Goal: Information Seeking & Learning: Learn about a topic

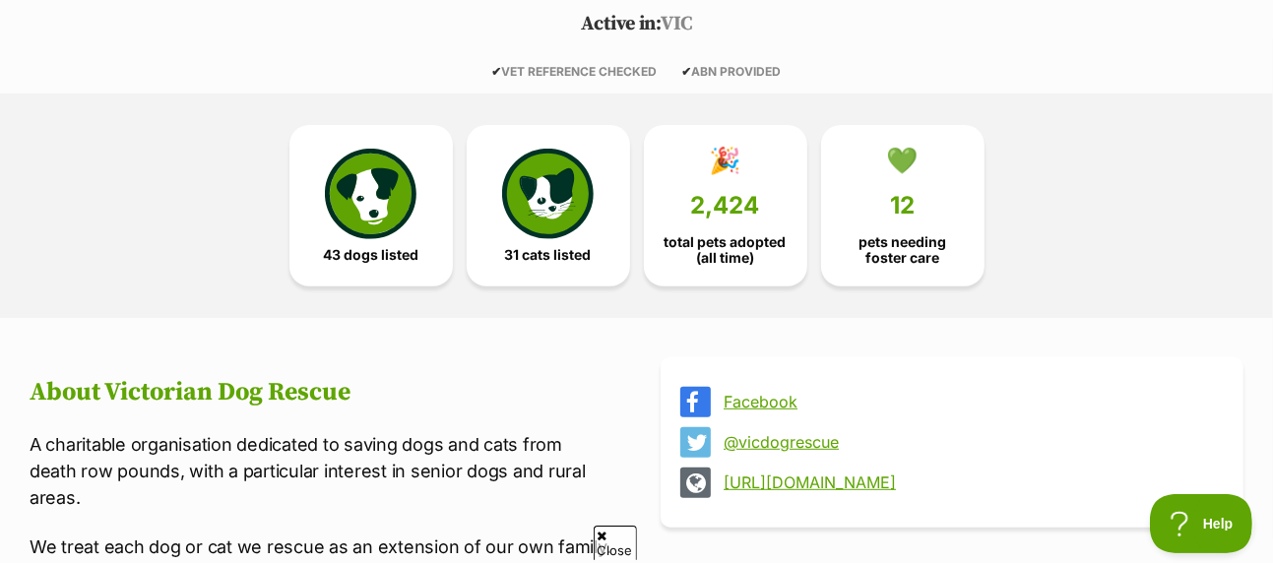
scroll to position [492, 0]
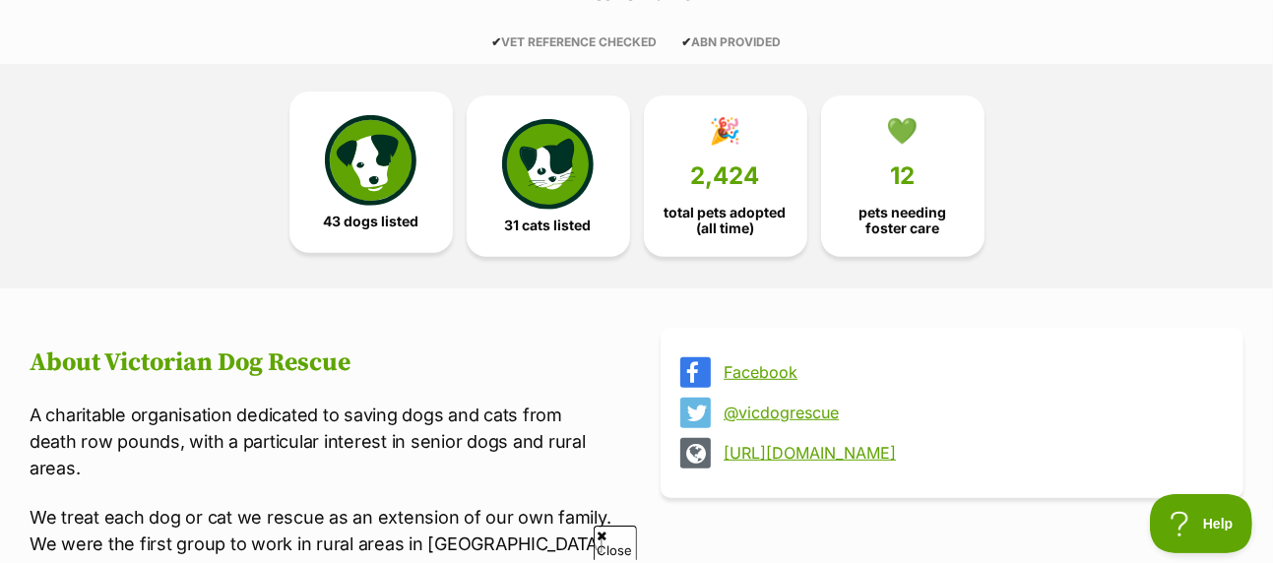
click at [359, 122] on img at bounding box center [370, 160] width 91 height 91
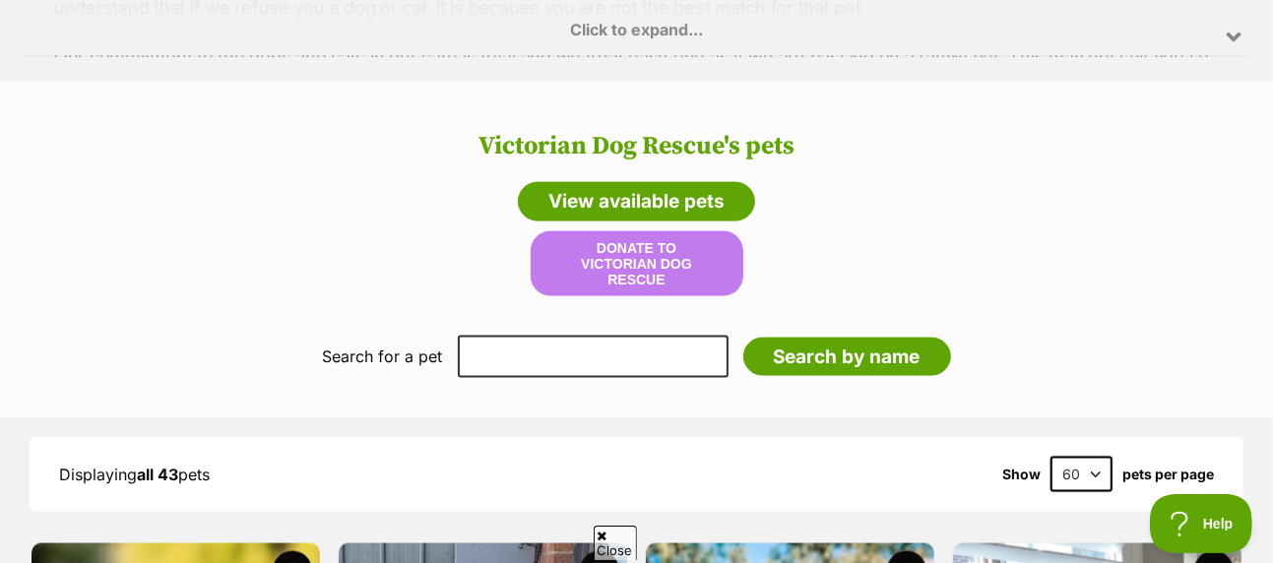
scroll to position [1606, 0]
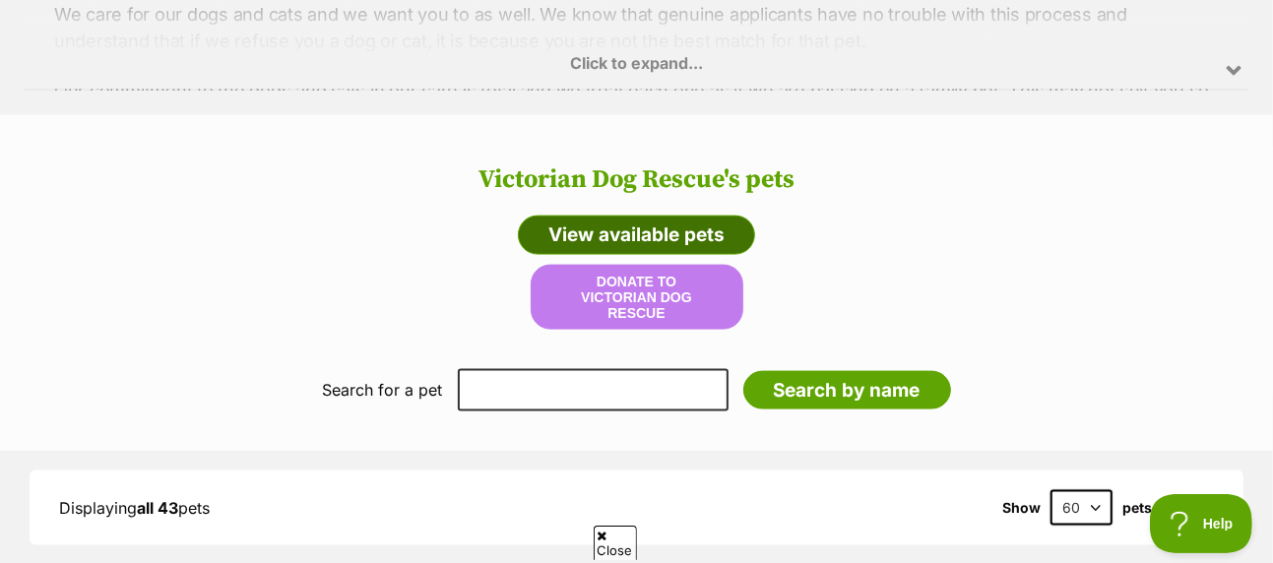
click at [695, 216] on link "View available pets" at bounding box center [636, 235] width 237 height 39
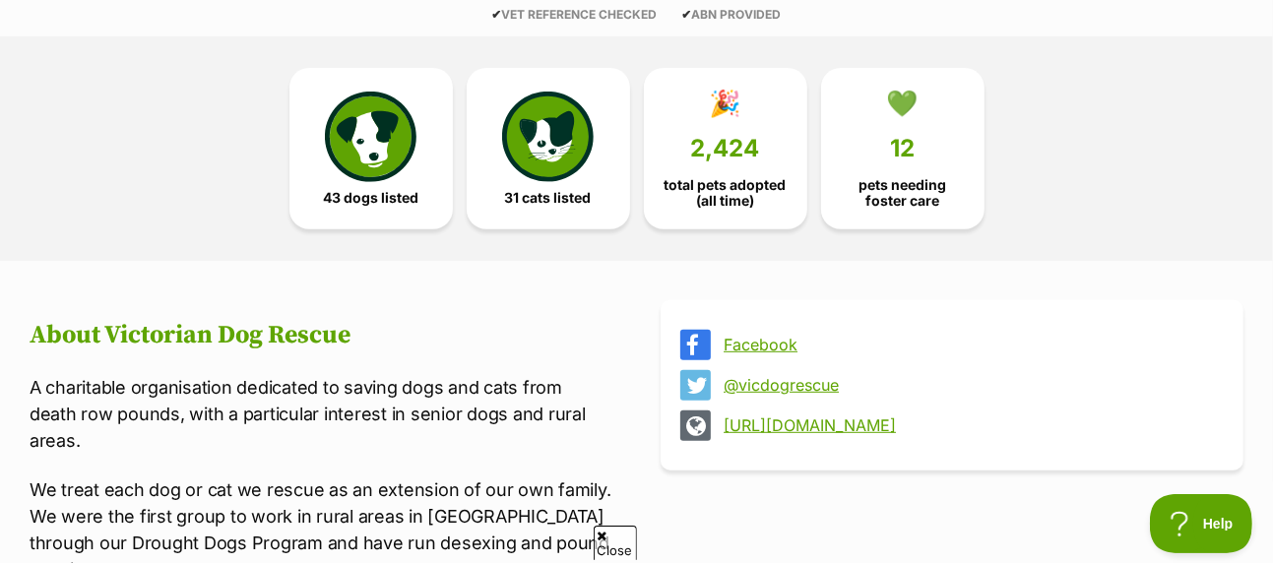
scroll to position [326, 0]
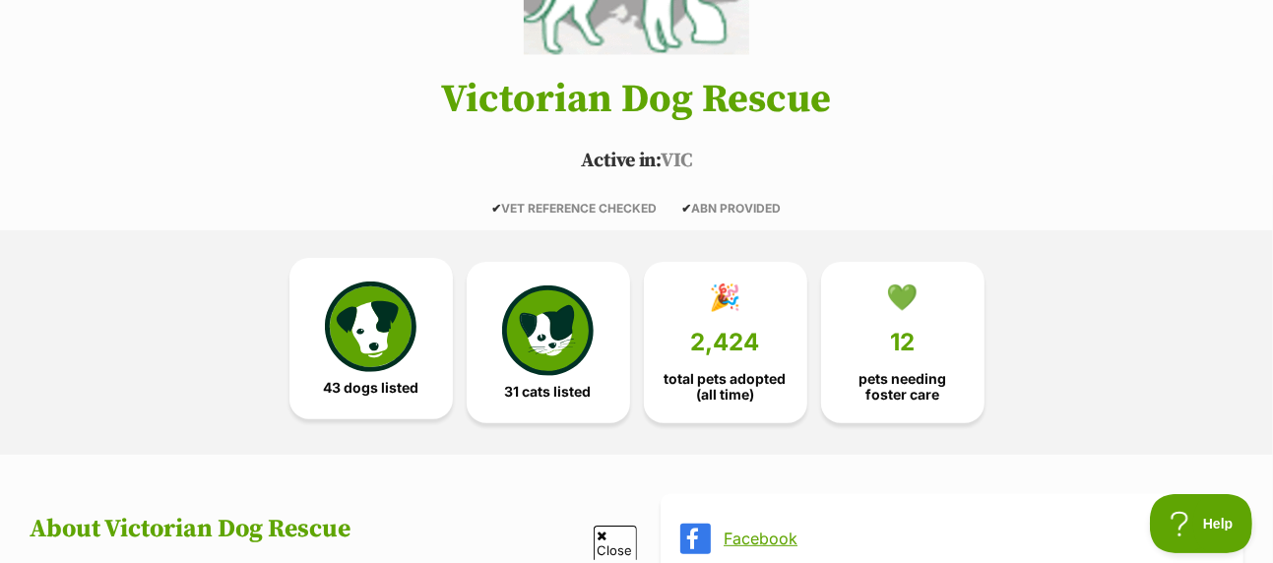
click at [387, 301] on img at bounding box center [370, 327] width 91 height 91
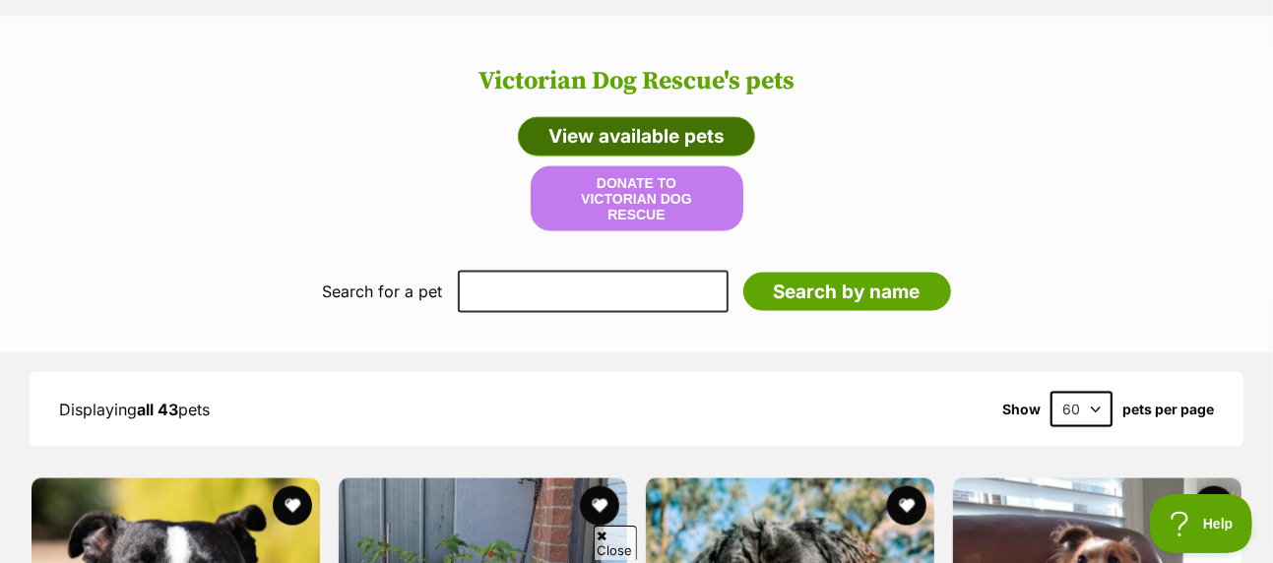
click at [704, 117] on link "View available pets" at bounding box center [636, 136] width 237 height 39
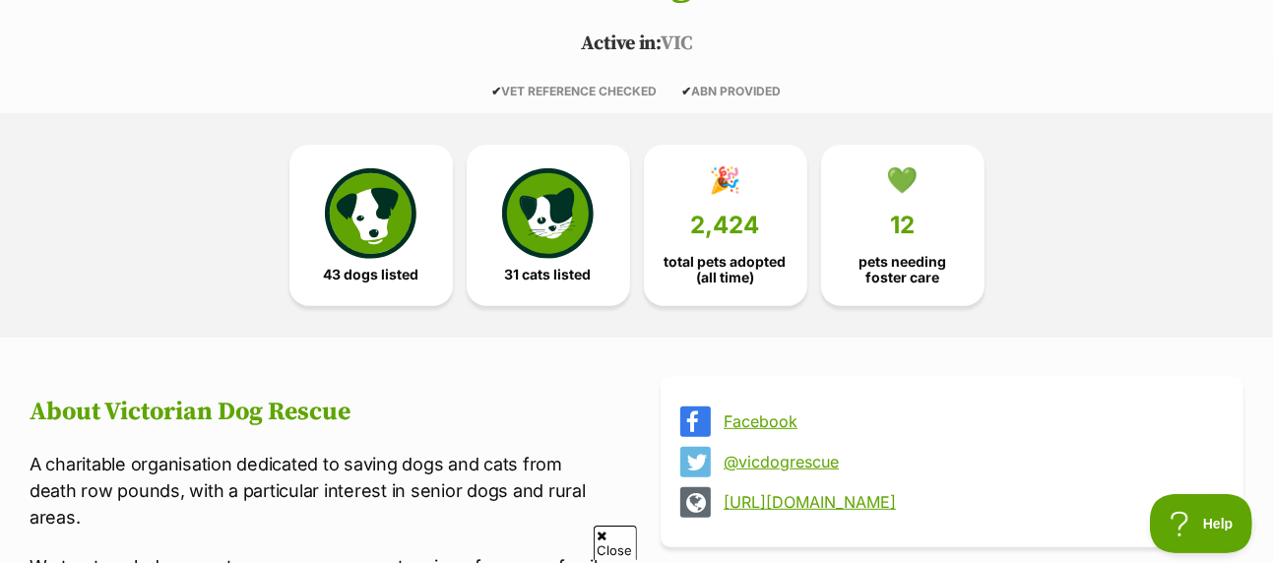
scroll to position [326, 0]
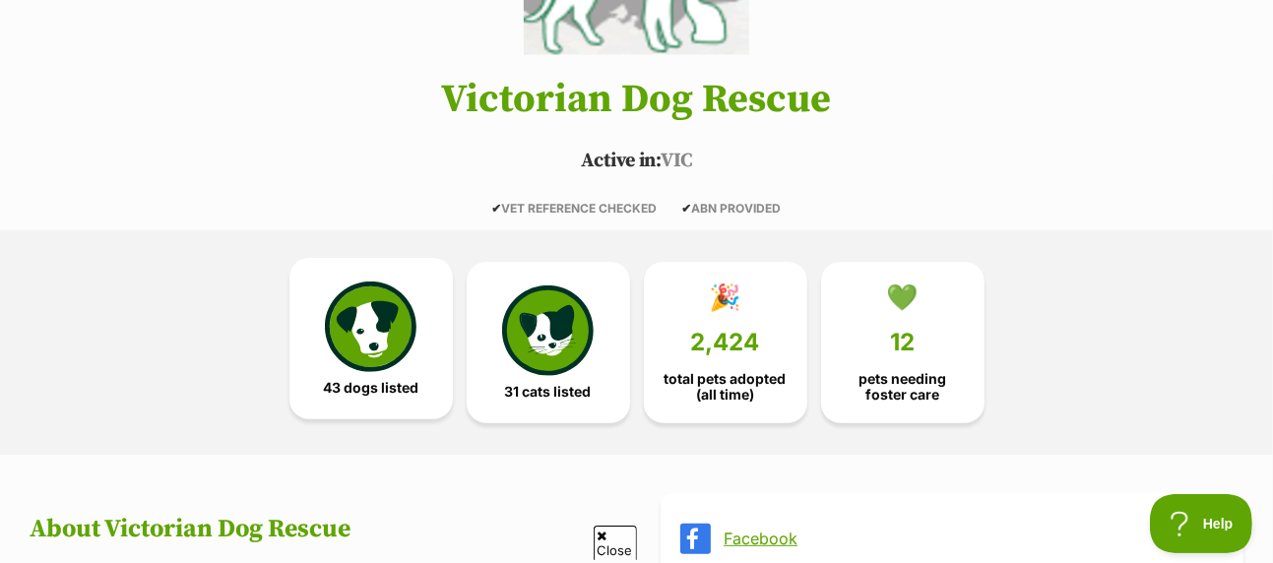
click at [406, 282] on img at bounding box center [370, 327] width 91 height 91
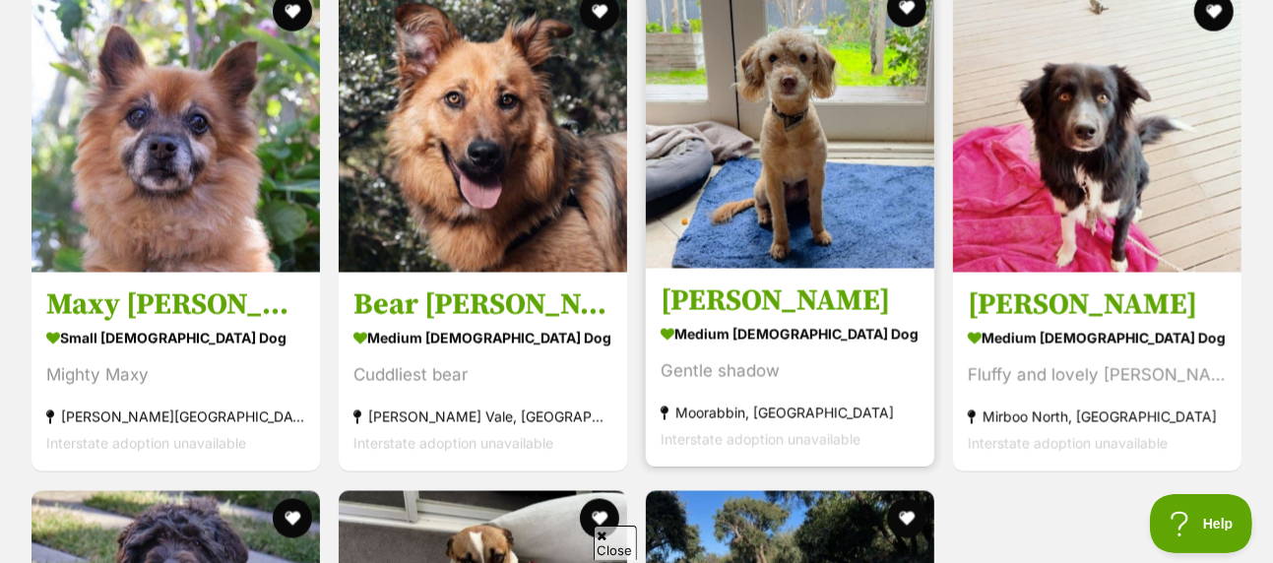
scroll to position [6629, 0]
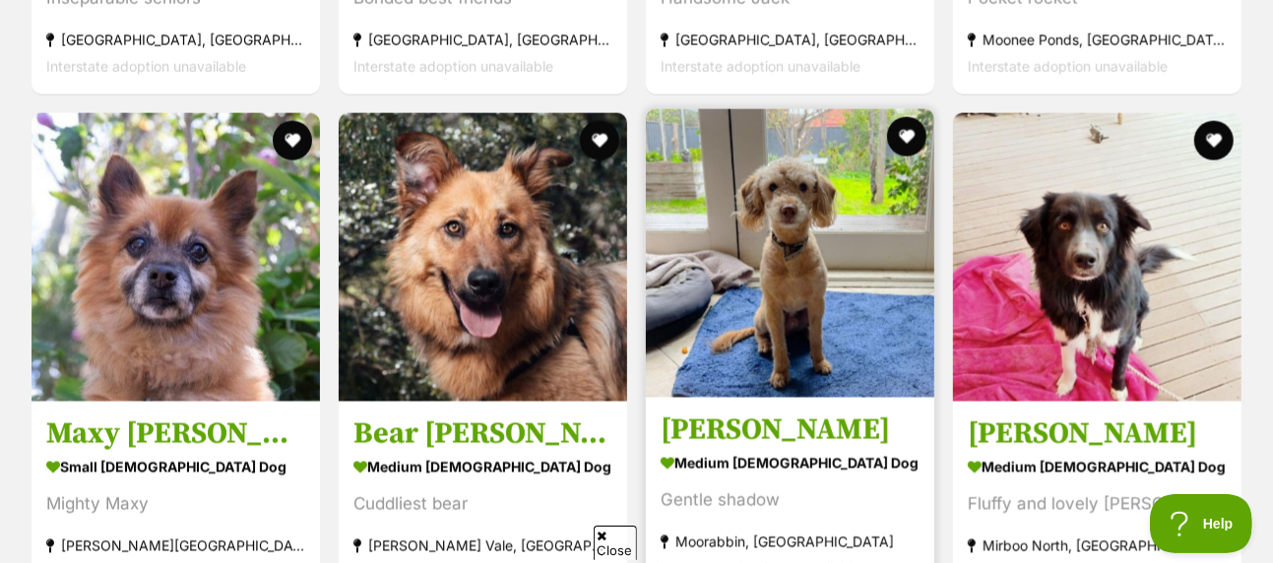
click at [842, 130] on img at bounding box center [790, 253] width 289 height 289
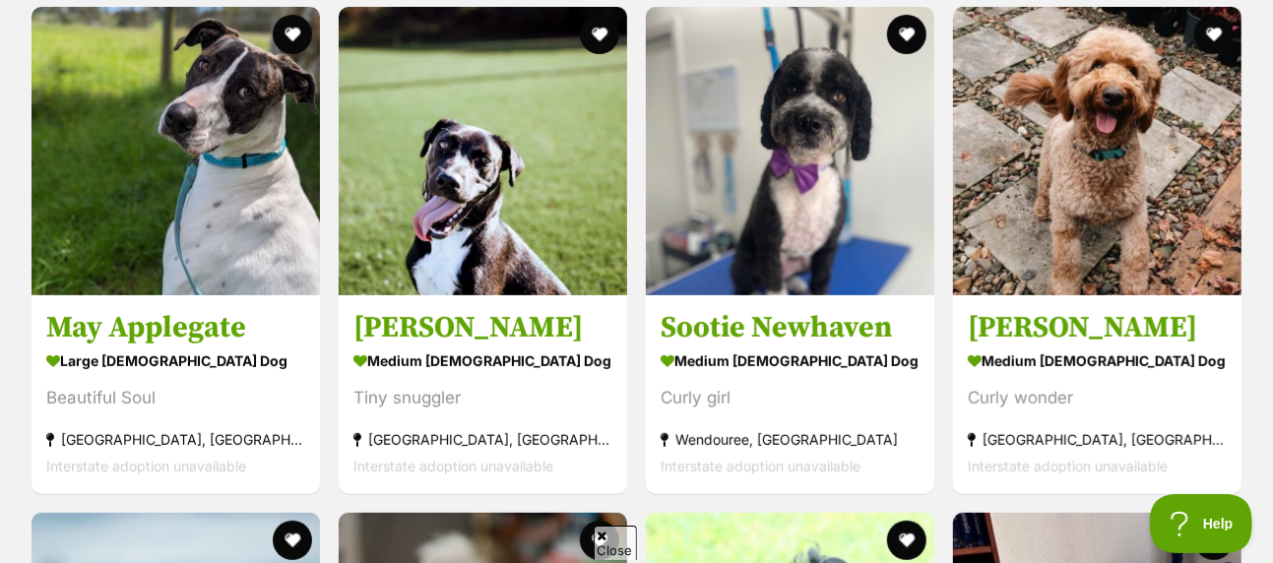
scroll to position [5217, 0]
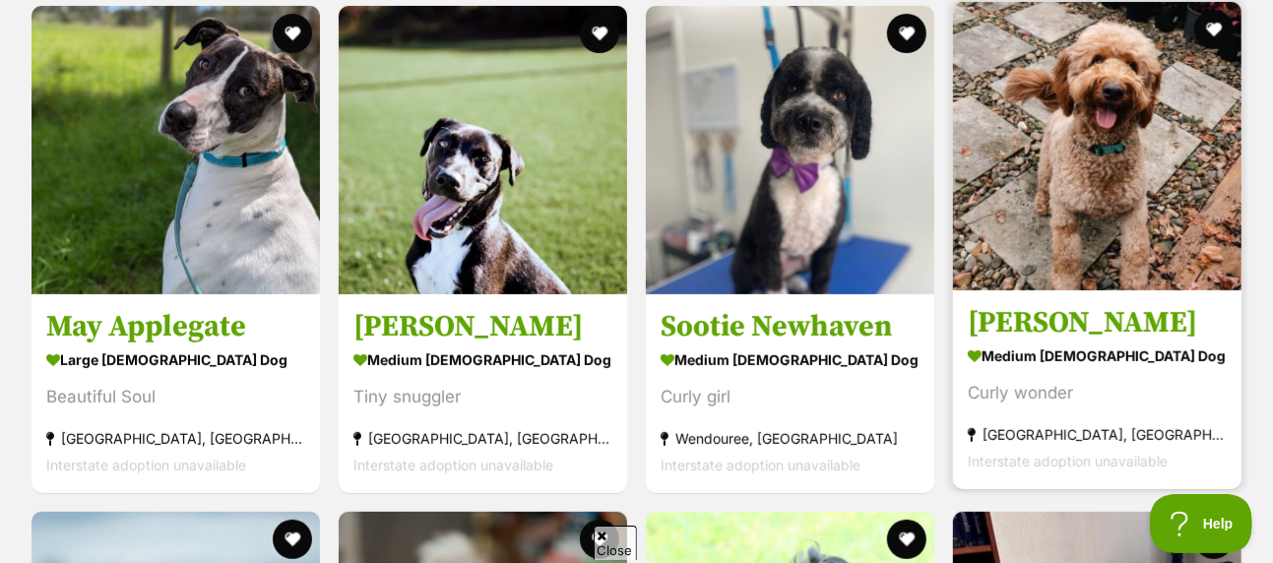
click at [1031, 85] on img at bounding box center [1097, 146] width 289 height 289
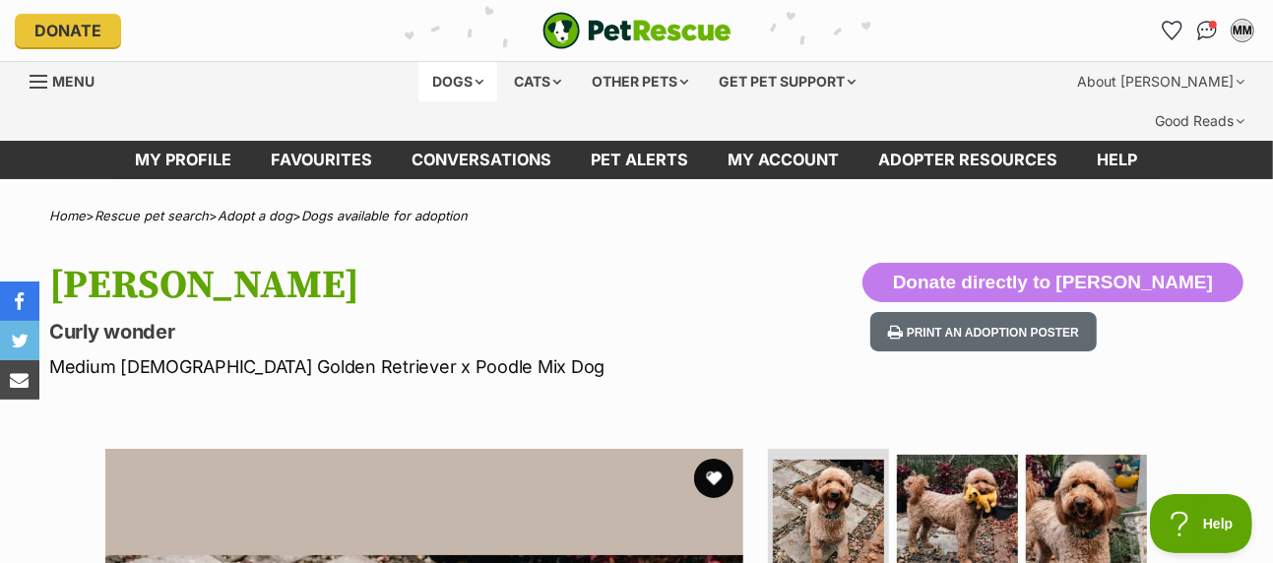
click at [467, 77] on div "Dogs" at bounding box center [458, 81] width 79 height 39
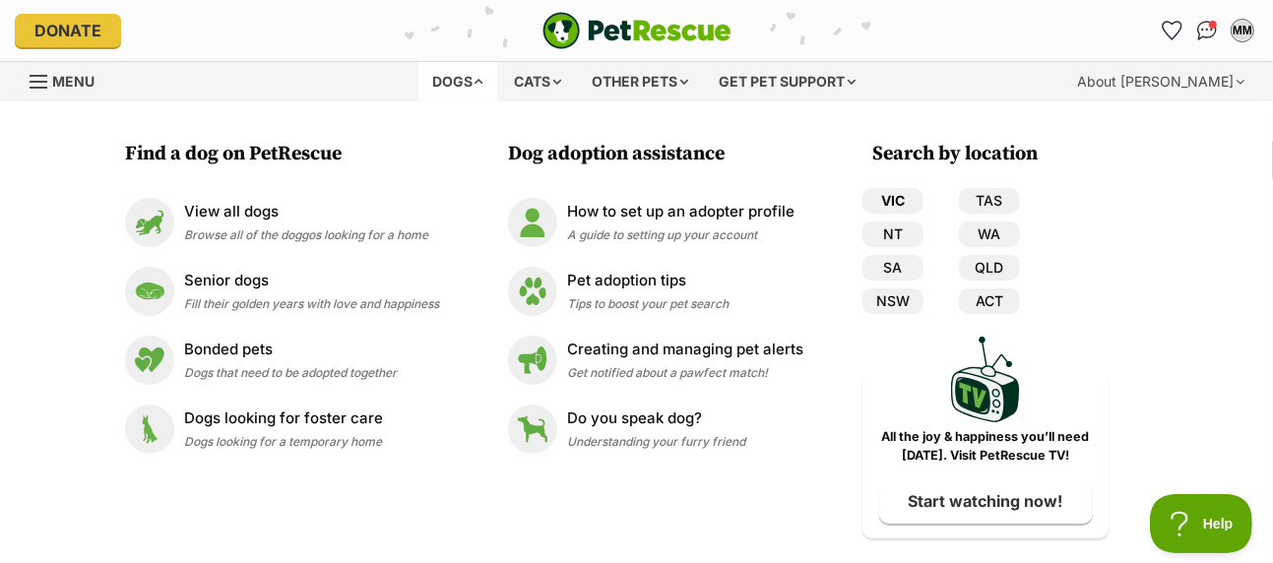
click at [903, 201] on link "VIC" at bounding box center [893, 201] width 61 height 26
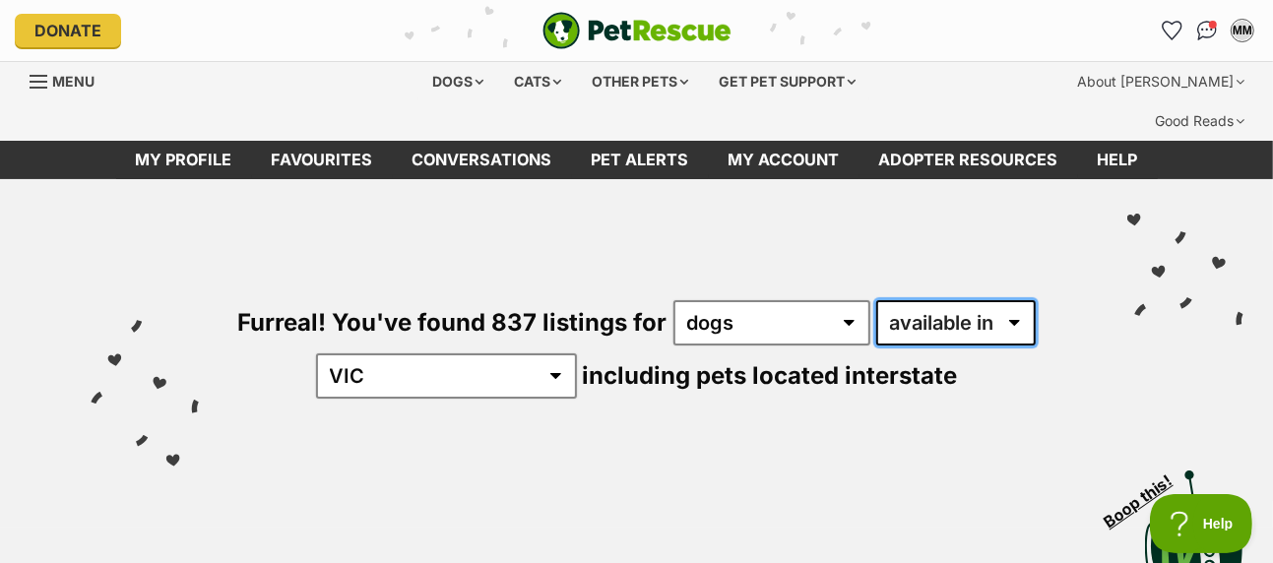
click at [1013, 300] on select "available in located in" at bounding box center [957, 322] width 160 height 45
select select "disabled"
click at [877, 300] on select "available in located in" at bounding box center [957, 322] width 160 height 45
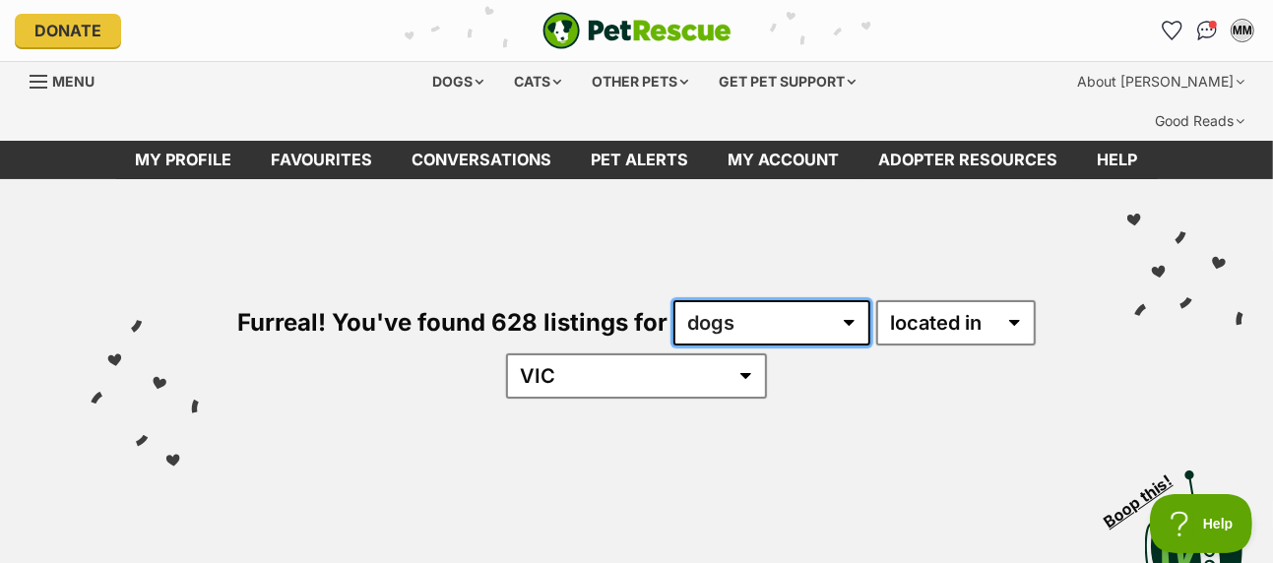
click at [845, 300] on select "any type of pet cats dogs other pets" at bounding box center [772, 322] width 197 height 45
click at [674, 300] on select "any type of pet cats dogs other pets" at bounding box center [772, 322] width 197 height 45
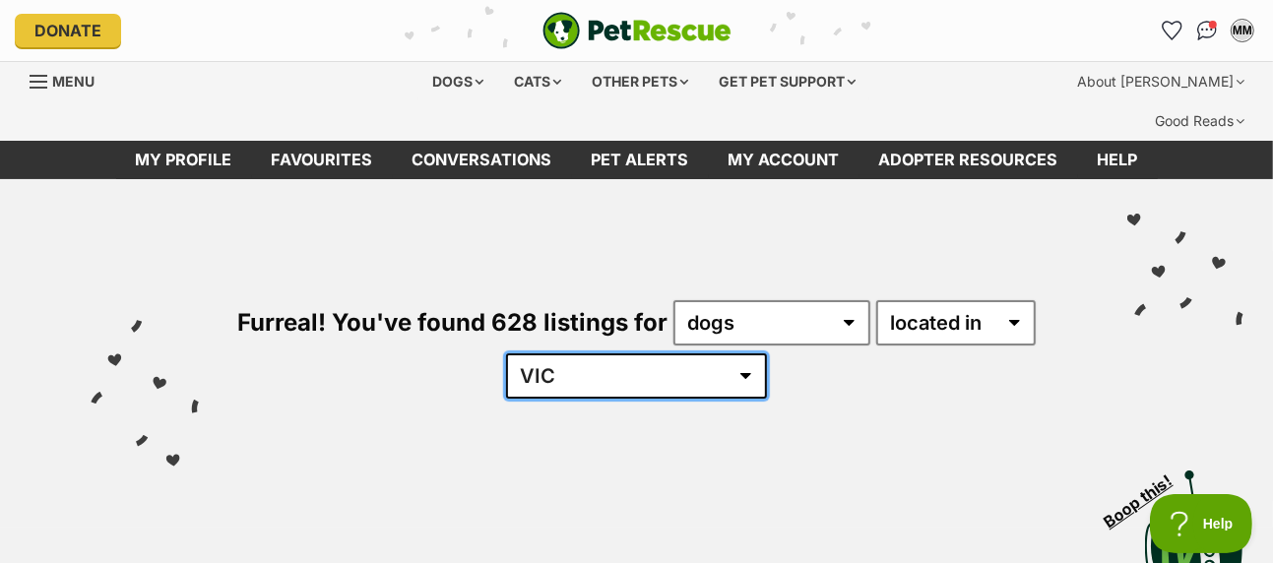
click at [686, 354] on select "Australia ACT NSW NT QLD SA TAS VIC WA" at bounding box center [636, 376] width 261 height 45
click at [566, 354] on select "Australia ACT NSW NT QLD SA TAS VIC WA" at bounding box center [636, 376] width 261 height 45
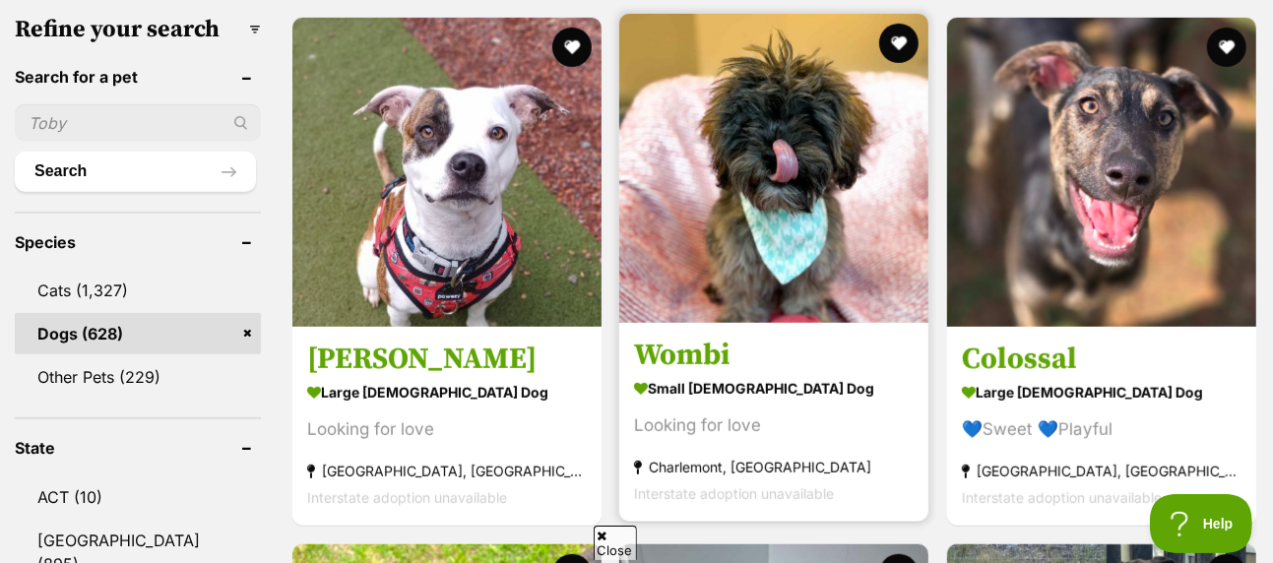
scroll to position [591, 0]
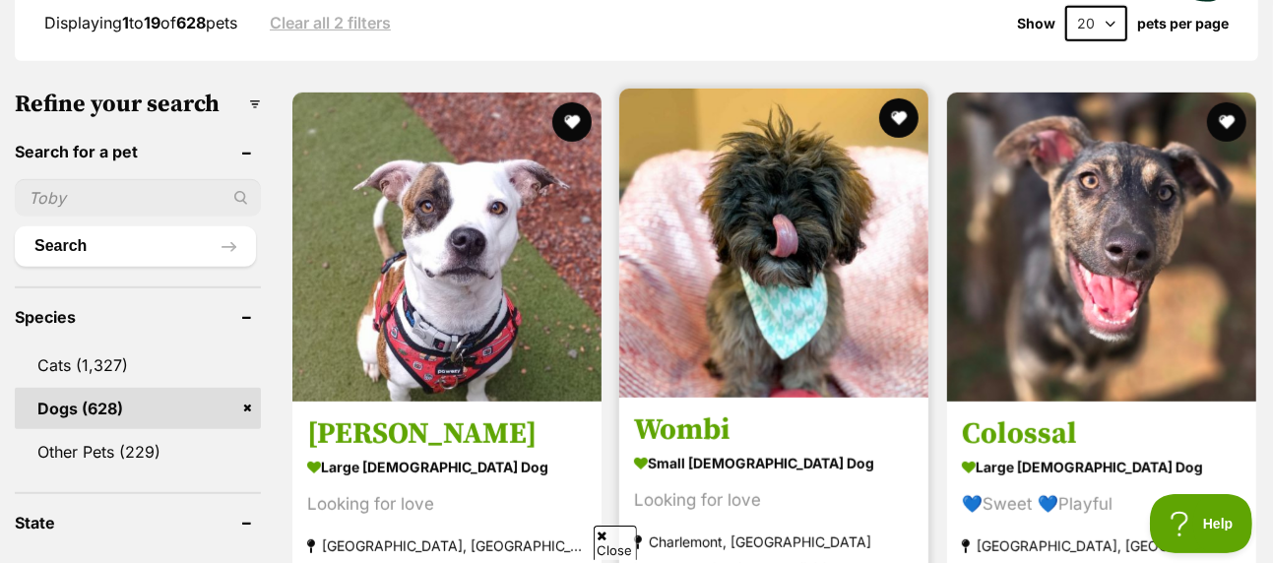
click at [803, 169] on img at bounding box center [773, 243] width 309 height 309
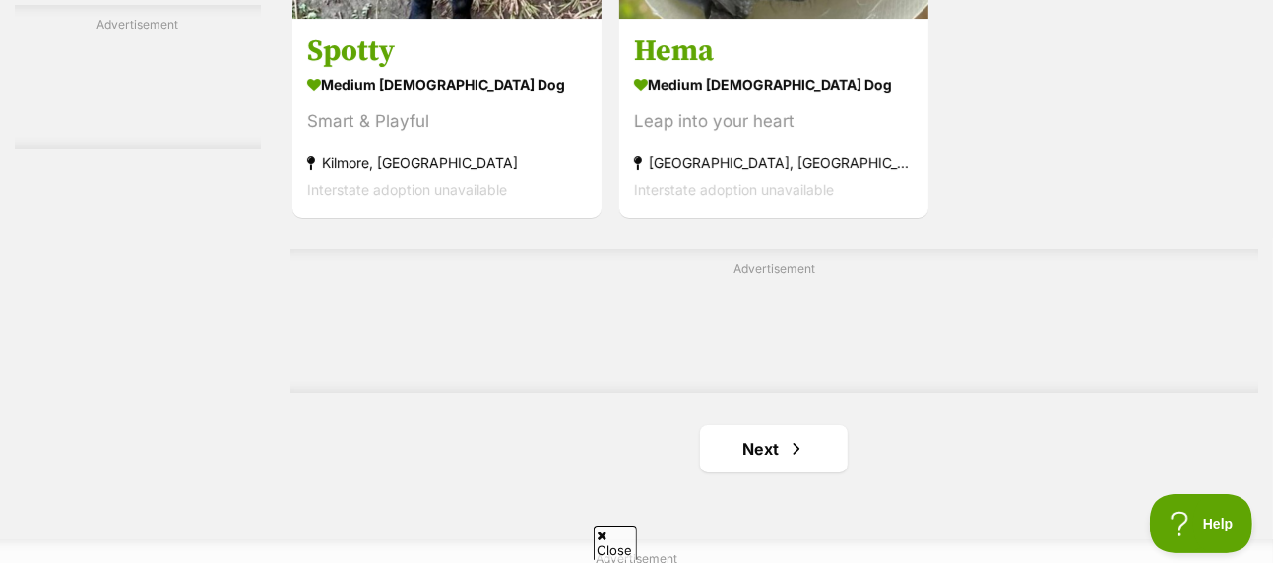
scroll to position [4530, 0]
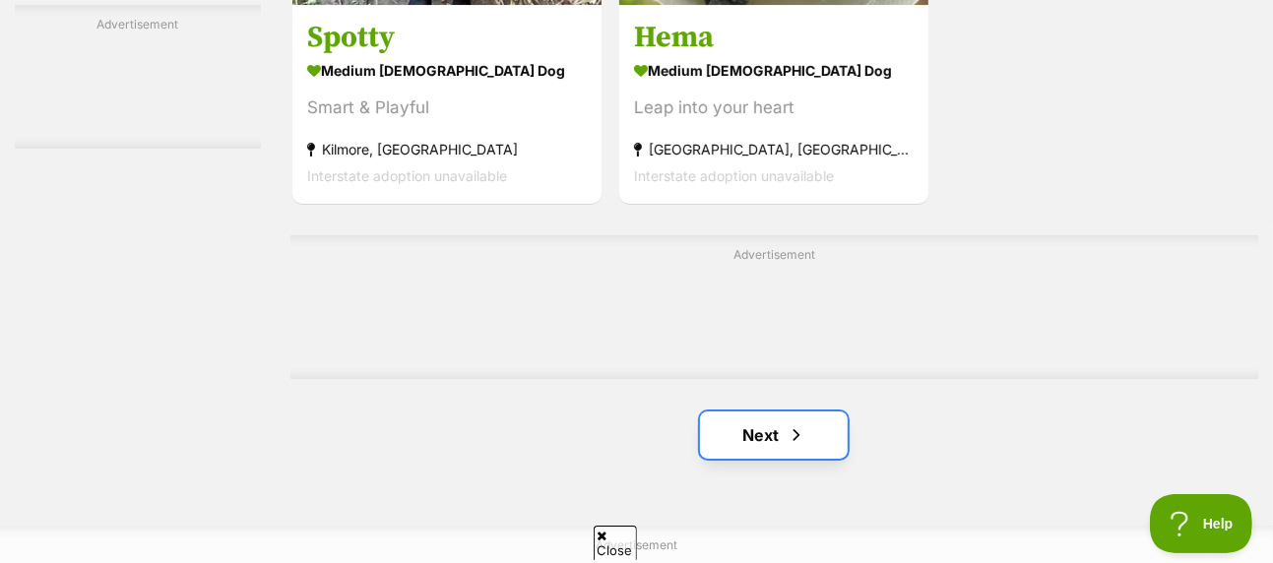
click at [755, 426] on link "Next" at bounding box center [774, 435] width 148 height 47
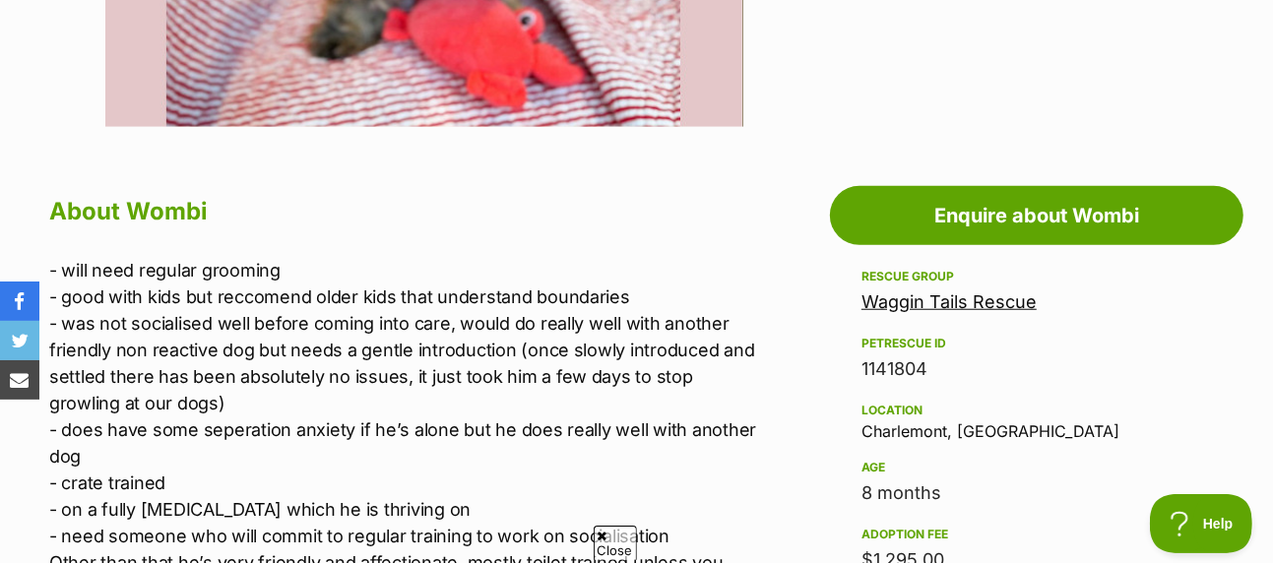
scroll to position [985, 0]
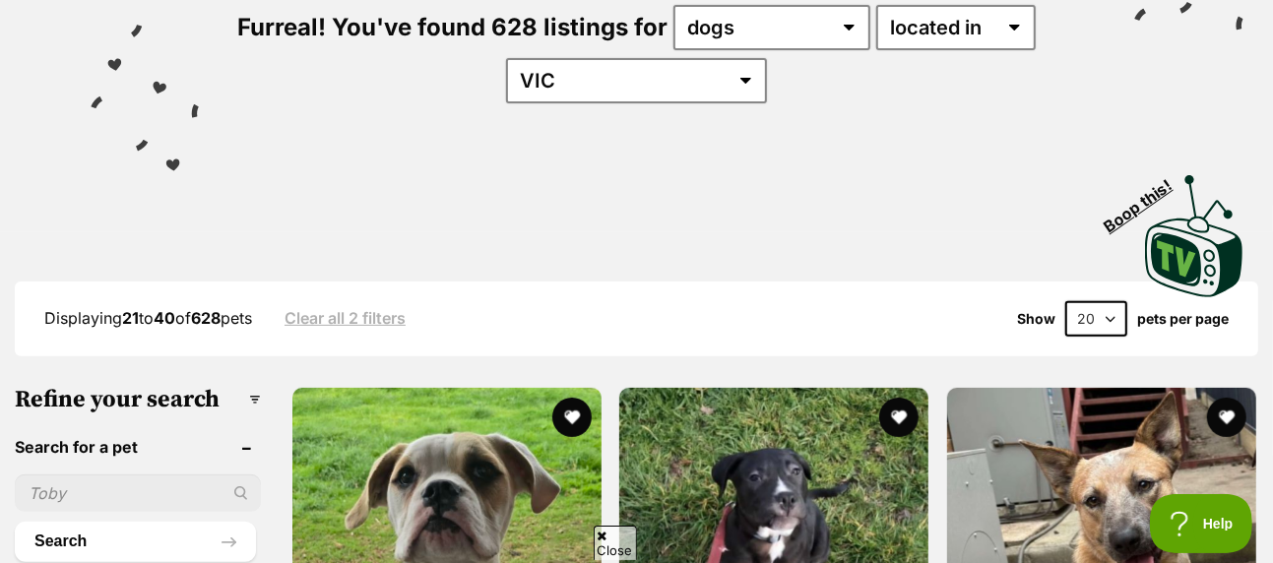
scroll to position [394, 0]
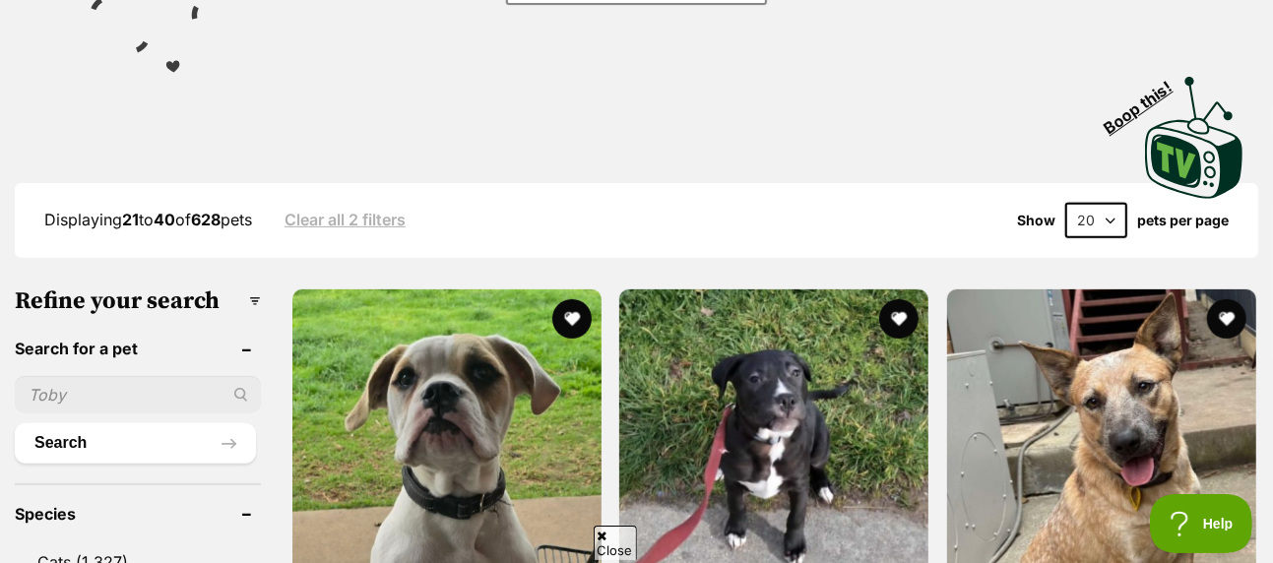
click at [617, 535] on span "Close" at bounding box center [615, 543] width 43 height 34
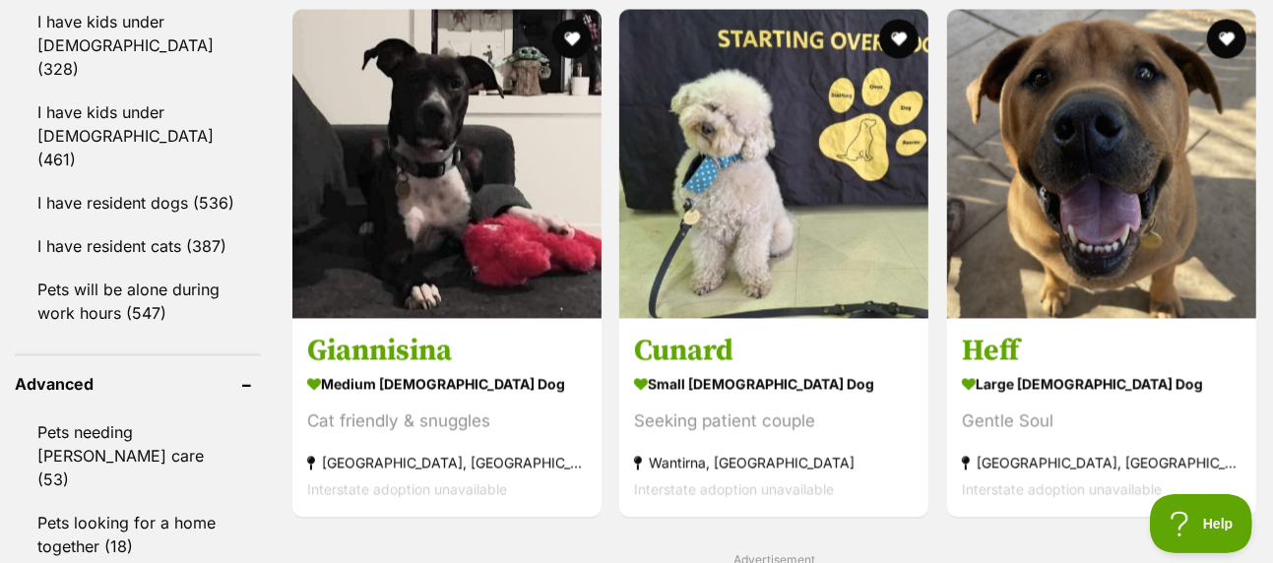
scroll to position [2462, 0]
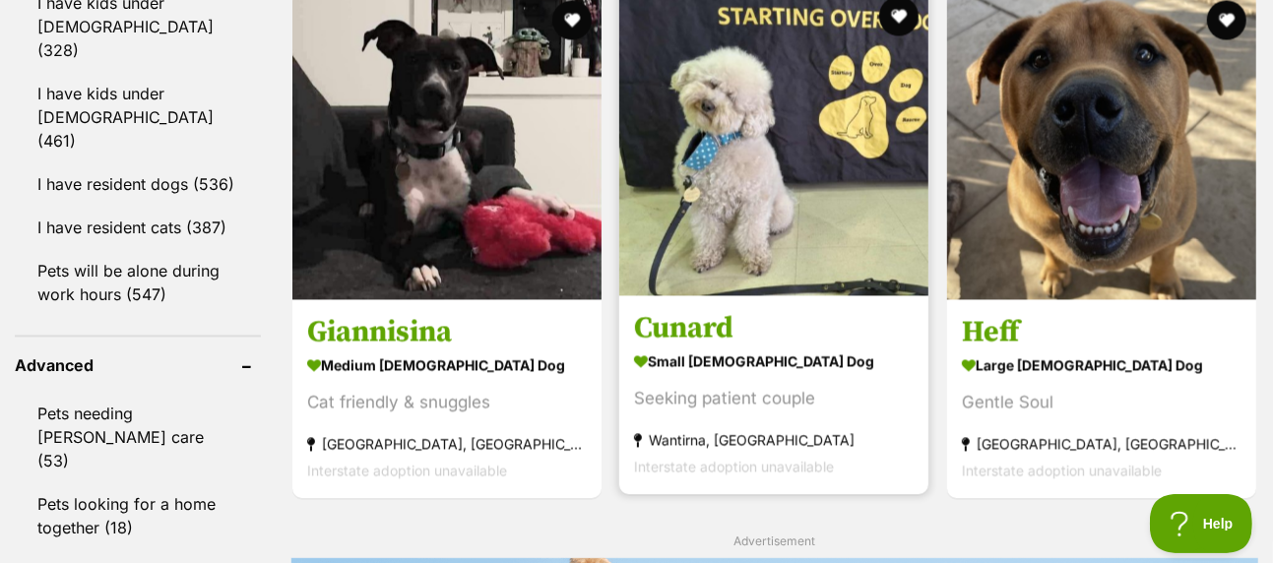
click at [743, 158] on img at bounding box center [773, 140] width 309 height 309
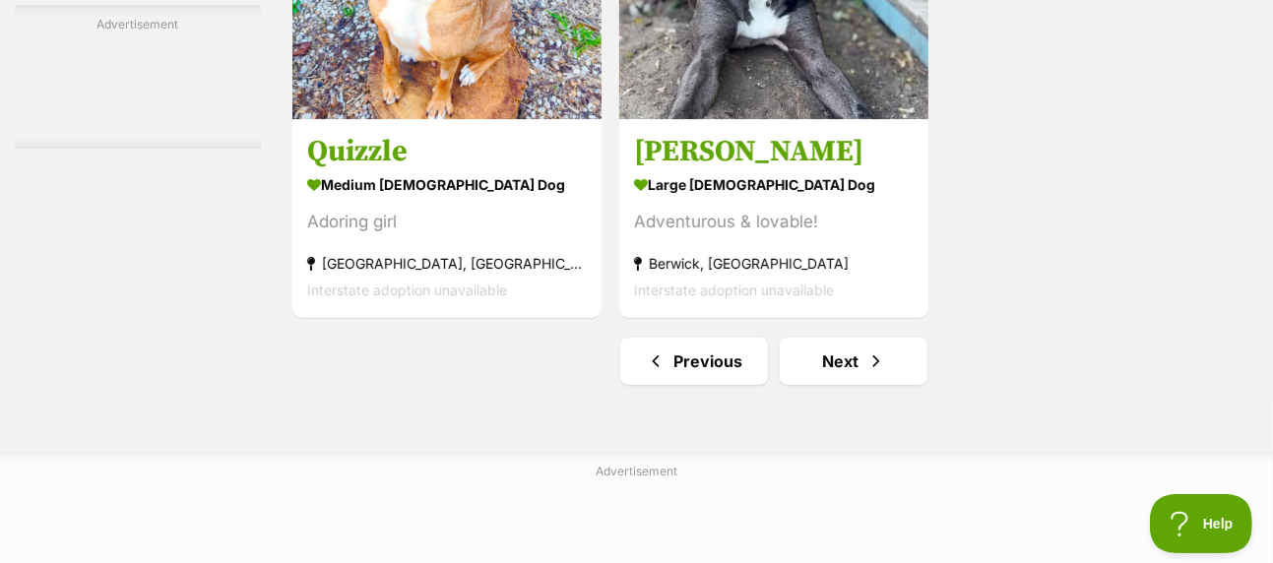
scroll to position [4629, 0]
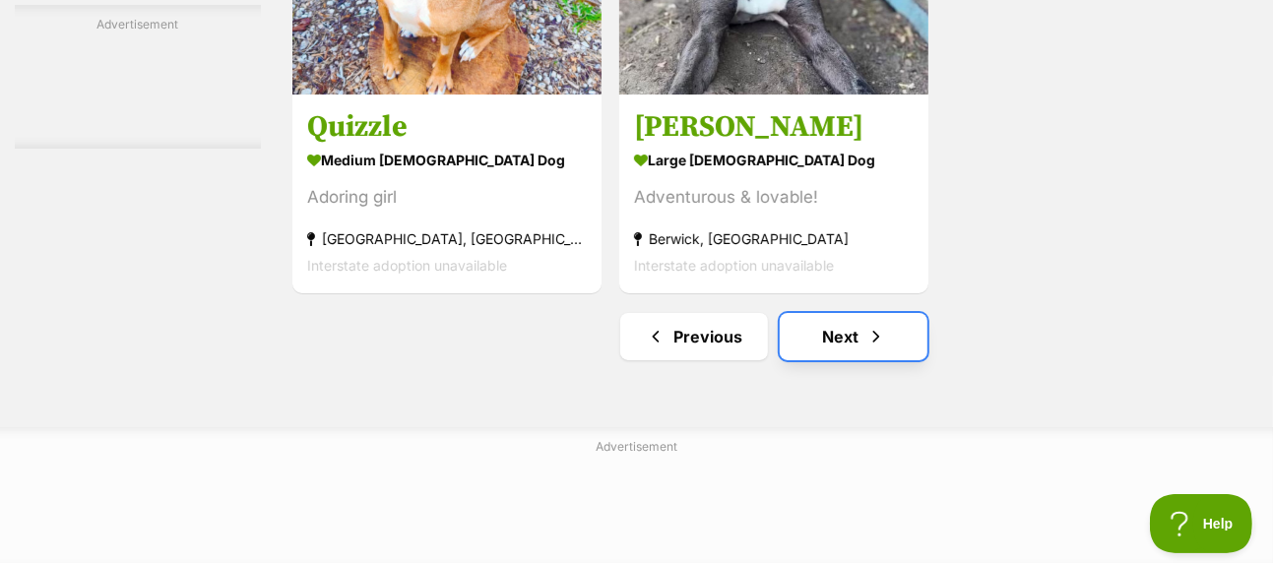
click at [841, 313] on link "Next" at bounding box center [854, 336] width 148 height 47
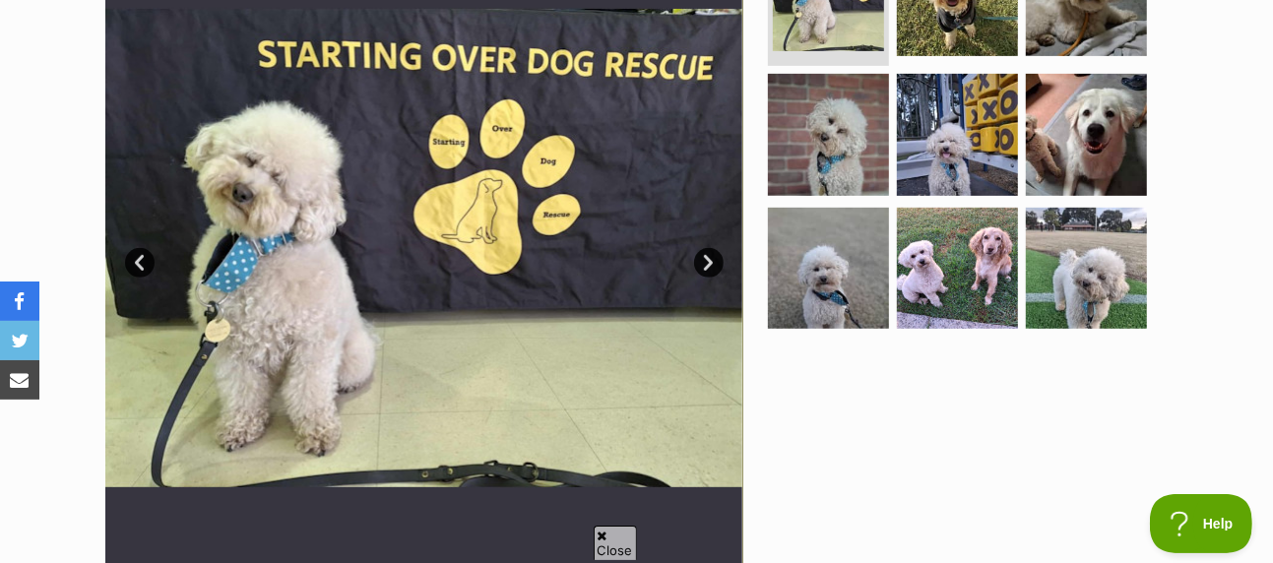
scroll to position [98, 0]
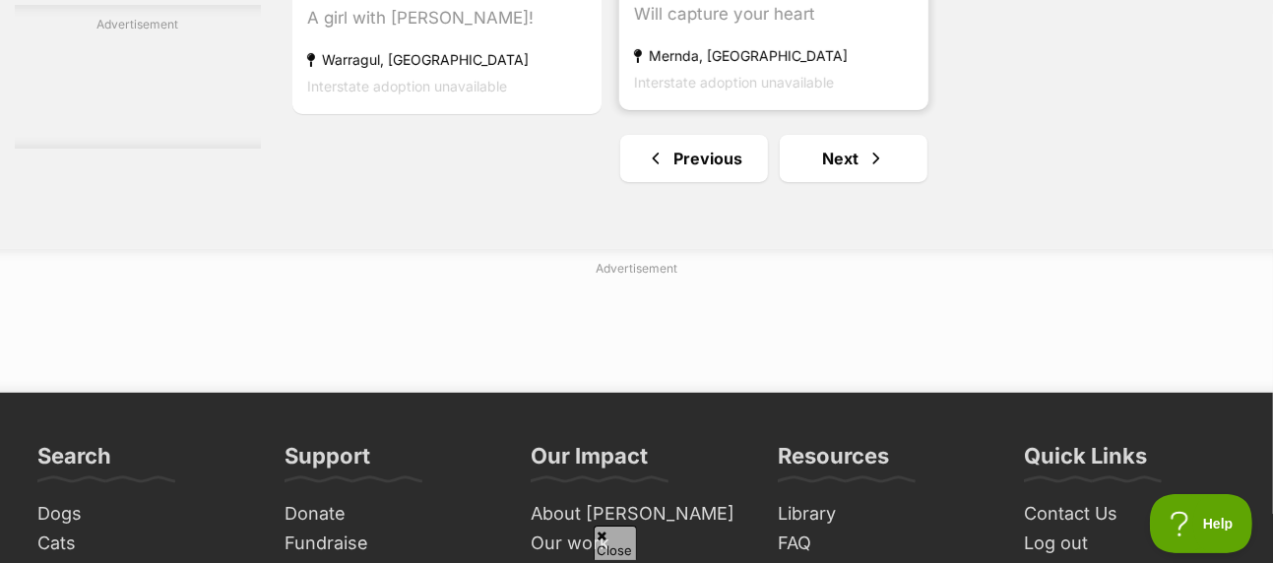
scroll to position [5023, 0]
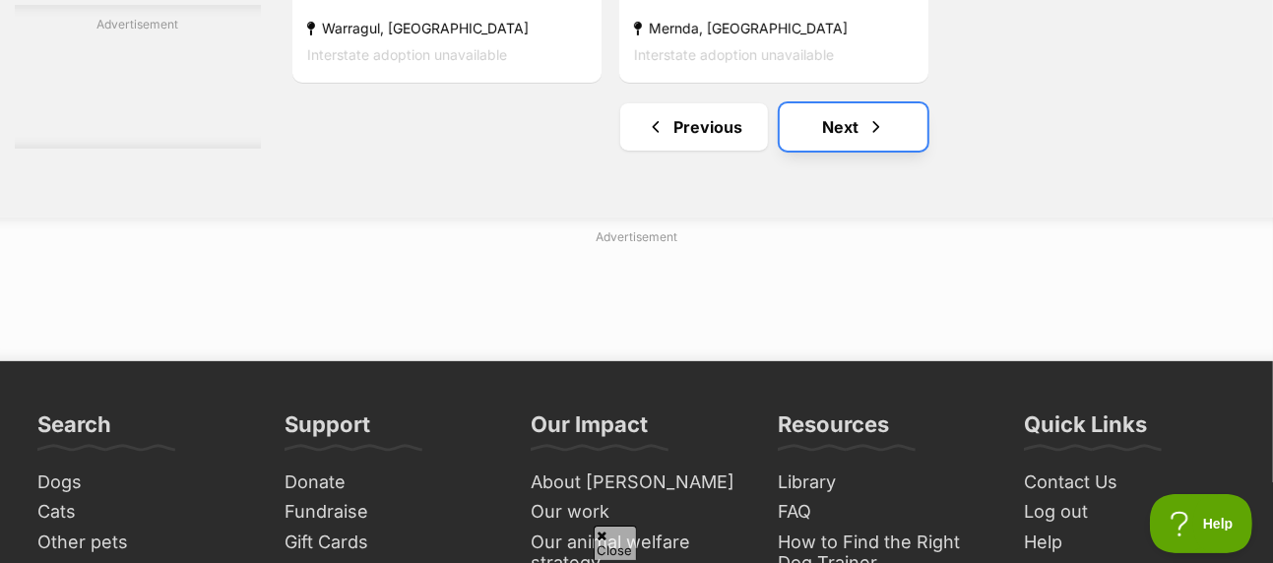
click at [848, 103] on link "Next" at bounding box center [854, 126] width 148 height 47
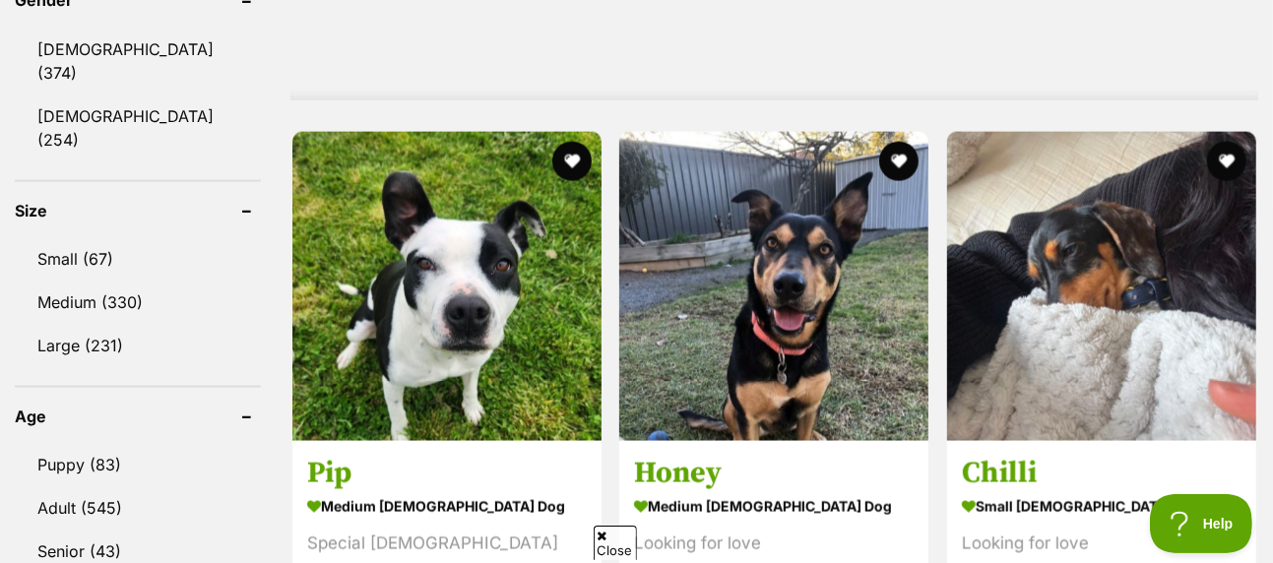
scroll to position [1773, 0]
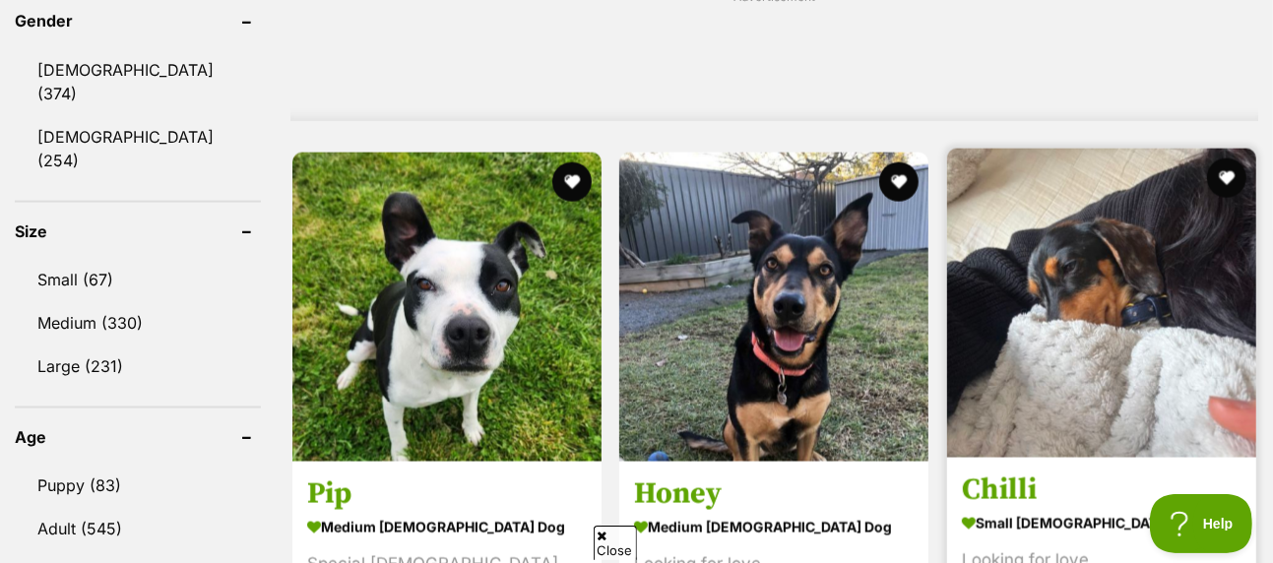
click at [1173, 219] on img at bounding box center [1101, 303] width 309 height 309
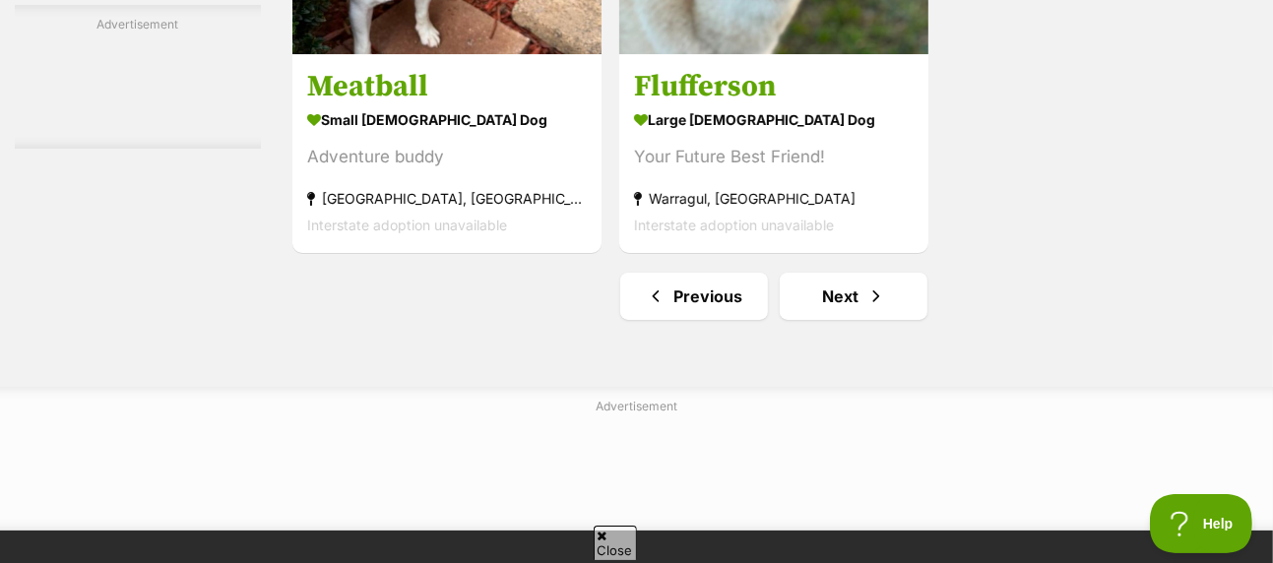
scroll to position [4727, 0]
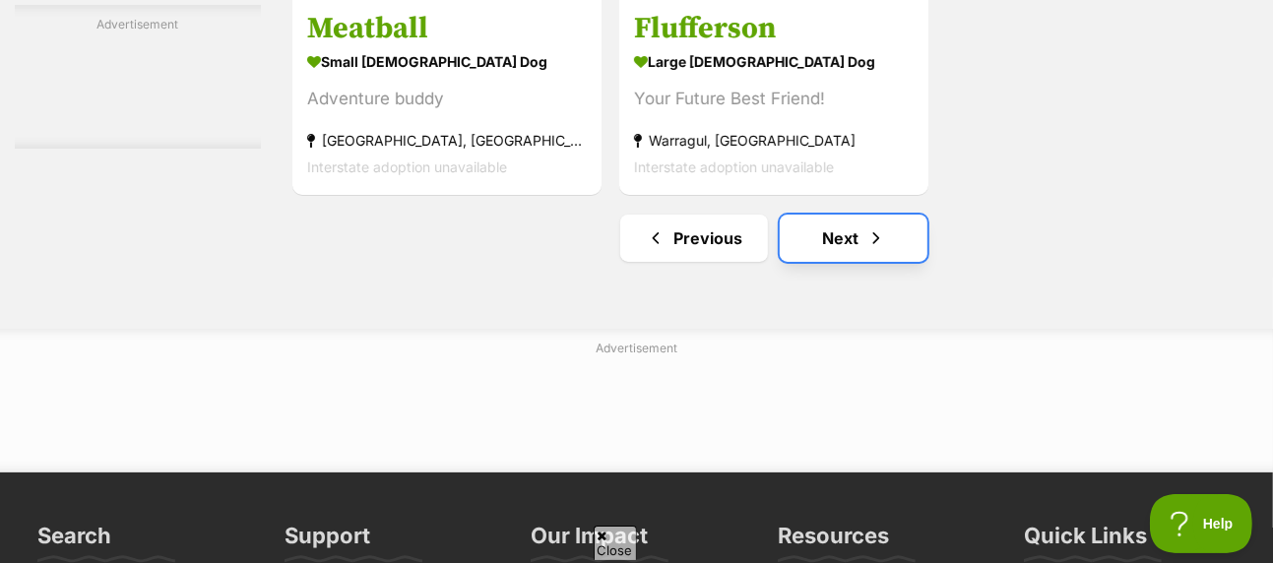
click at [862, 215] on link "Next" at bounding box center [854, 238] width 148 height 47
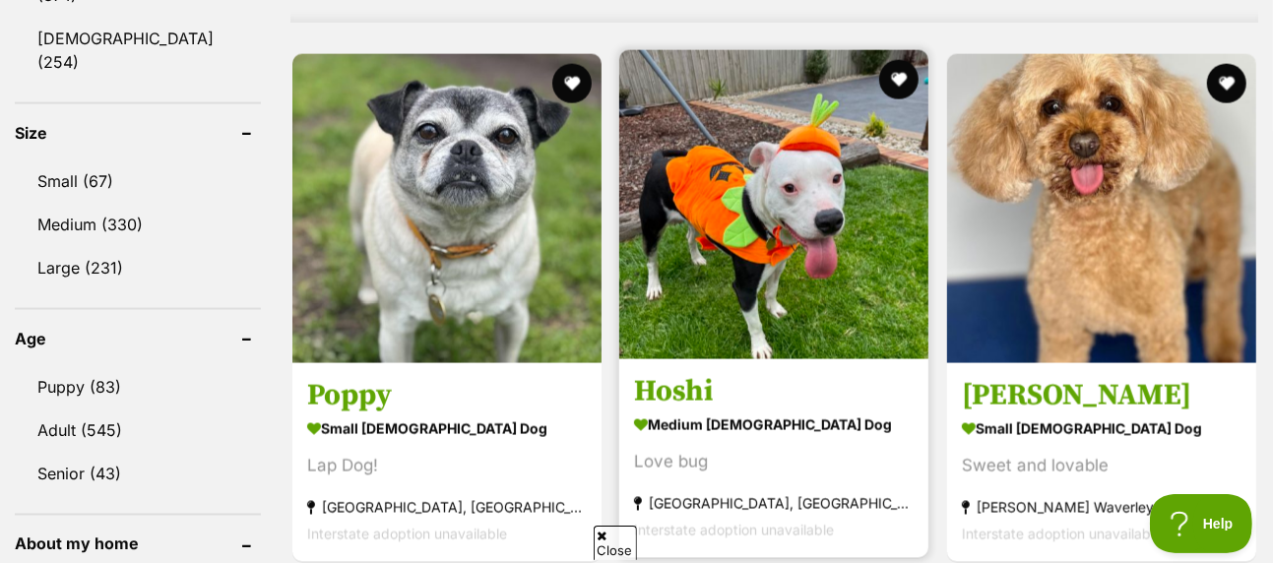
scroll to position [1773, 0]
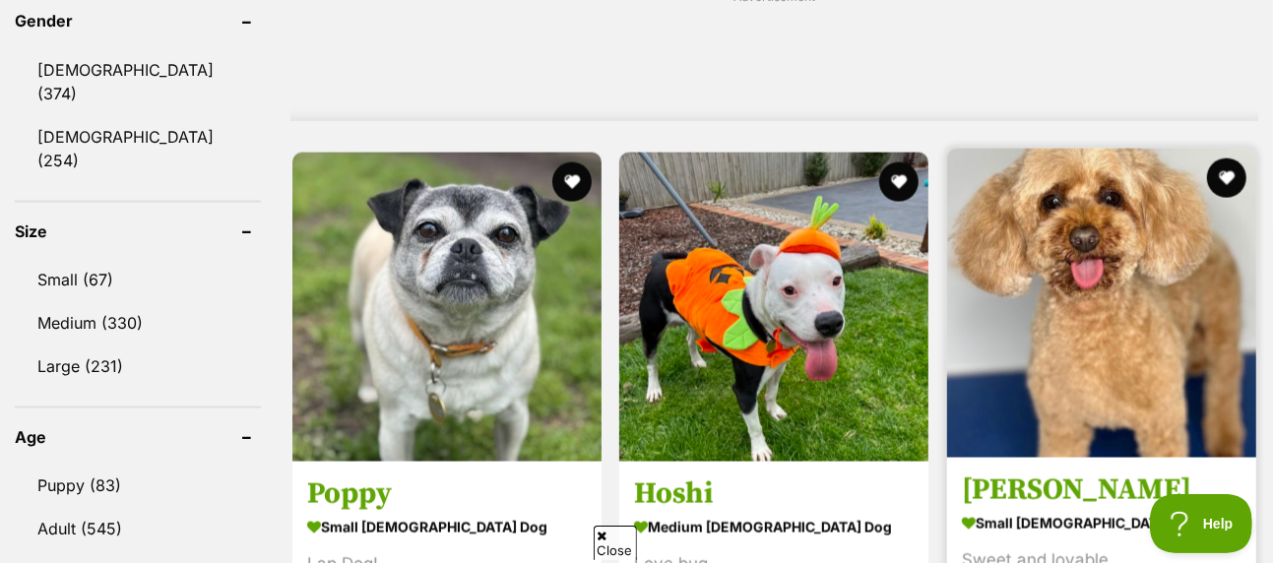
click at [1102, 287] on img at bounding box center [1101, 303] width 309 height 309
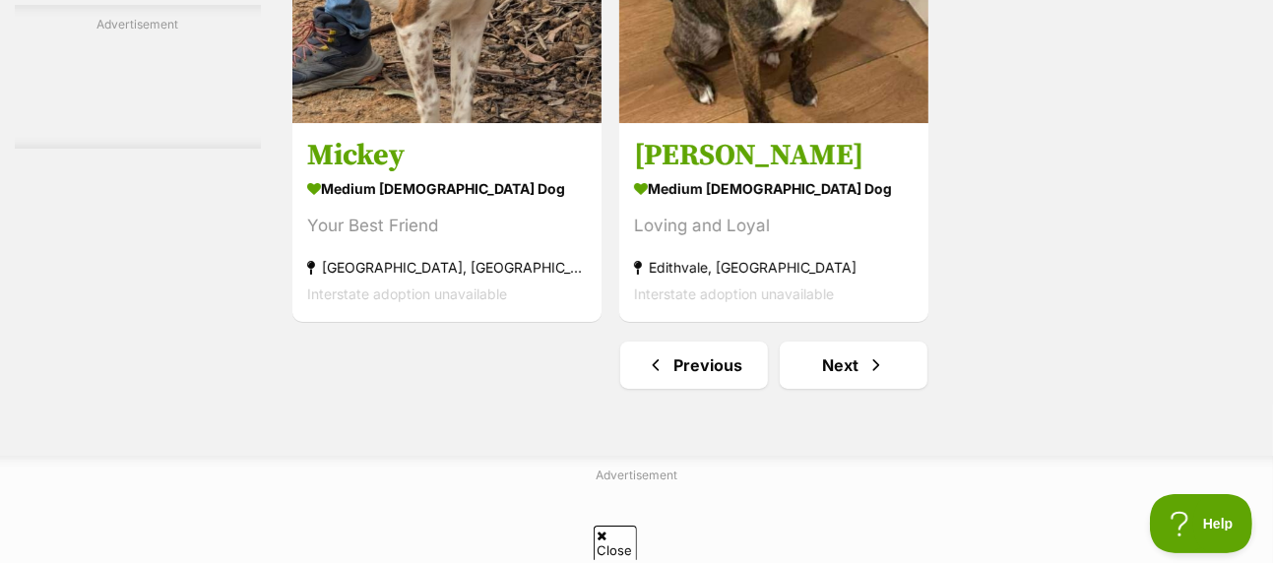
scroll to position [4727, 0]
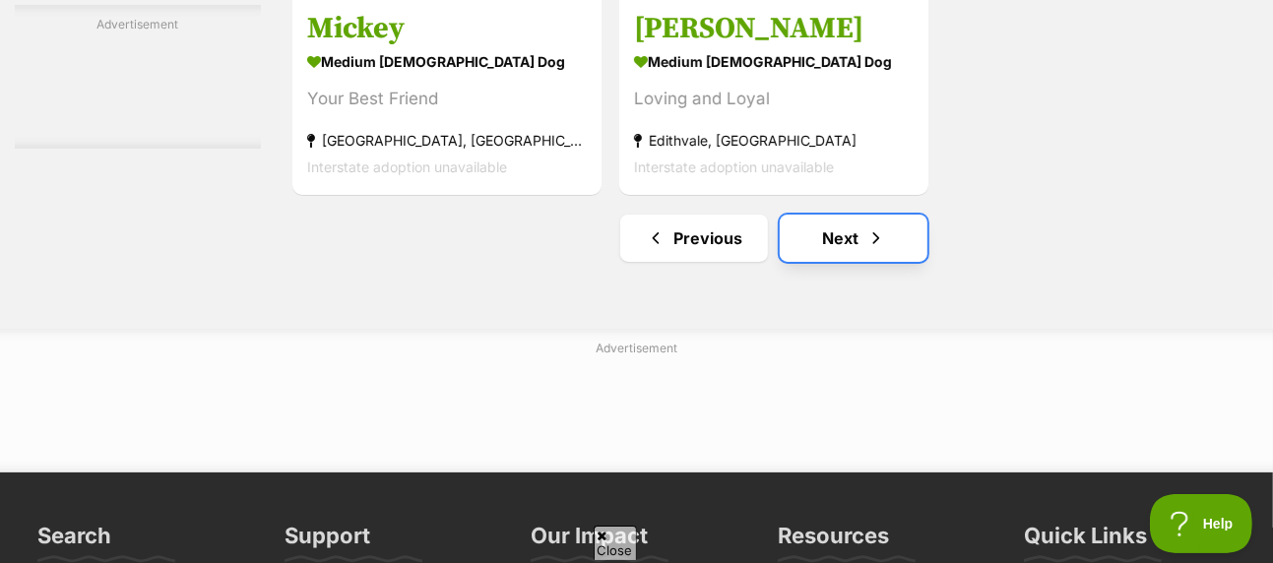
click at [855, 215] on link "Next" at bounding box center [854, 238] width 148 height 47
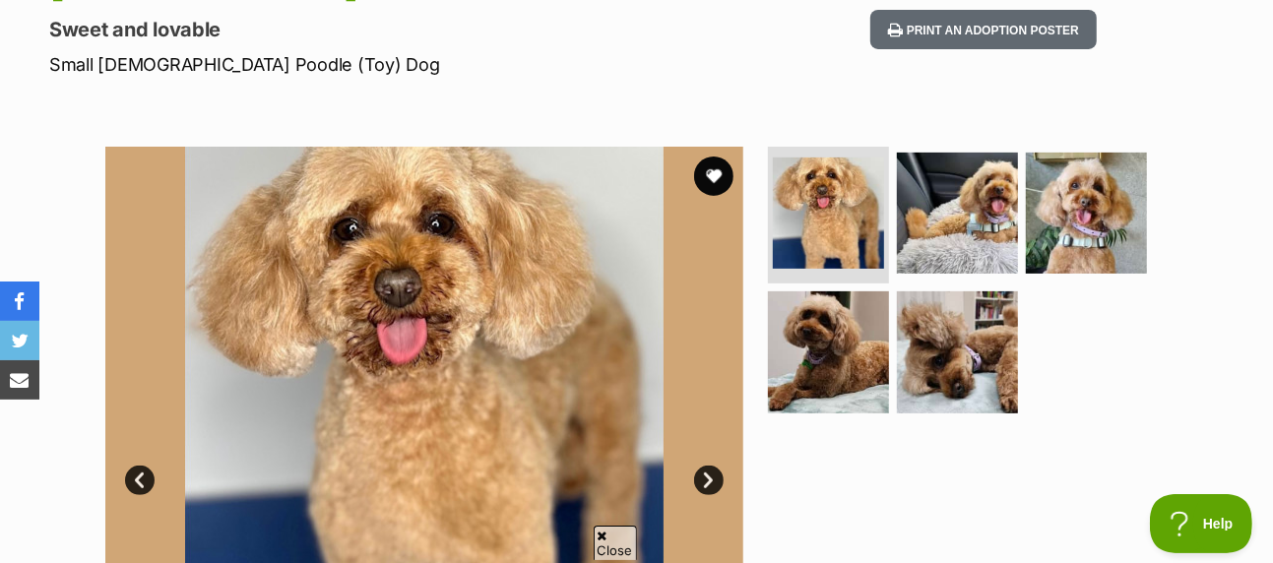
scroll to position [295, 0]
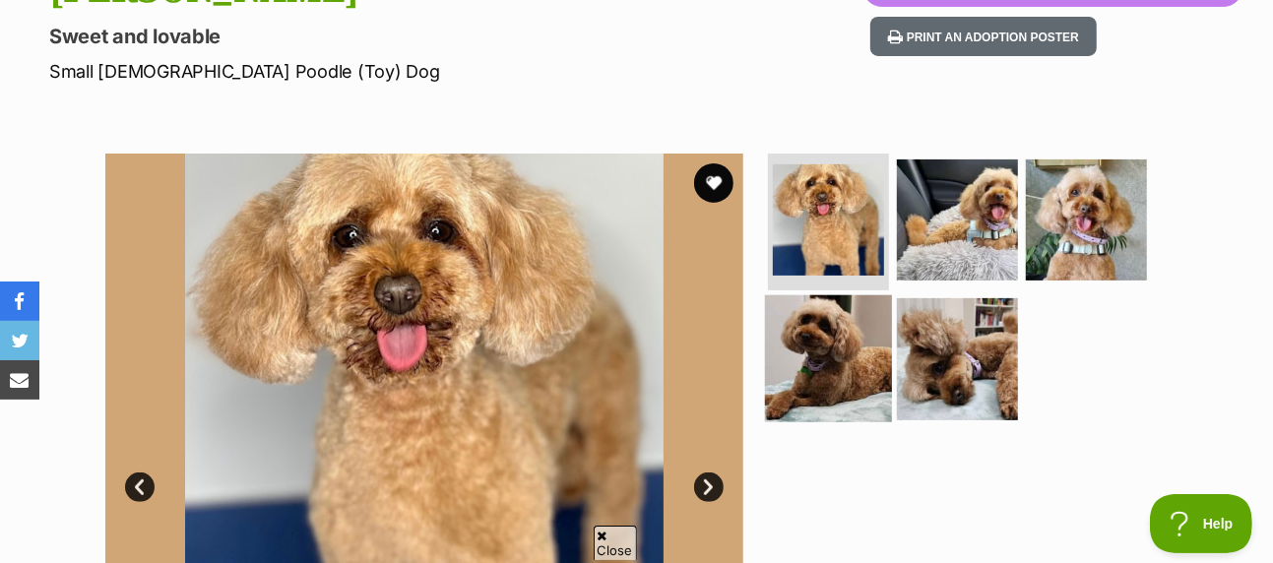
click at [838, 295] on img at bounding box center [828, 358] width 127 height 127
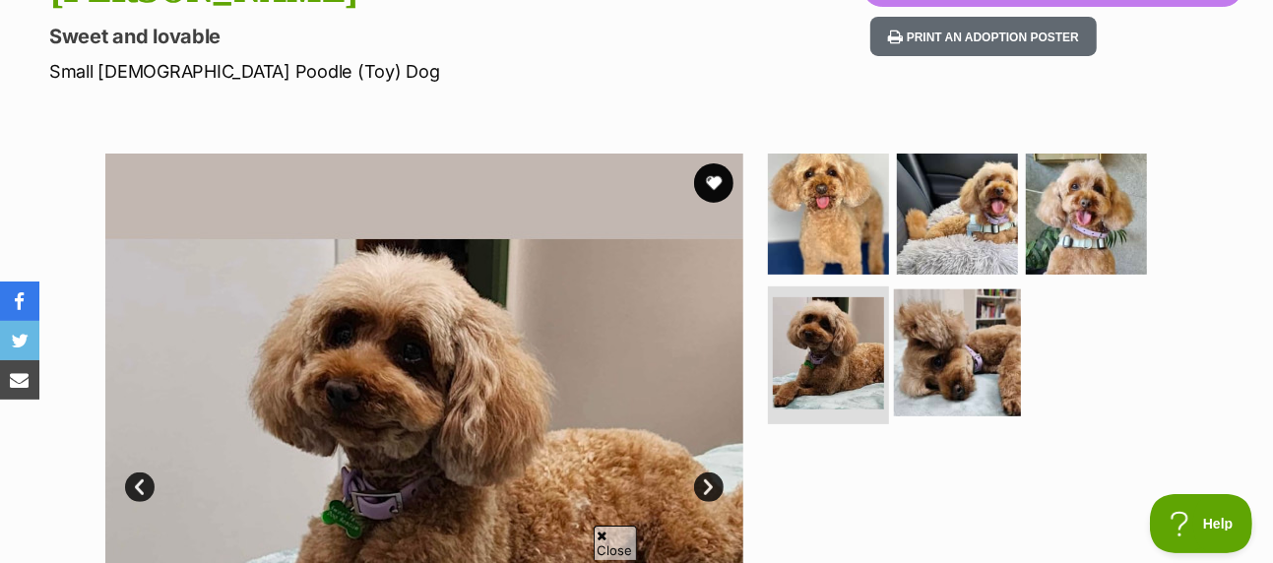
click at [930, 298] on img at bounding box center [957, 353] width 127 height 127
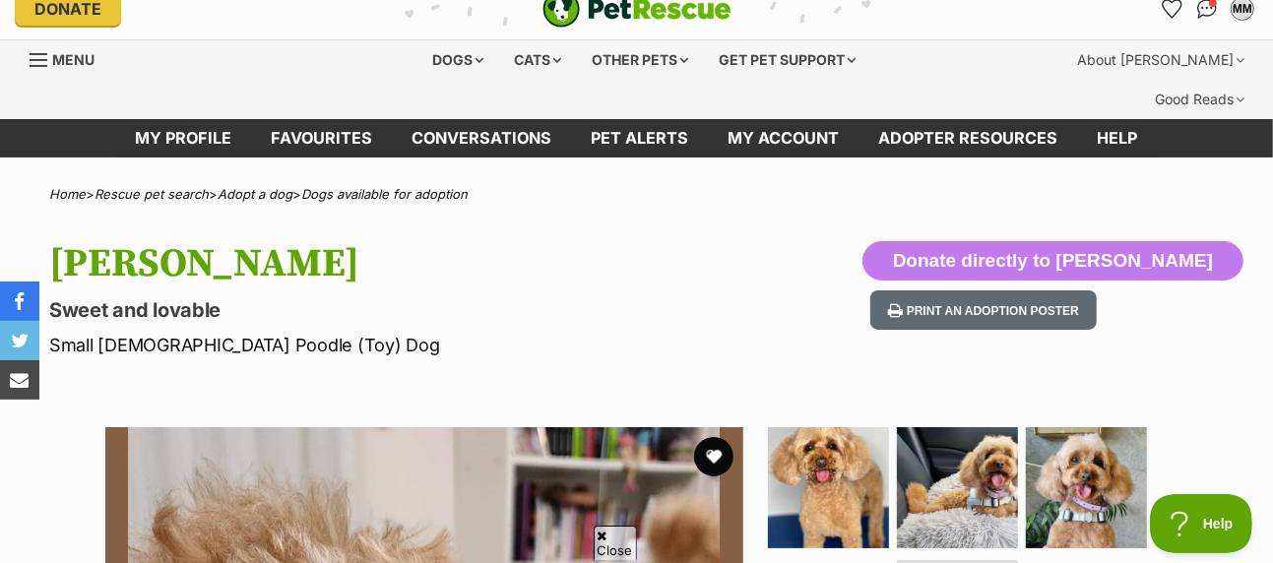
scroll to position [0, 0]
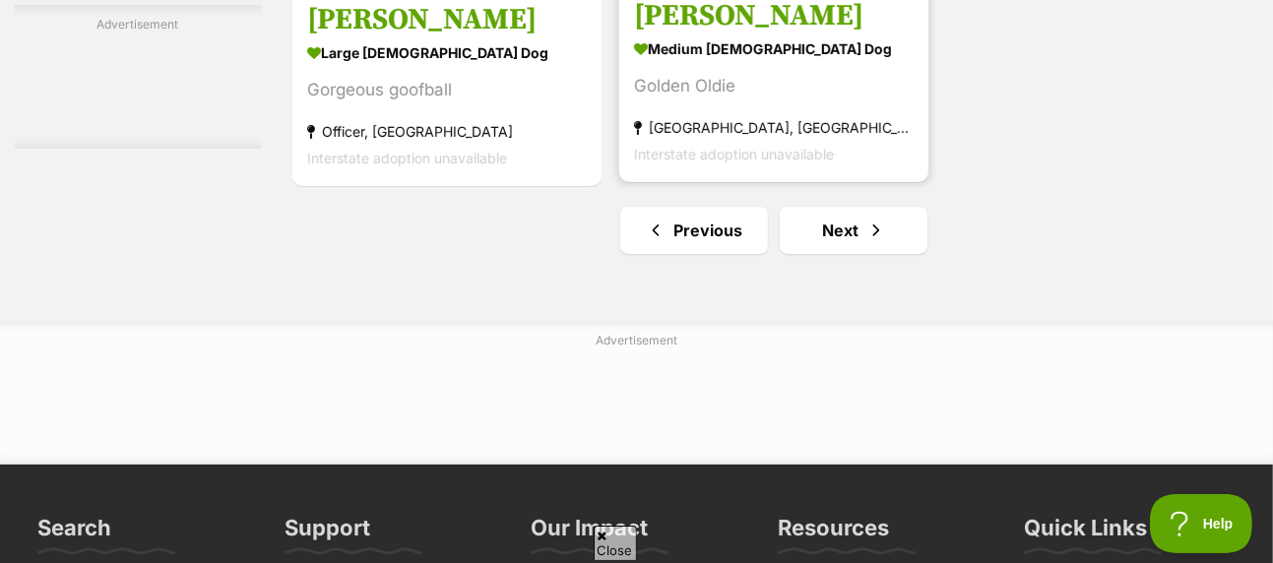
scroll to position [4924, 0]
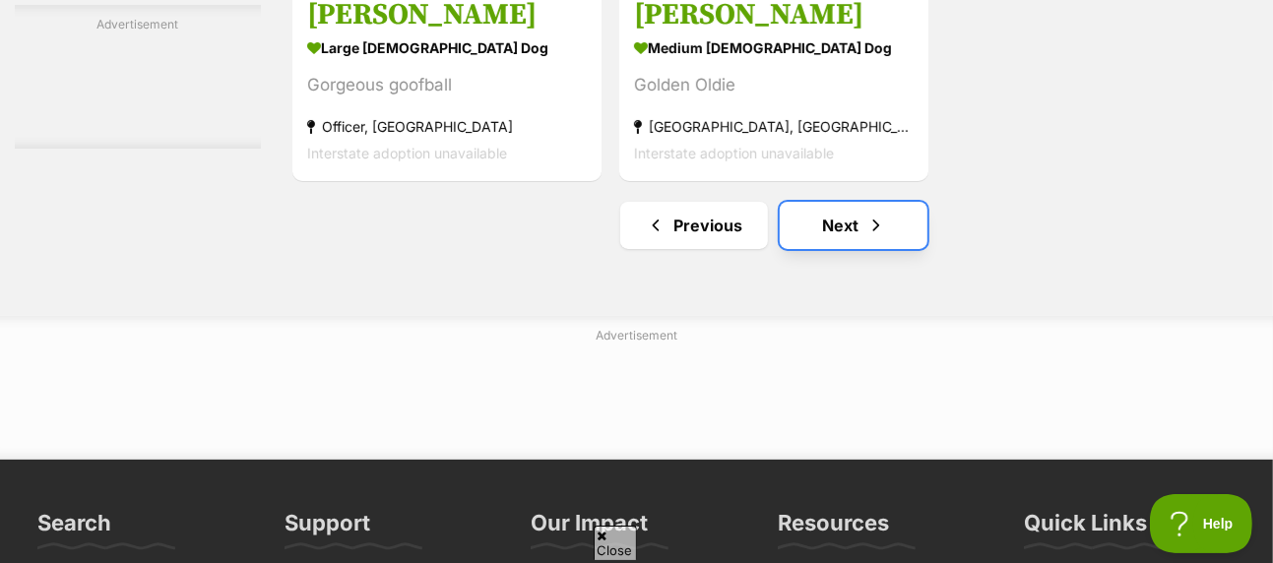
click at [851, 204] on link "Next" at bounding box center [854, 225] width 148 height 47
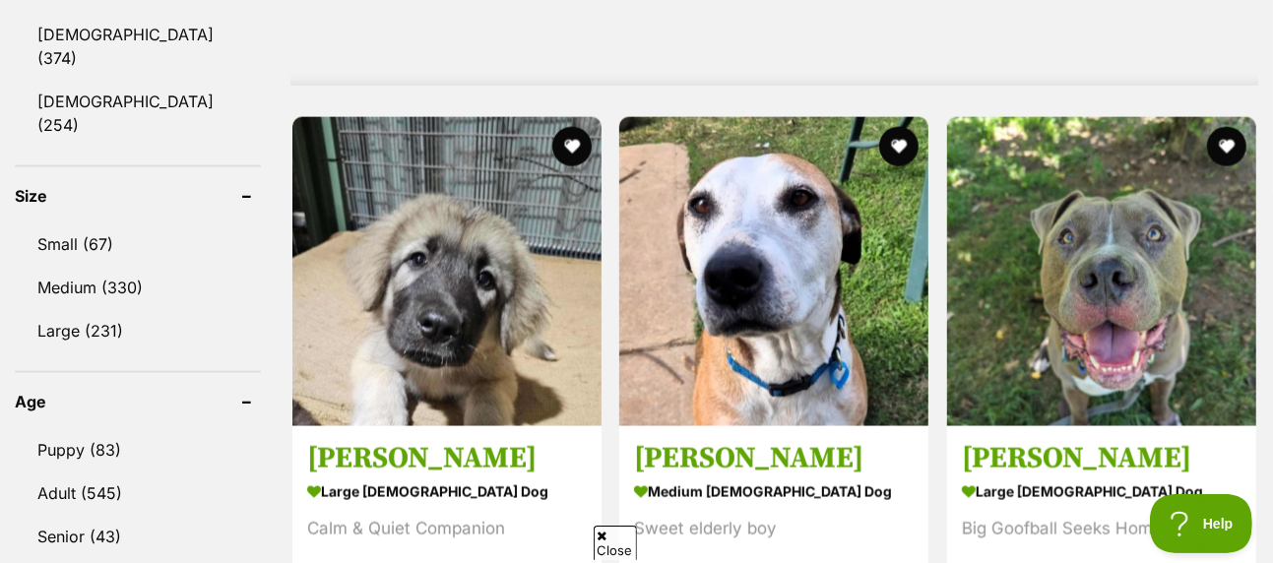
scroll to position [1871, 0]
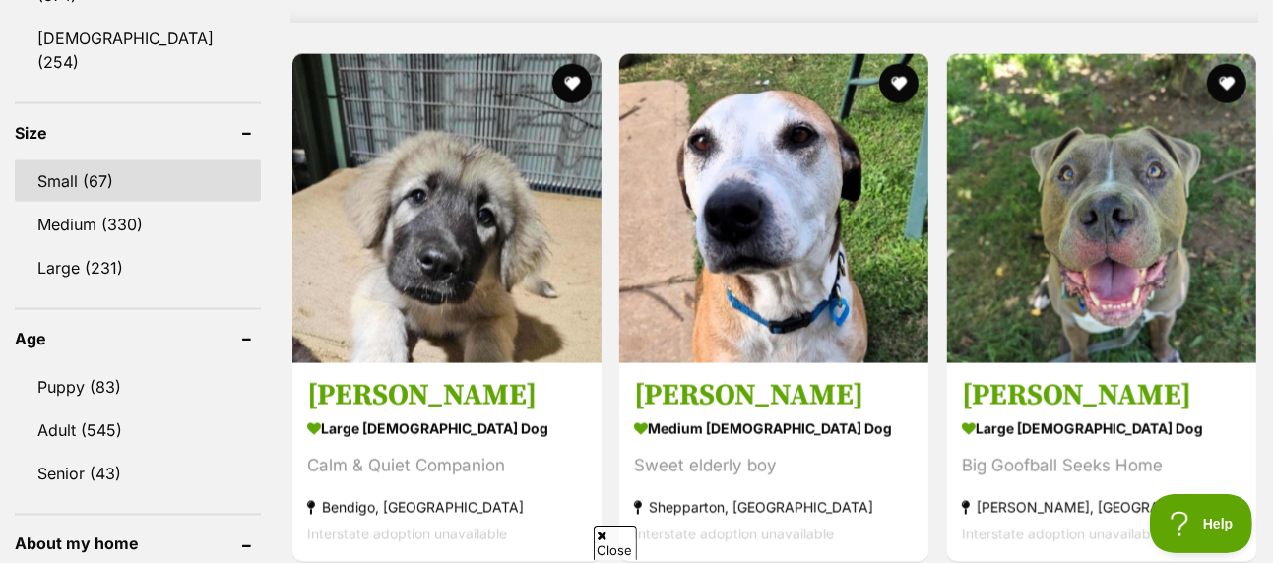
click at [73, 161] on link "Small (67)" at bounding box center [138, 181] width 246 height 41
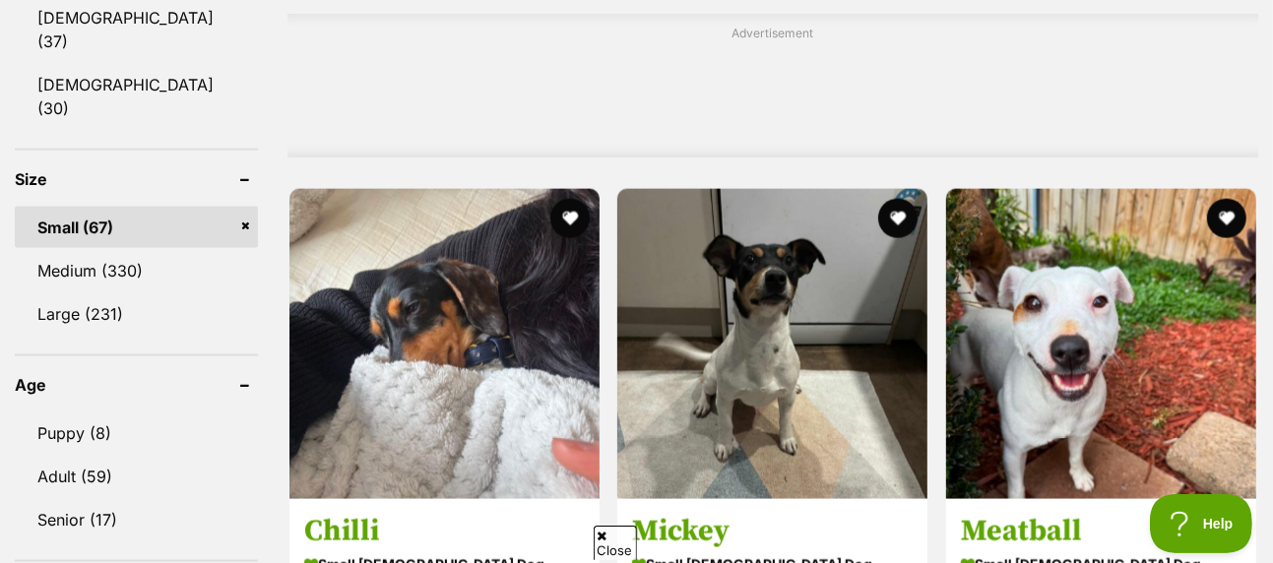
scroll to position [1773, 0]
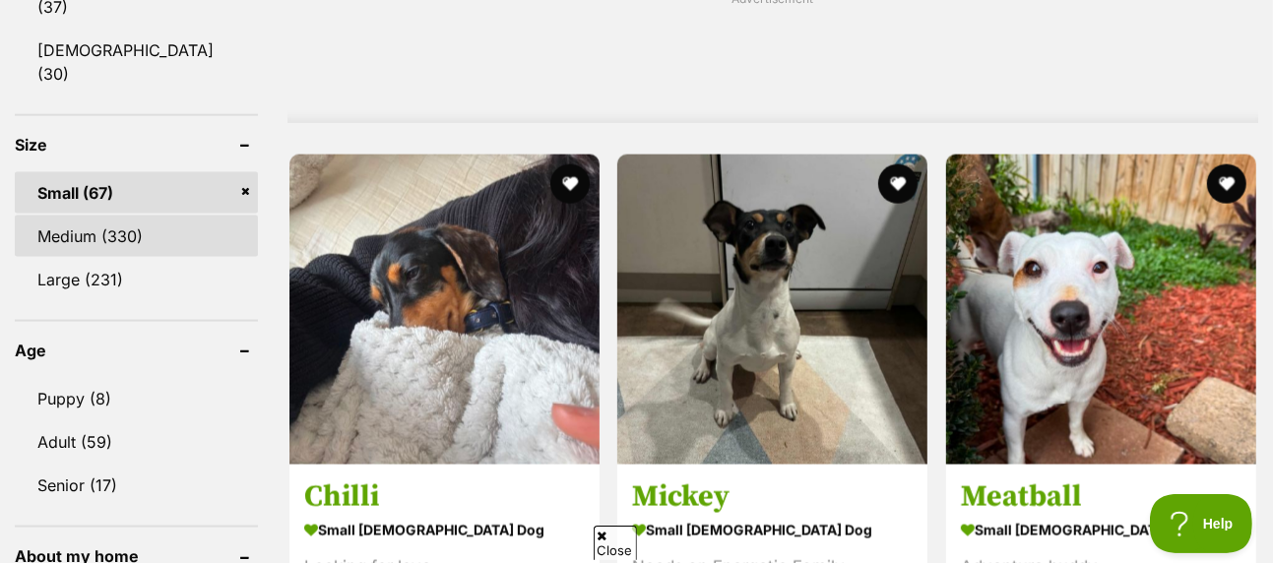
click at [143, 216] on link "Medium (330)" at bounding box center [136, 236] width 243 height 41
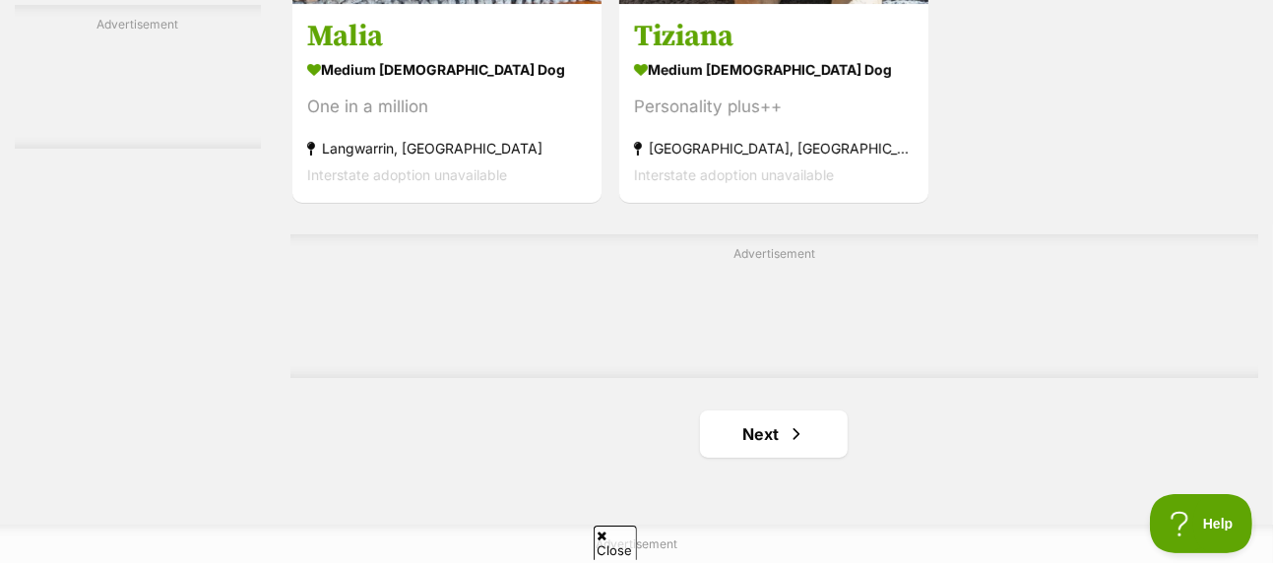
scroll to position [4727, 0]
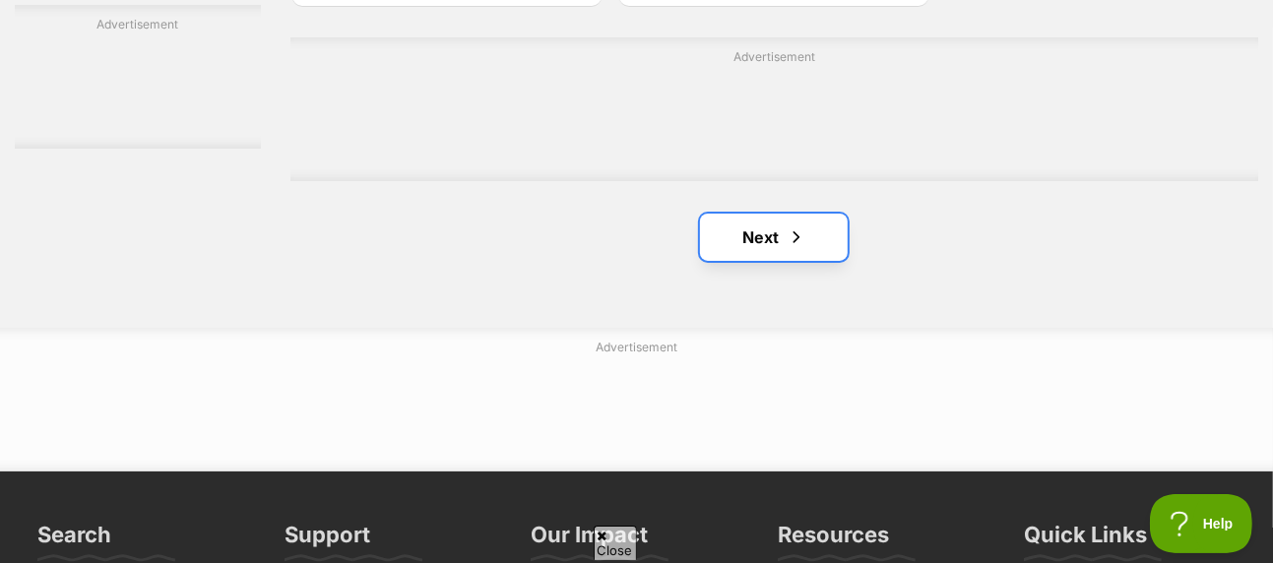
click at [767, 214] on link "Next" at bounding box center [774, 237] width 148 height 47
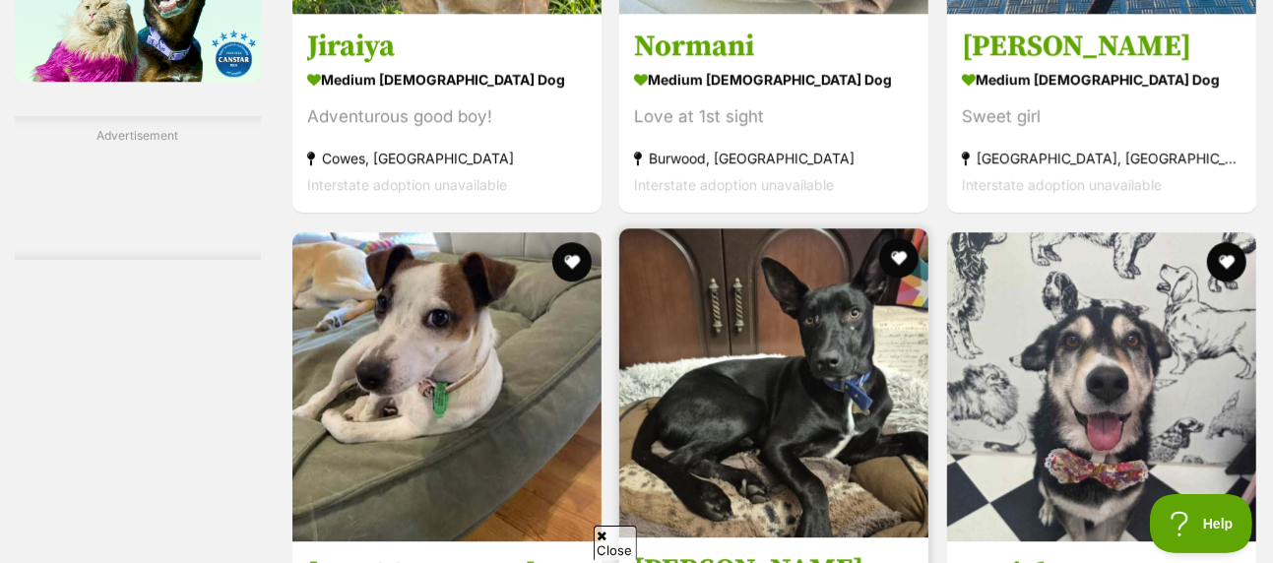
scroll to position [3545, 0]
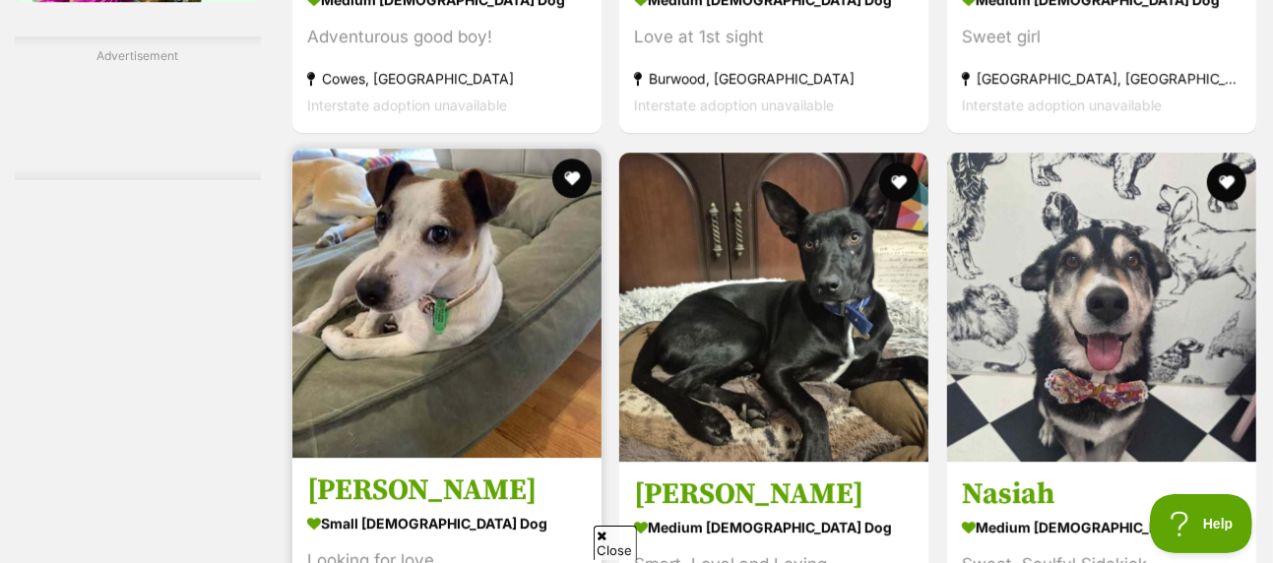
click at [466, 229] on img at bounding box center [446, 303] width 309 height 309
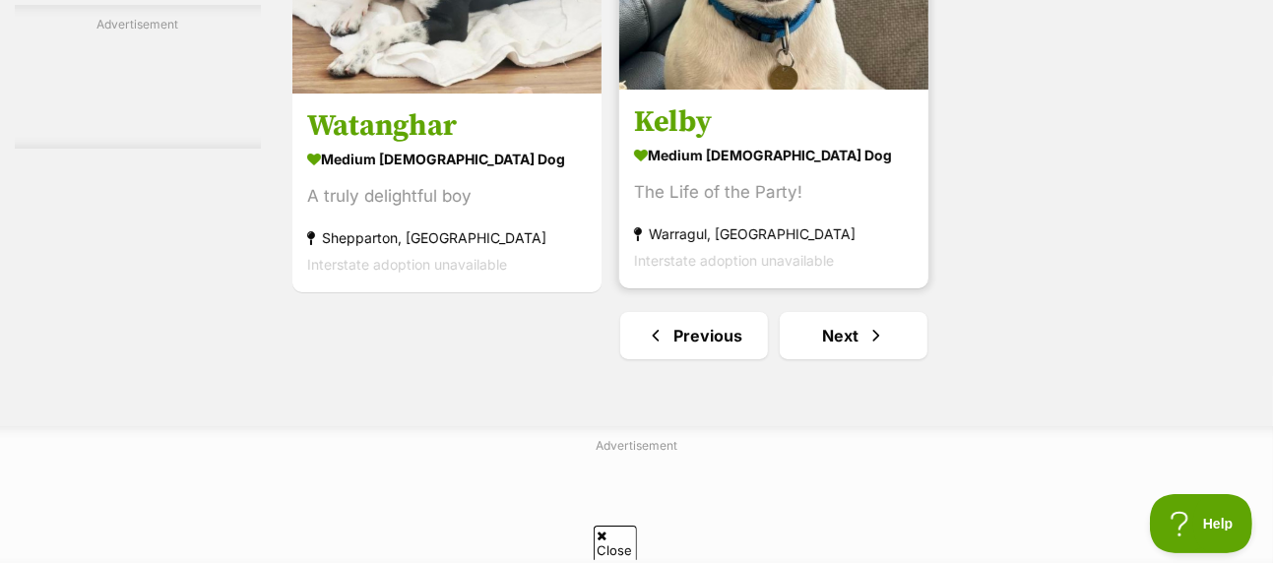
scroll to position [4826, 0]
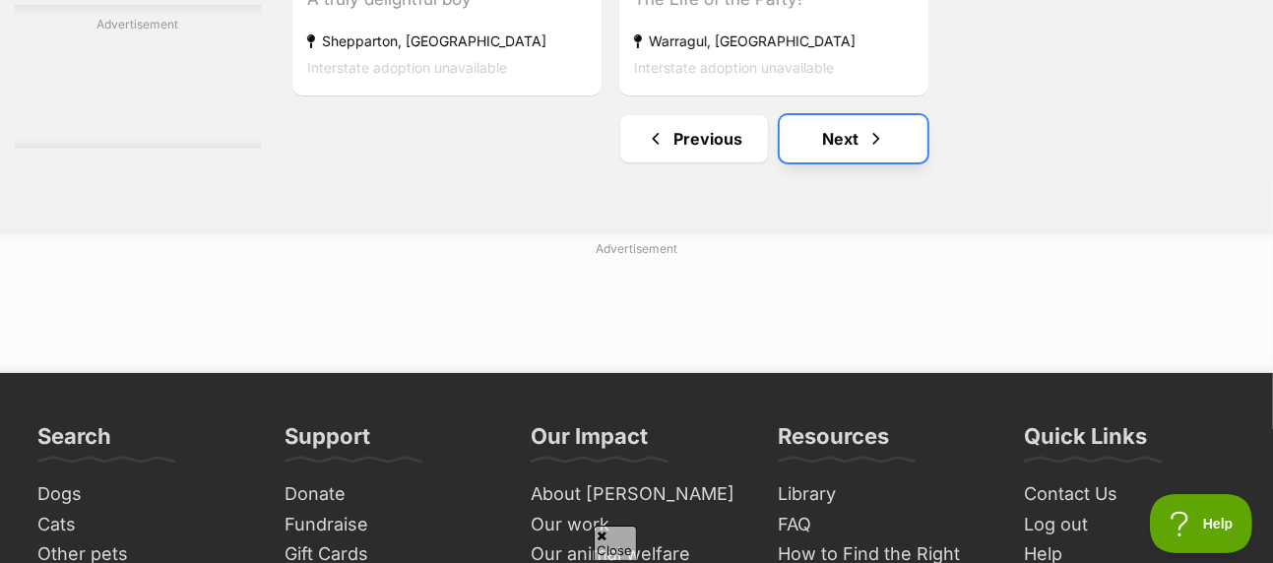
click at [826, 115] on link "Next" at bounding box center [854, 138] width 148 height 47
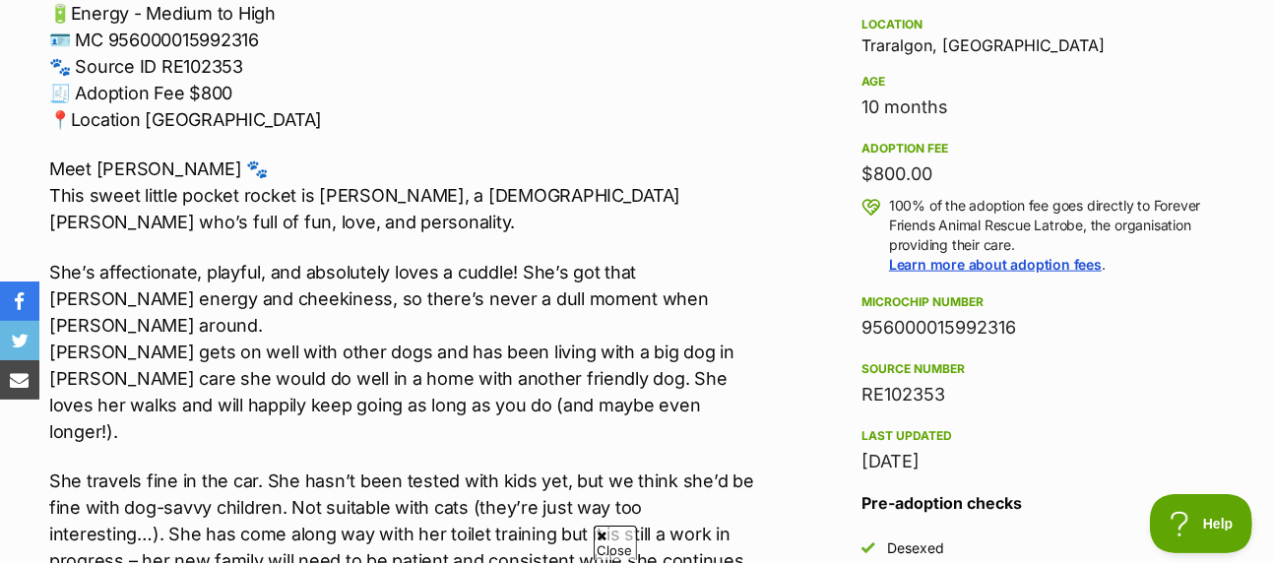
scroll to position [1477, 0]
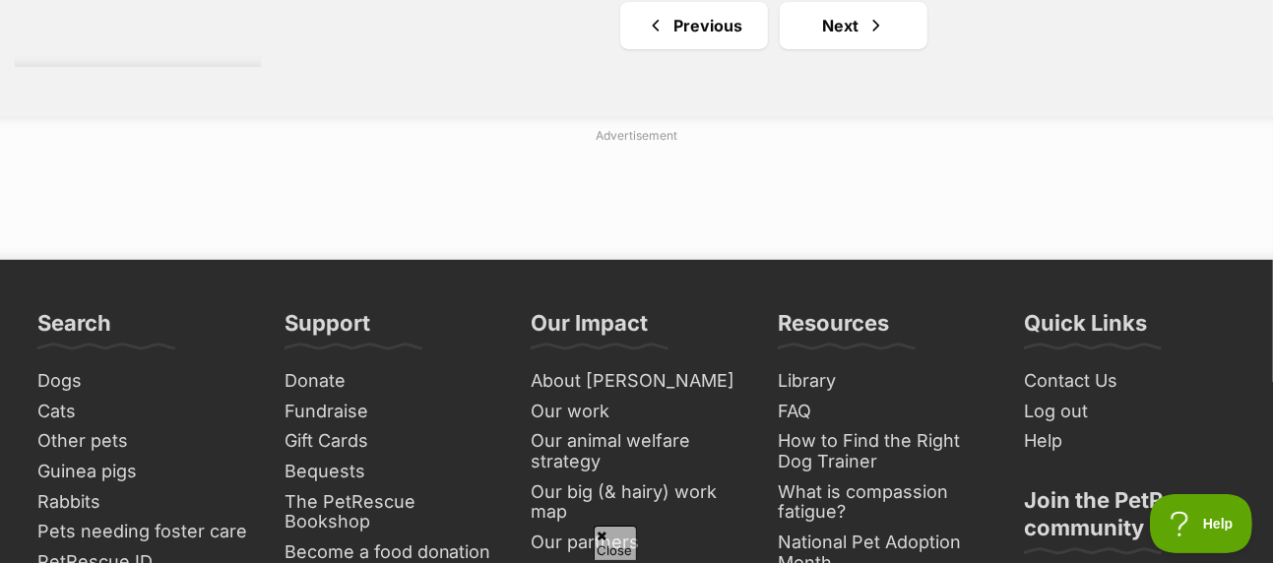
scroll to position [5023, 0]
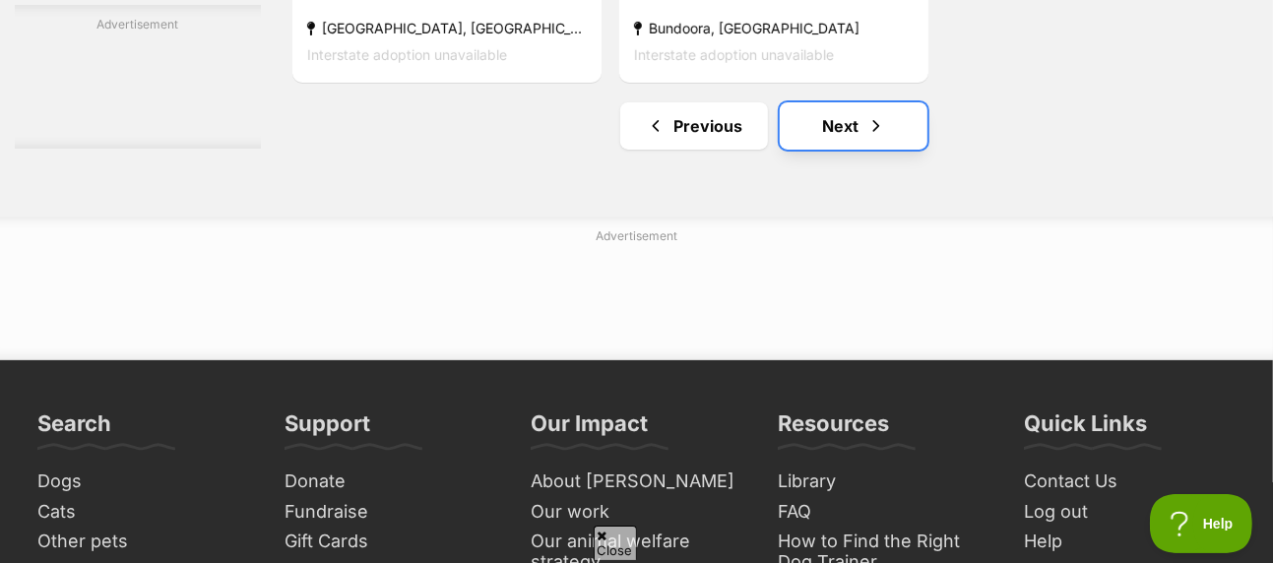
click at [862, 102] on link "Next" at bounding box center [854, 125] width 148 height 47
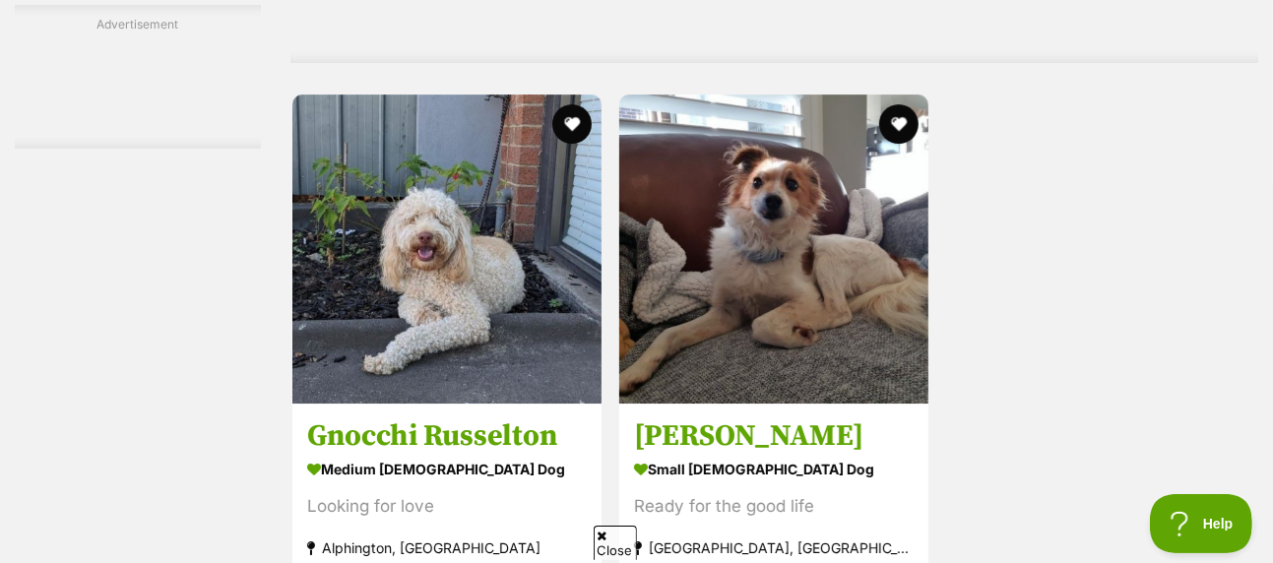
scroll to position [4432, 0]
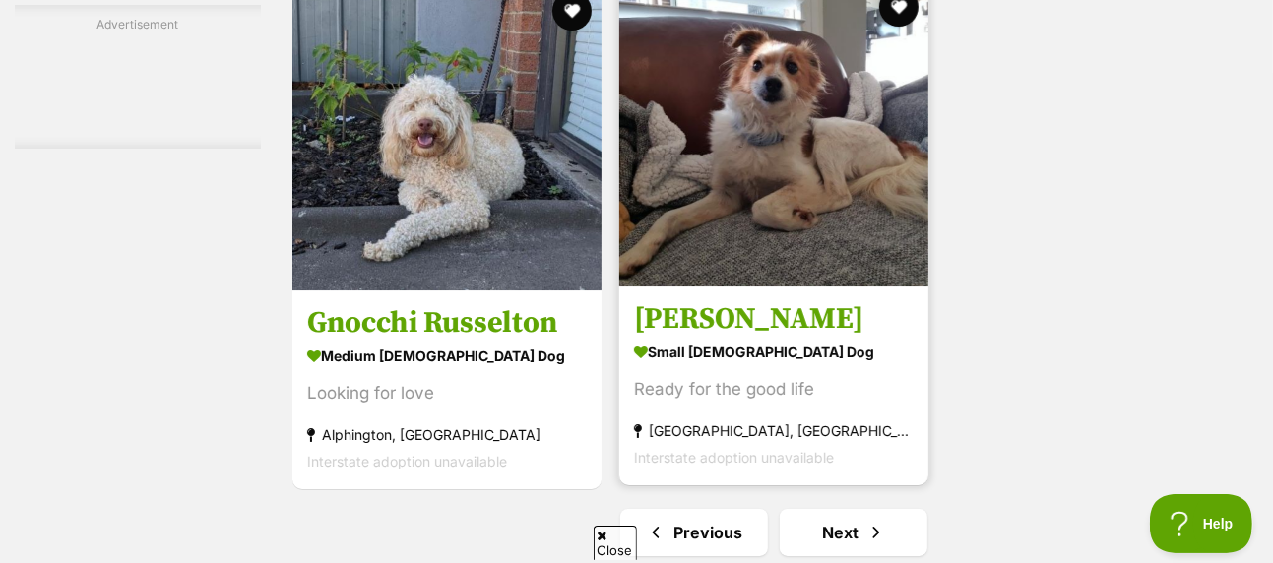
click at [769, 134] on img at bounding box center [773, 131] width 309 height 309
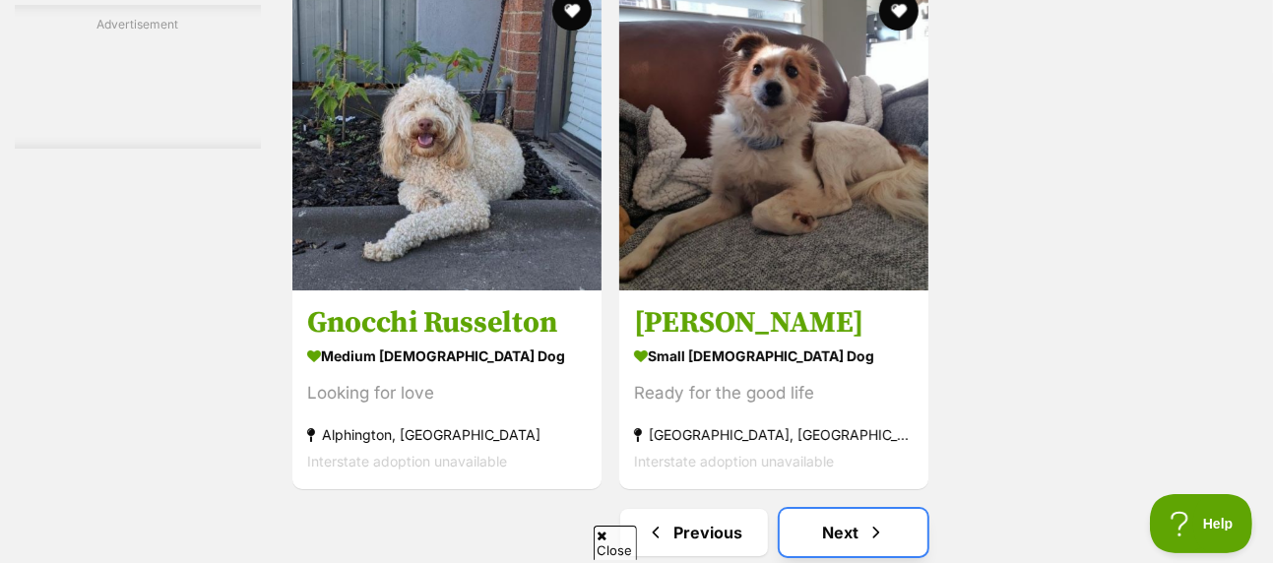
click at [832, 509] on link "Next" at bounding box center [854, 532] width 148 height 47
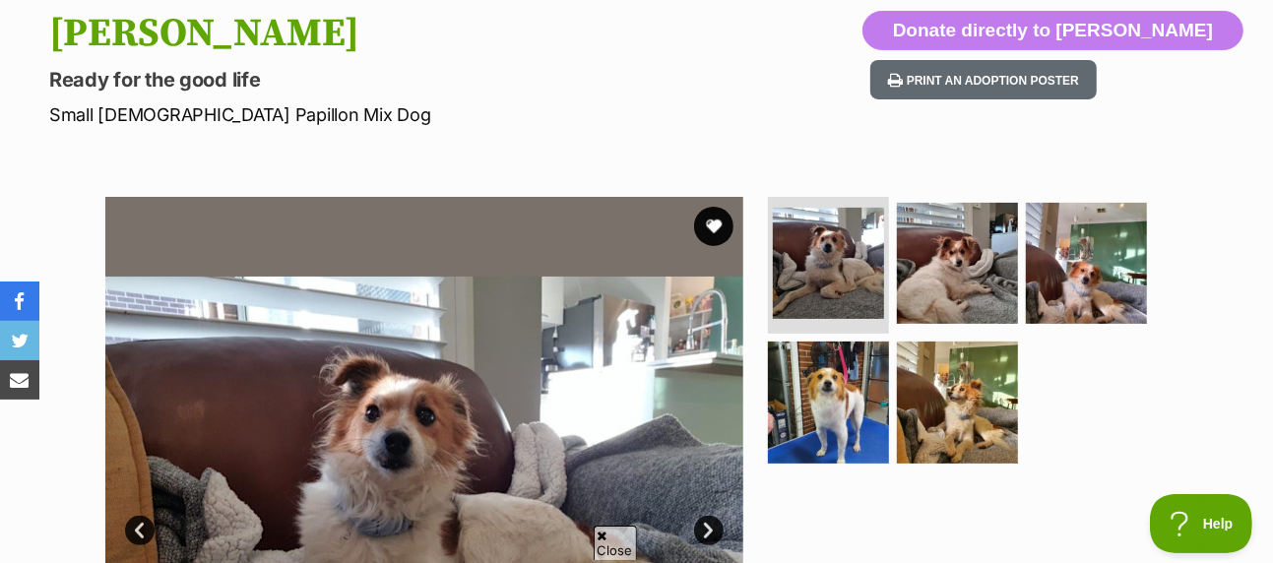
scroll to position [295, 0]
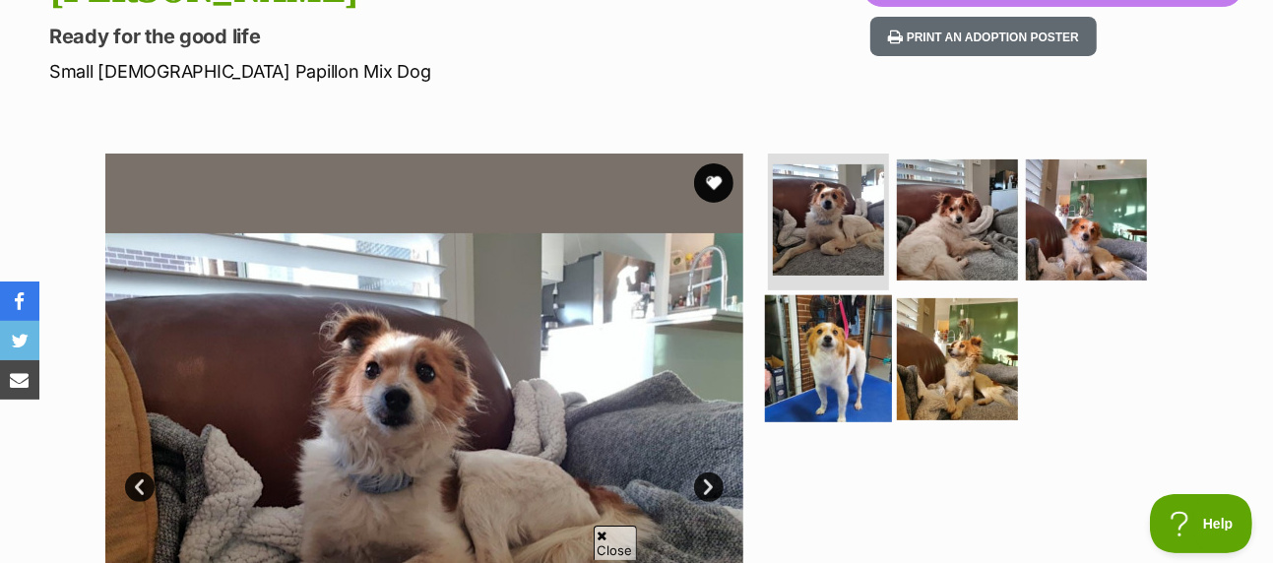
click at [812, 295] on img at bounding box center [828, 358] width 127 height 127
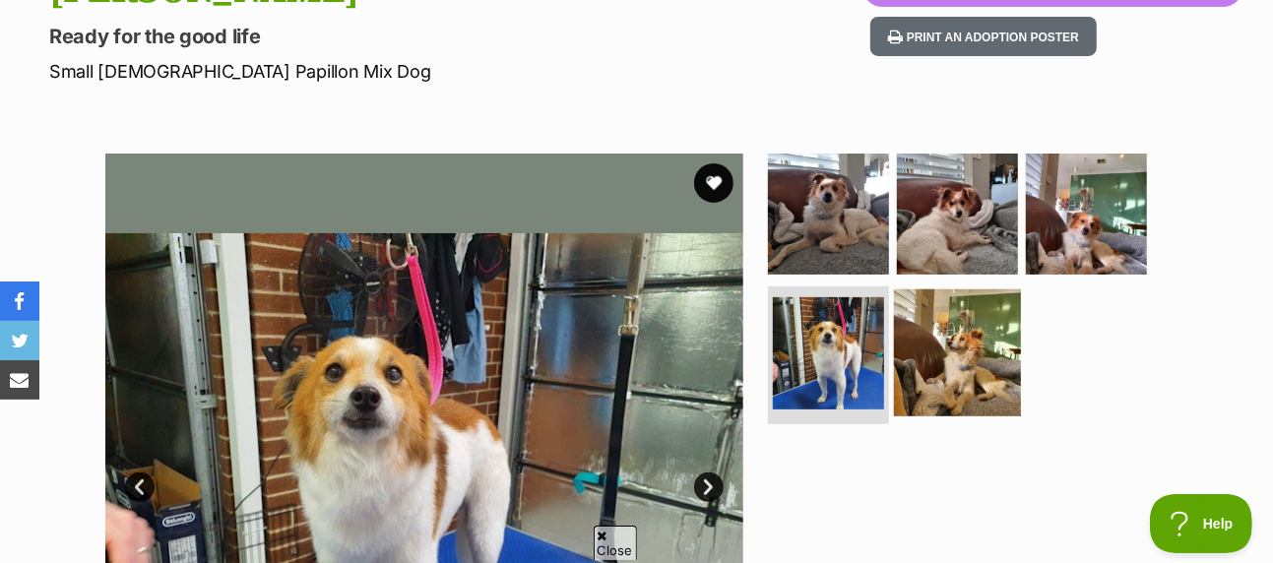
click at [935, 290] on img at bounding box center [957, 353] width 127 height 127
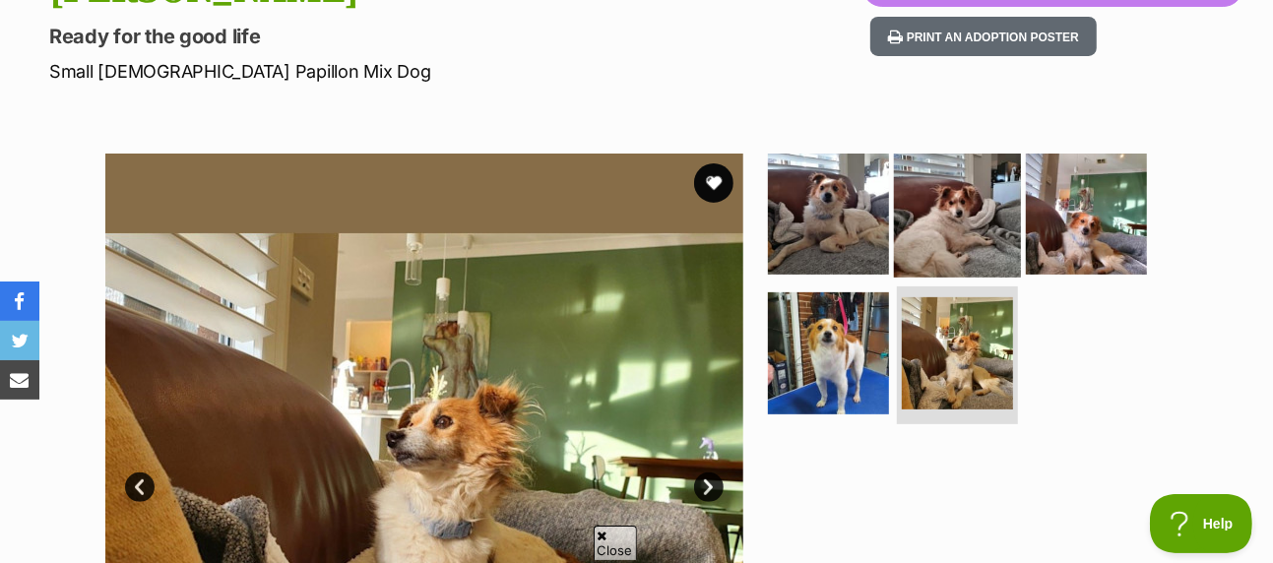
click at [944, 180] on img at bounding box center [957, 213] width 127 height 127
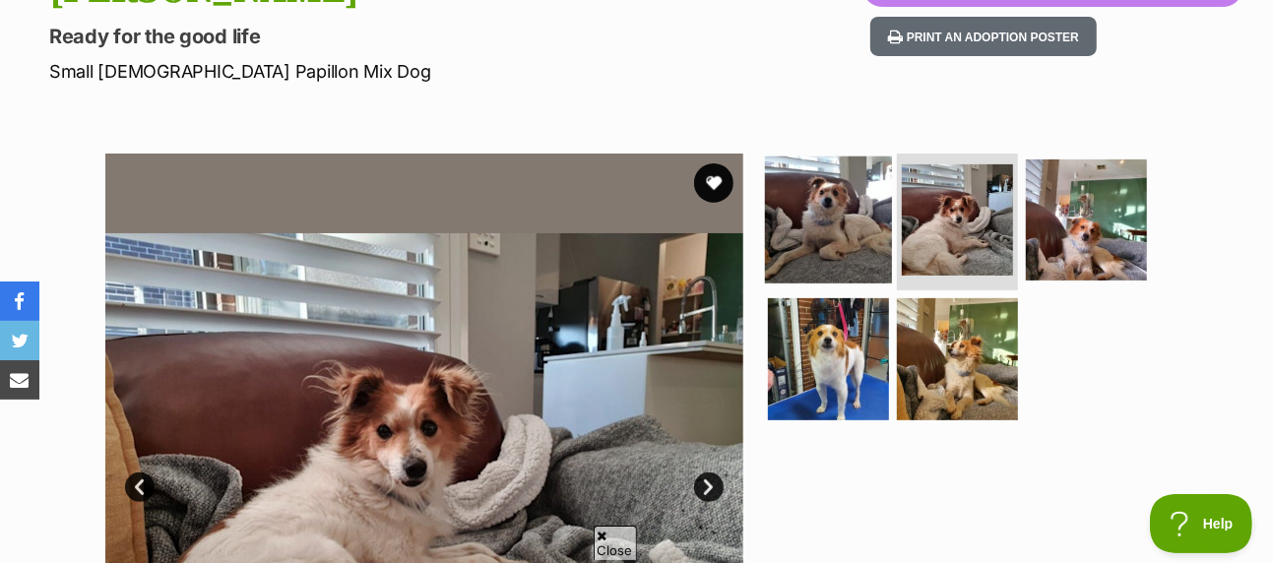
click at [792, 174] on img at bounding box center [828, 219] width 127 height 127
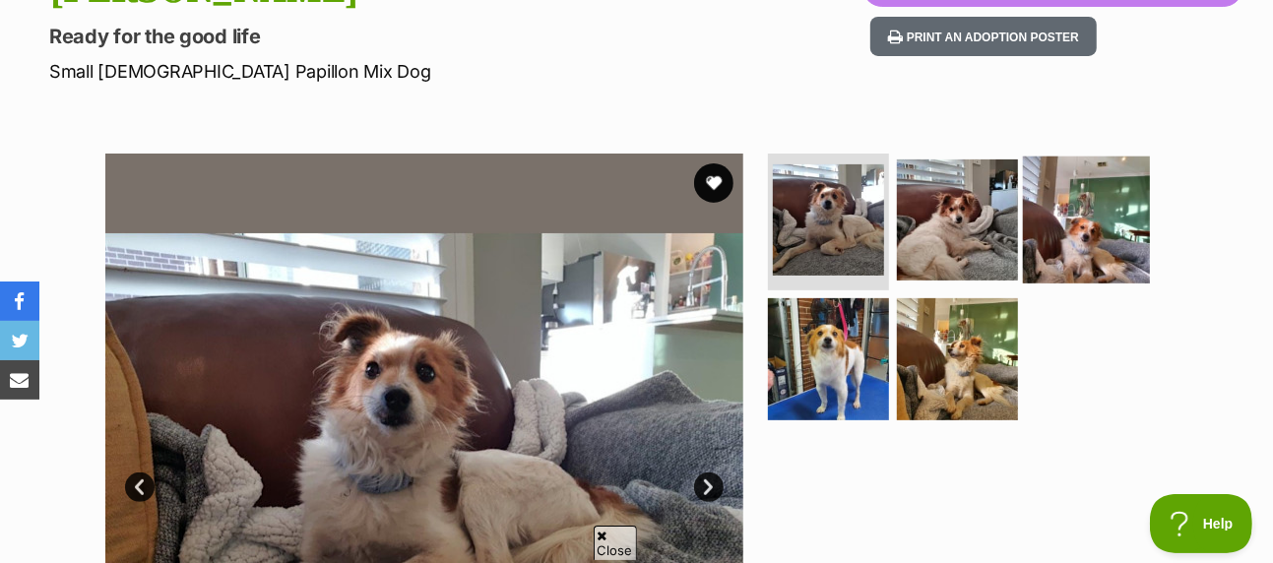
click at [1081, 194] on img at bounding box center [1086, 219] width 127 height 127
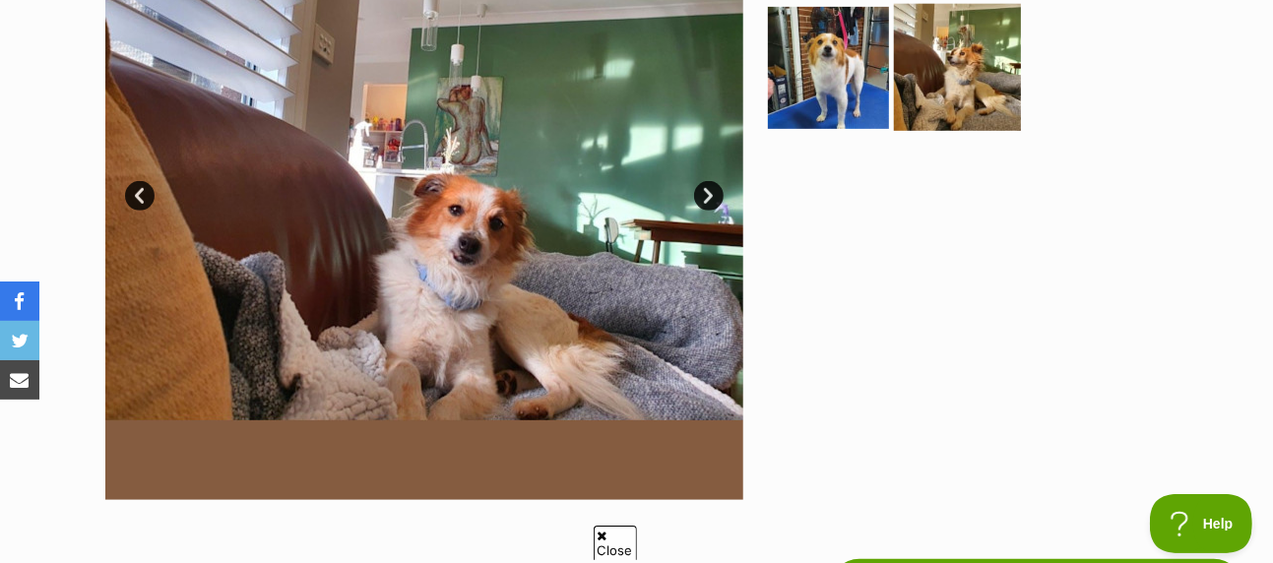
scroll to position [591, 0]
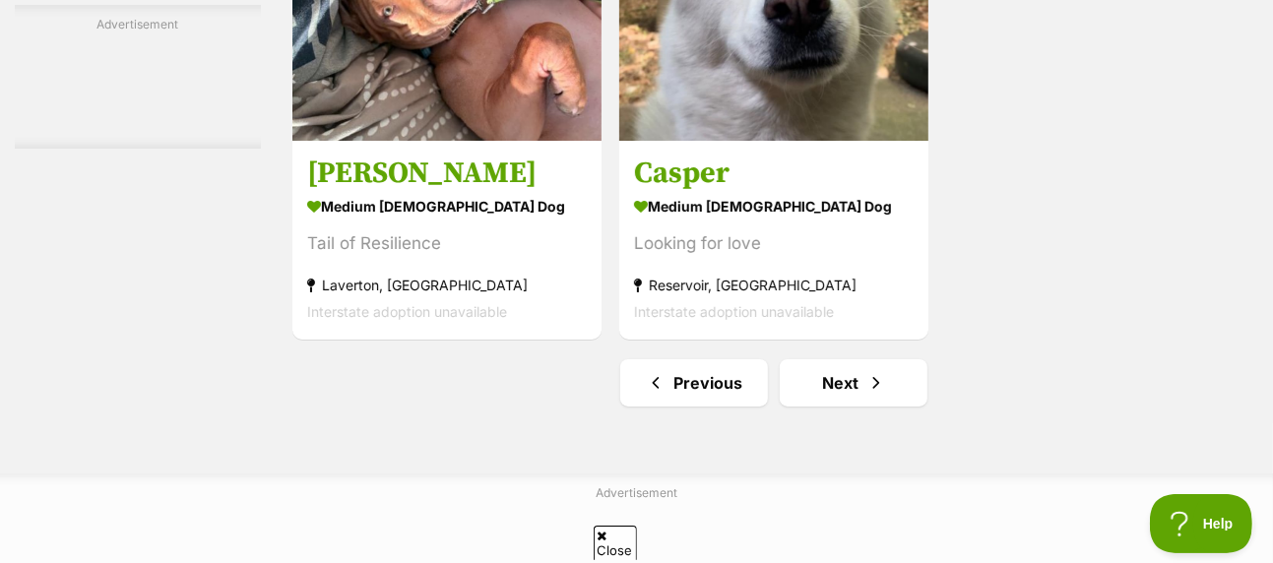
scroll to position [4629, 0]
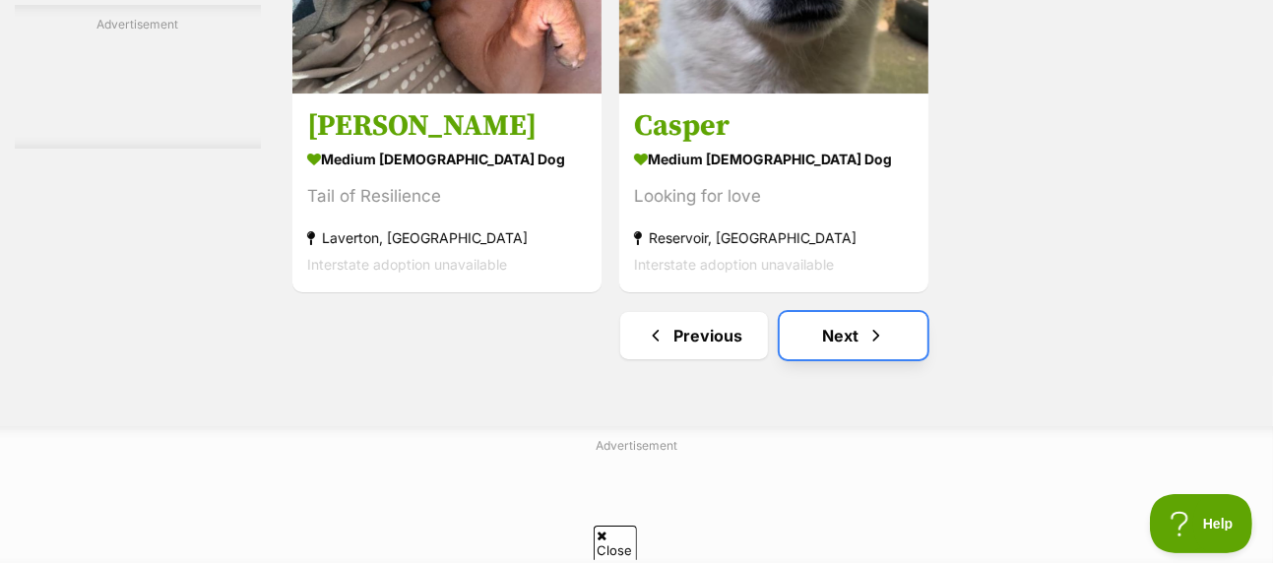
click at [872, 312] on link "Next" at bounding box center [854, 335] width 148 height 47
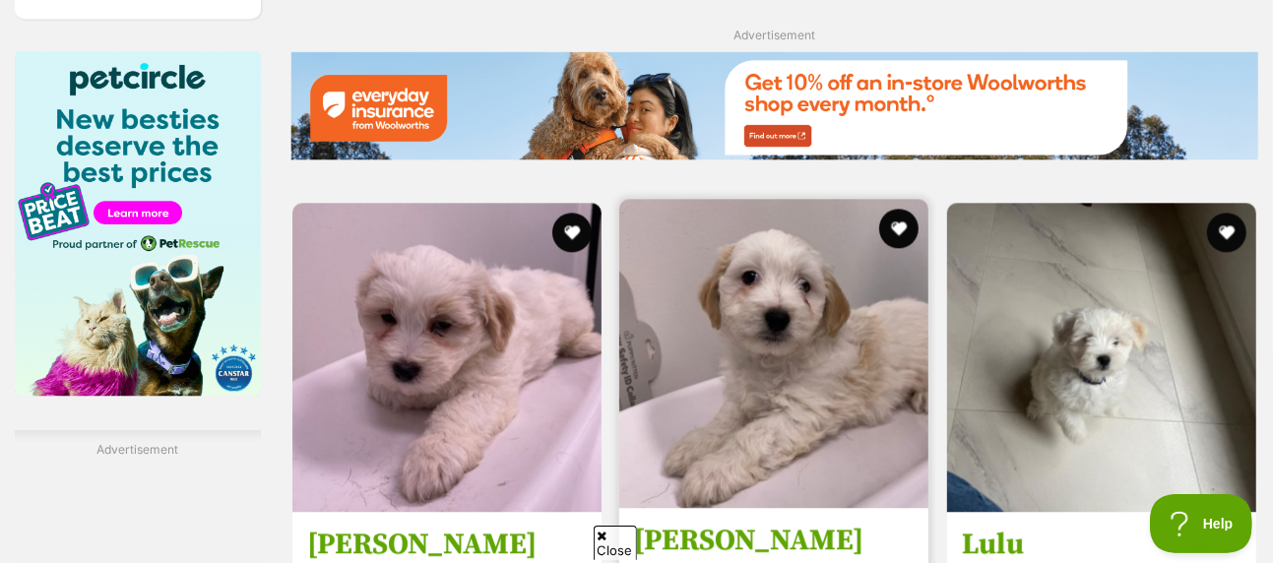
scroll to position [3250, 0]
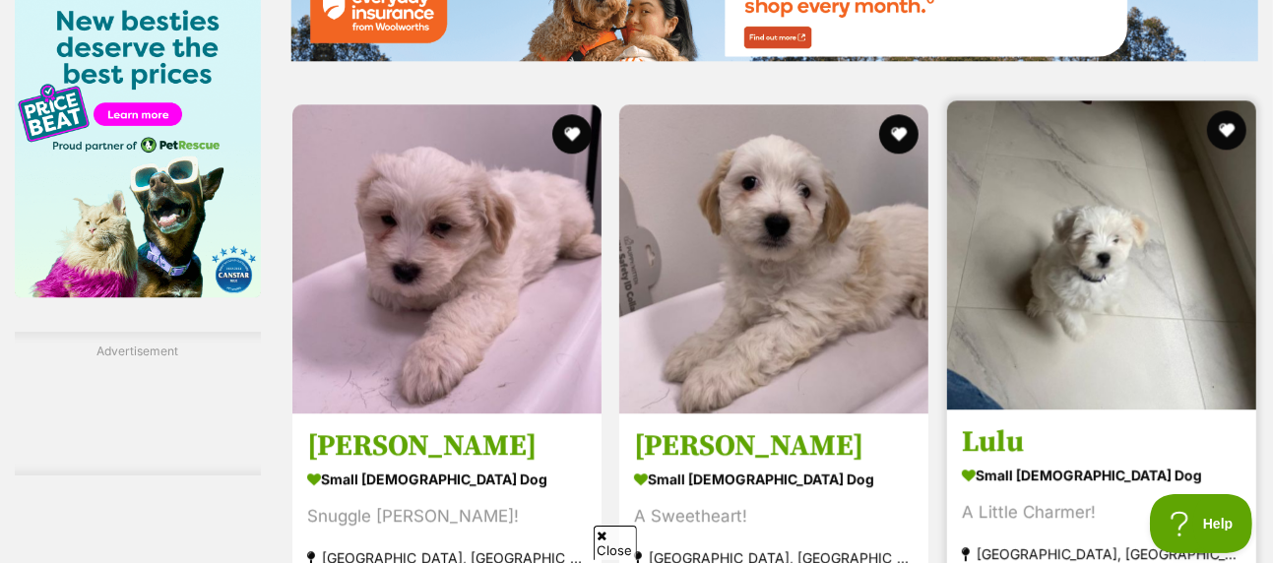
click at [1087, 258] on img at bounding box center [1101, 254] width 309 height 309
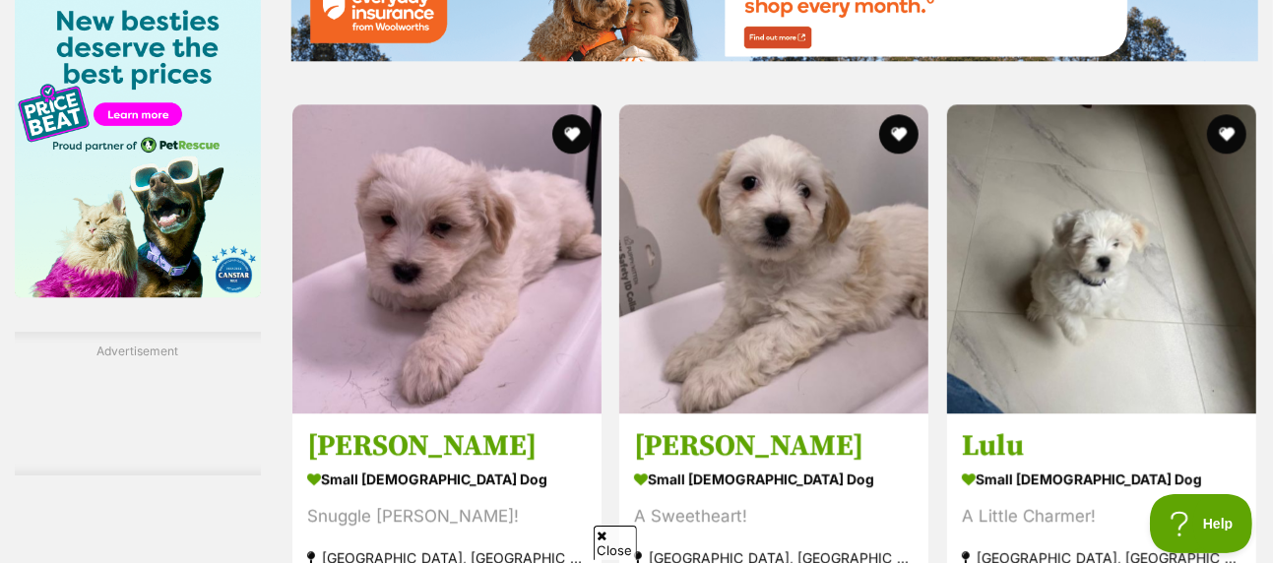
click at [609, 534] on span "Close" at bounding box center [615, 543] width 43 height 34
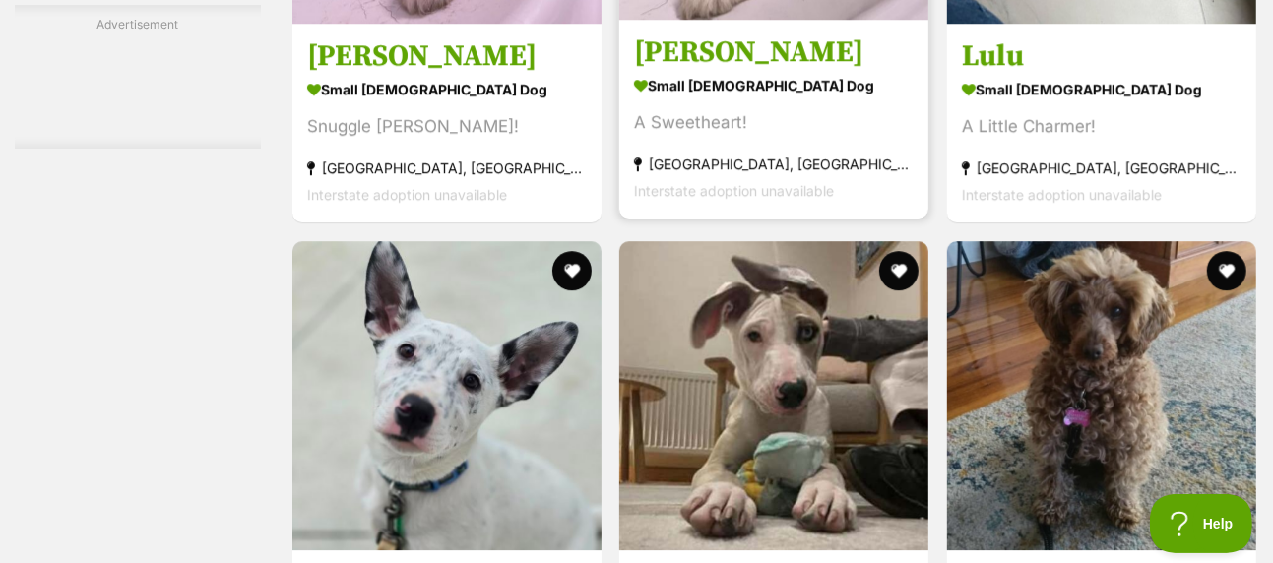
scroll to position [3742, 0]
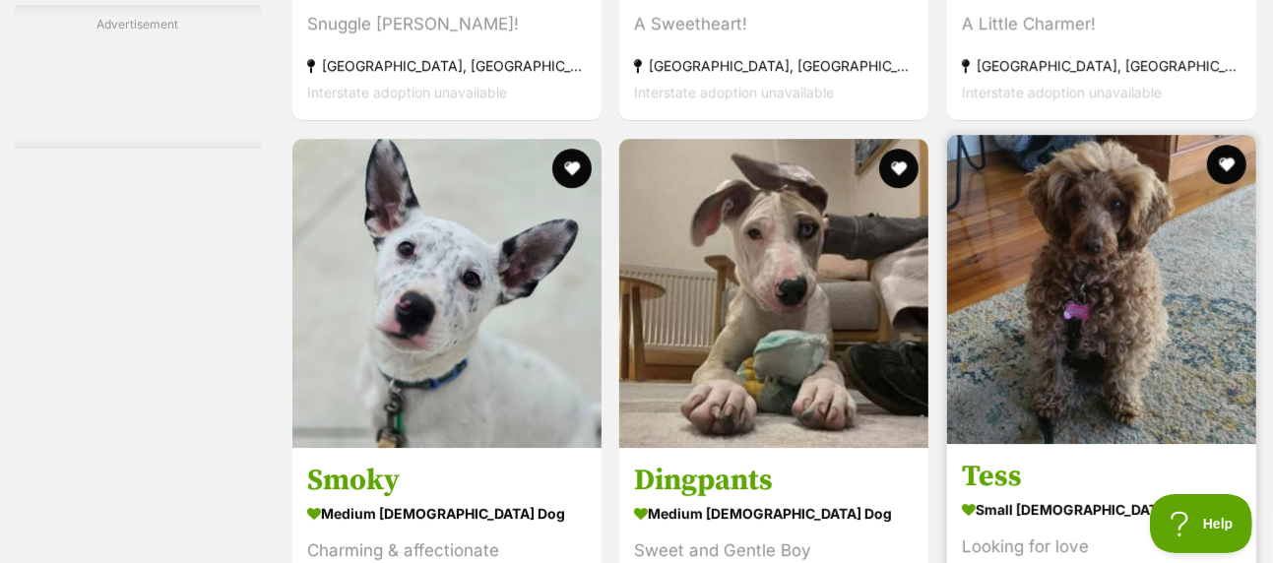
click at [1082, 226] on img at bounding box center [1101, 289] width 309 height 309
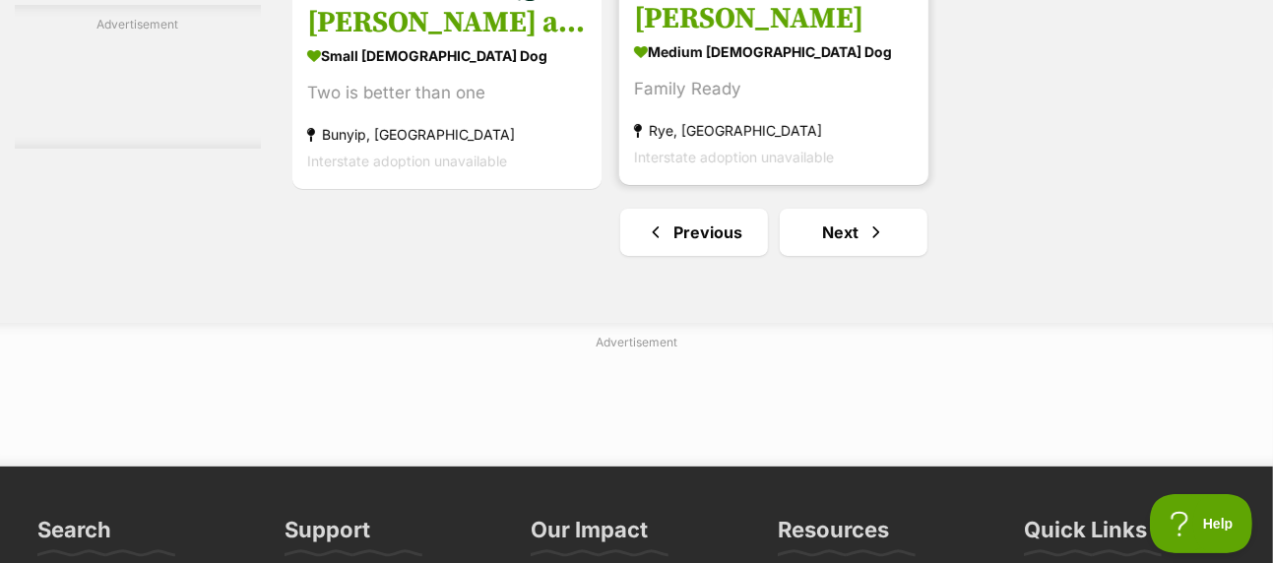
scroll to position [4924, 0]
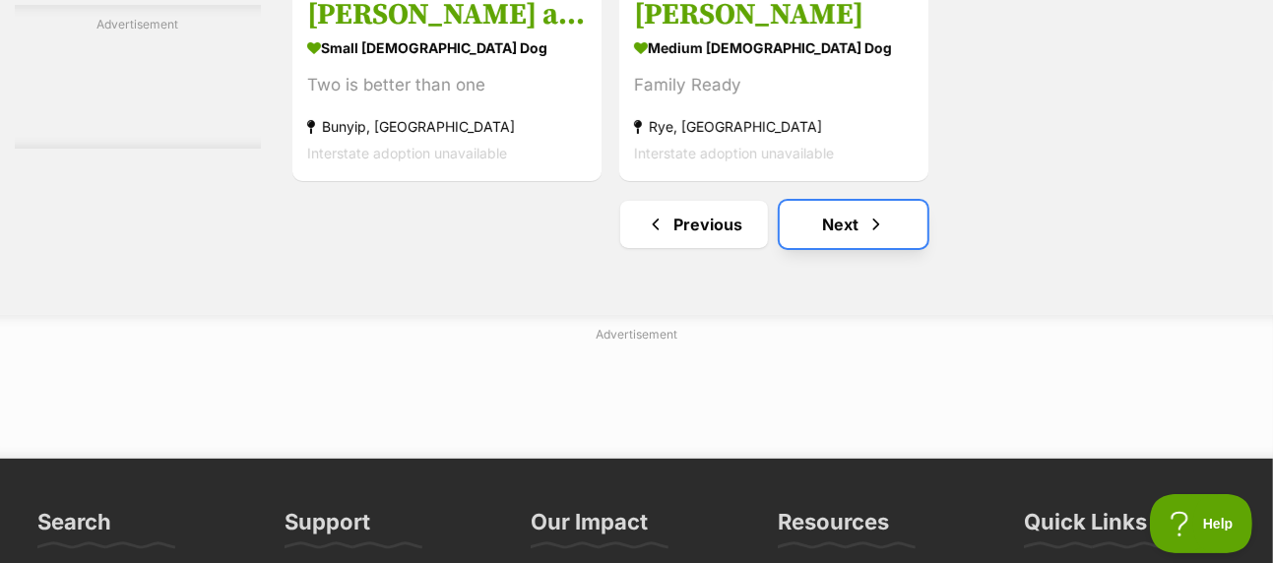
click at [885, 201] on link "Next" at bounding box center [854, 224] width 148 height 47
click at [837, 201] on link "Next" at bounding box center [854, 224] width 148 height 47
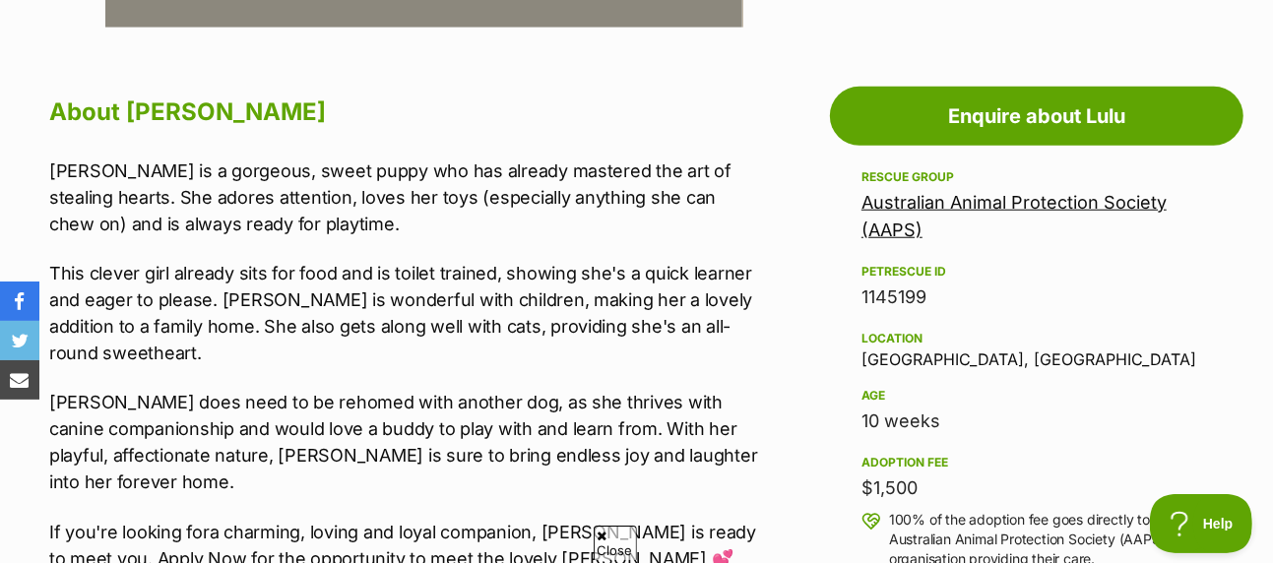
scroll to position [1083, 0]
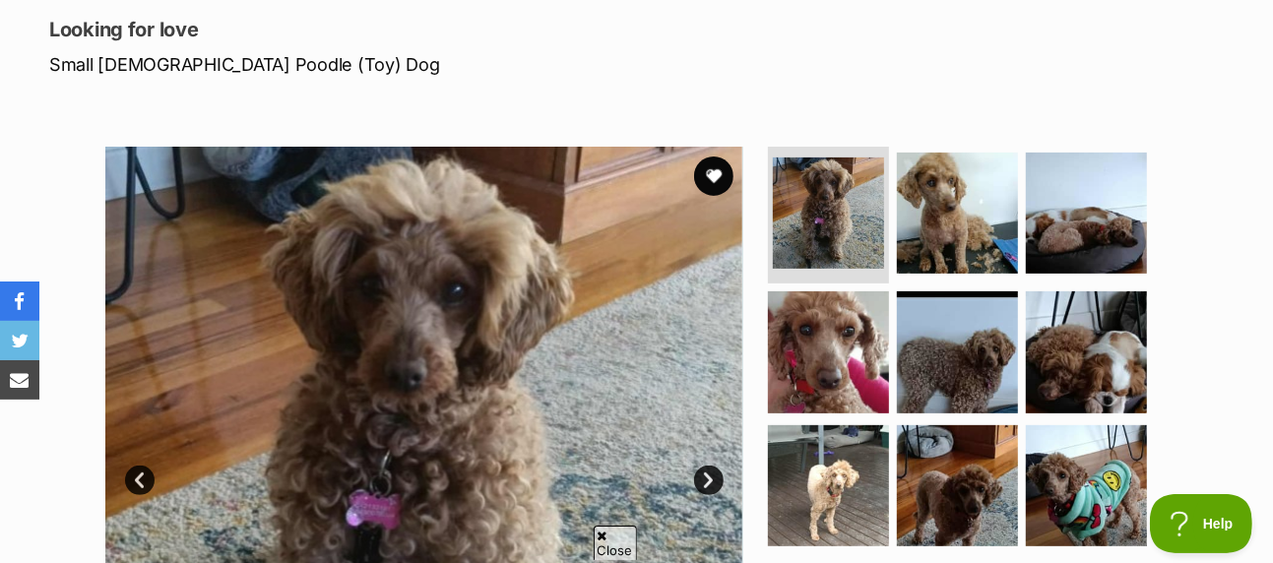
scroll to position [295, 0]
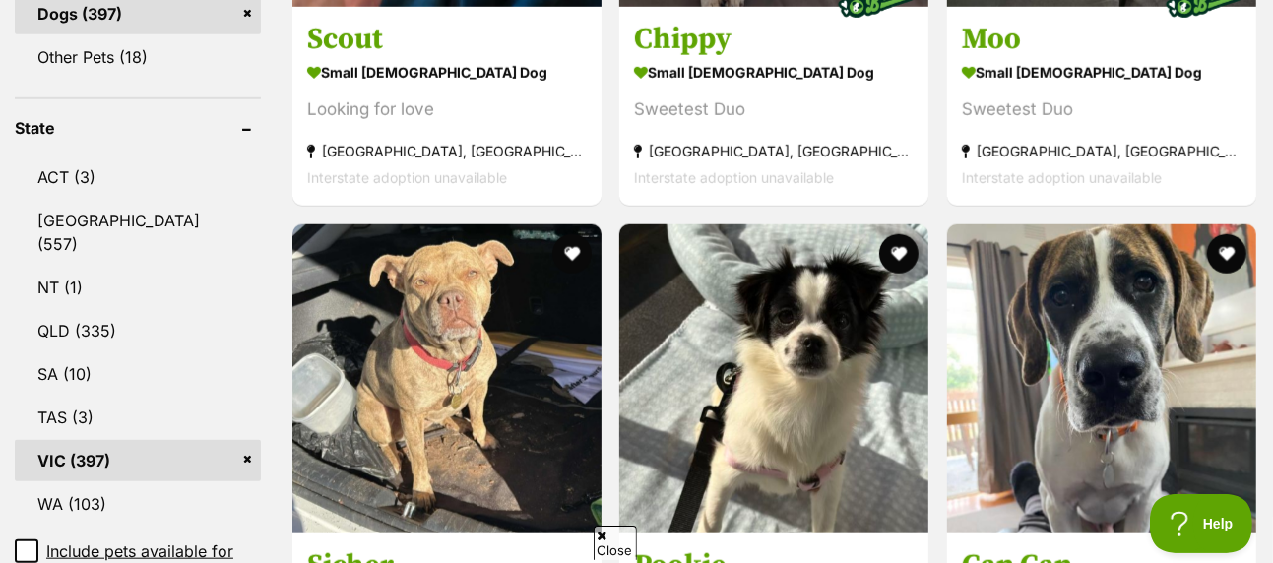
scroll to position [1083, 0]
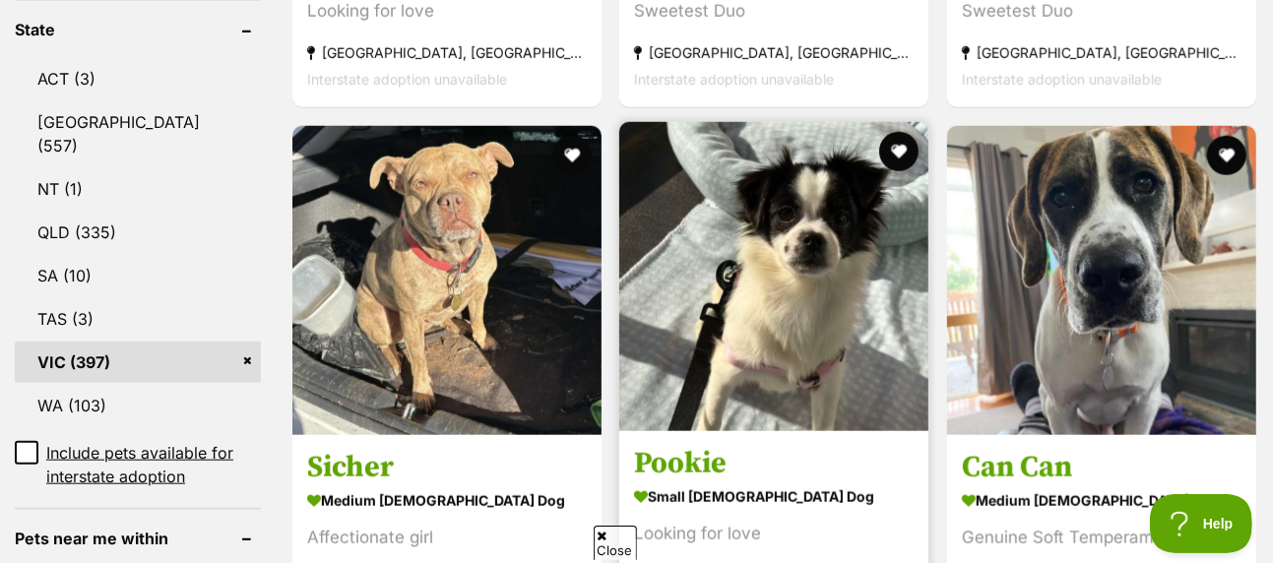
click at [819, 239] on img at bounding box center [773, 276] width 309 height 309
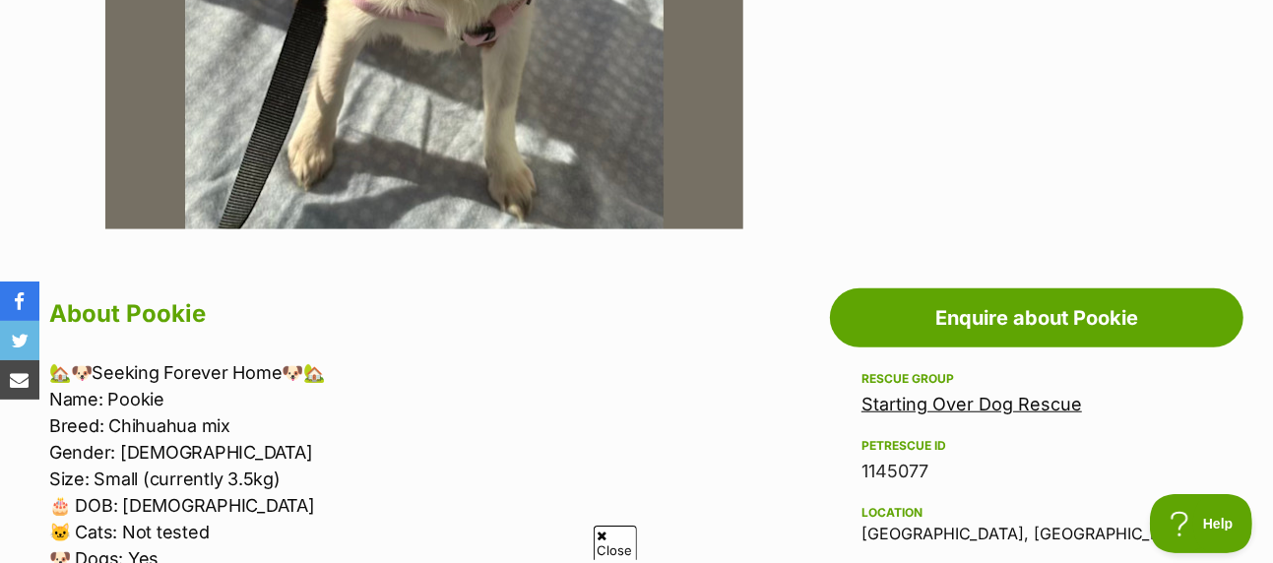
scroll to position [985, 0]
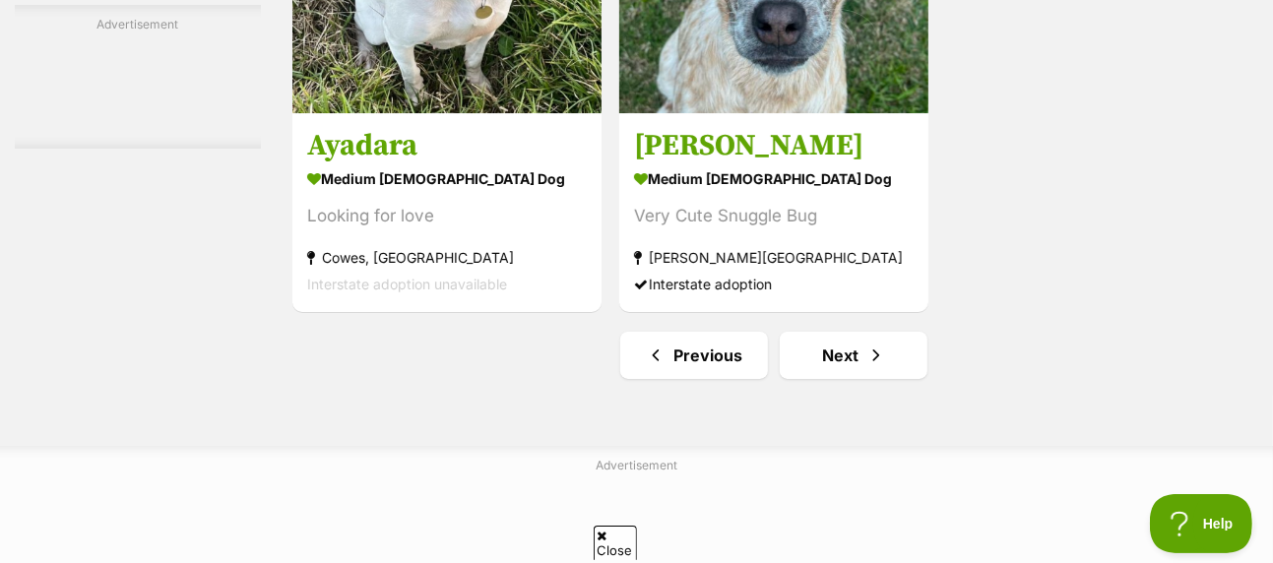
scroll to position [4629, 0]
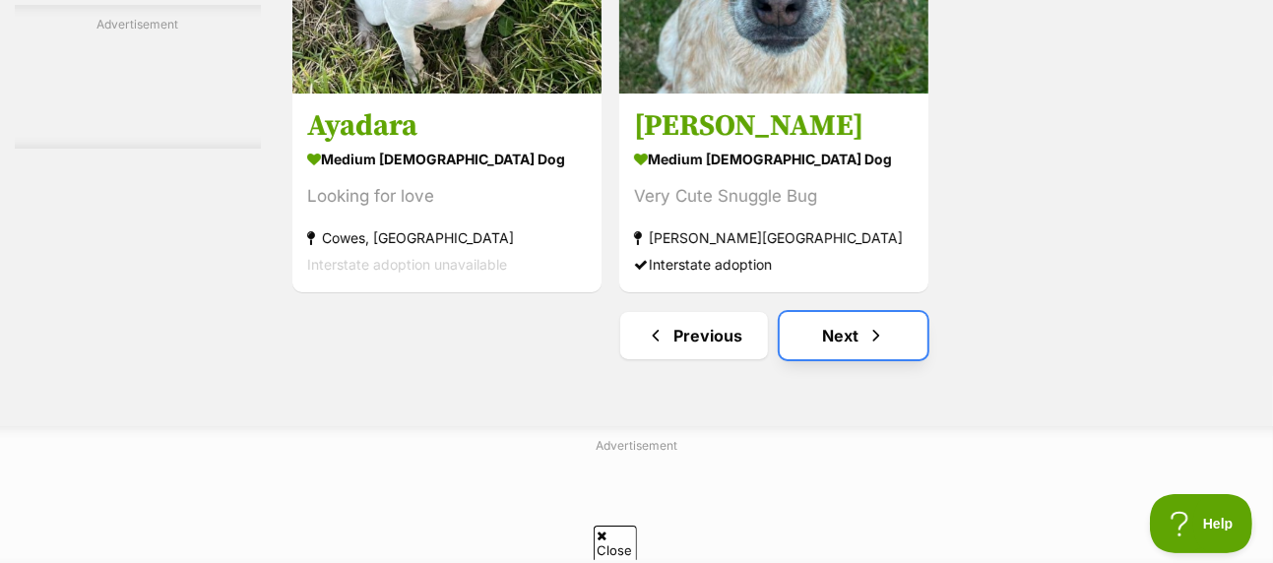
click at [838, 317] on link "Next" at bounding box center [854, 335] width 148 height 47
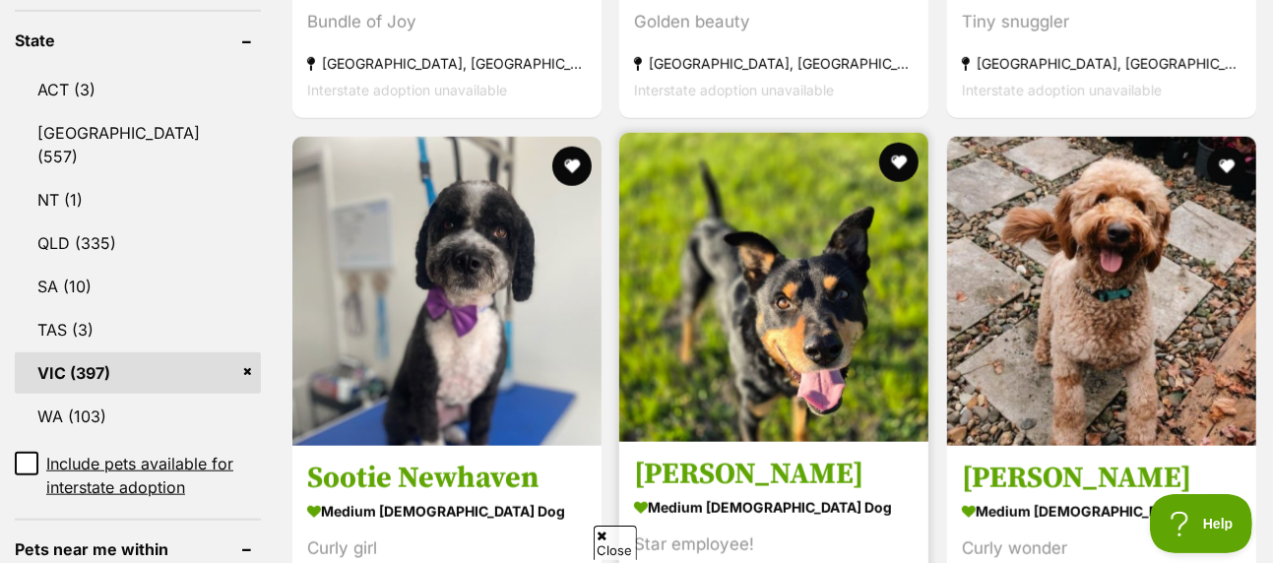
scroll to position [1182, 0]
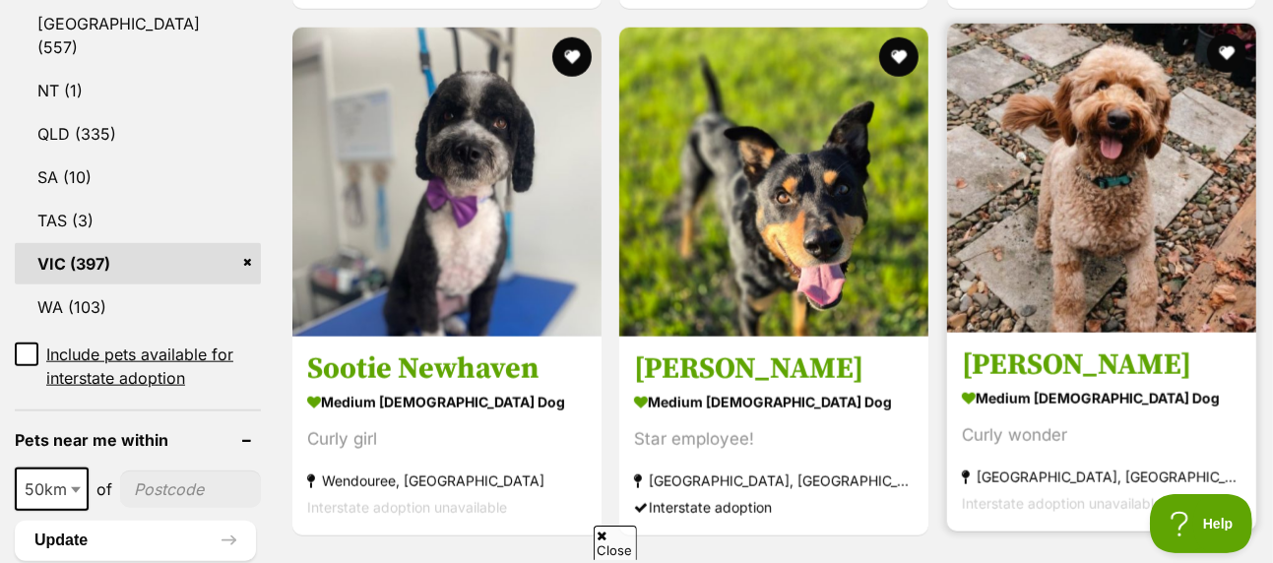
click at [1123, 172] on img at bounding box center [1101, 178] width 309 height 309
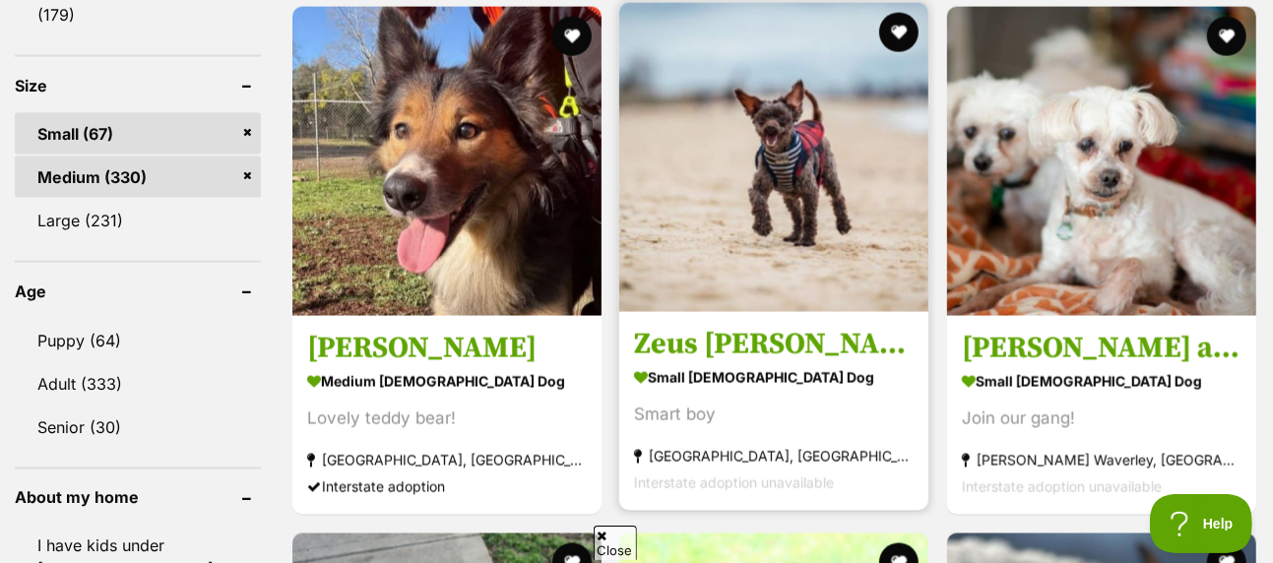
scroll to position [1871, 0]
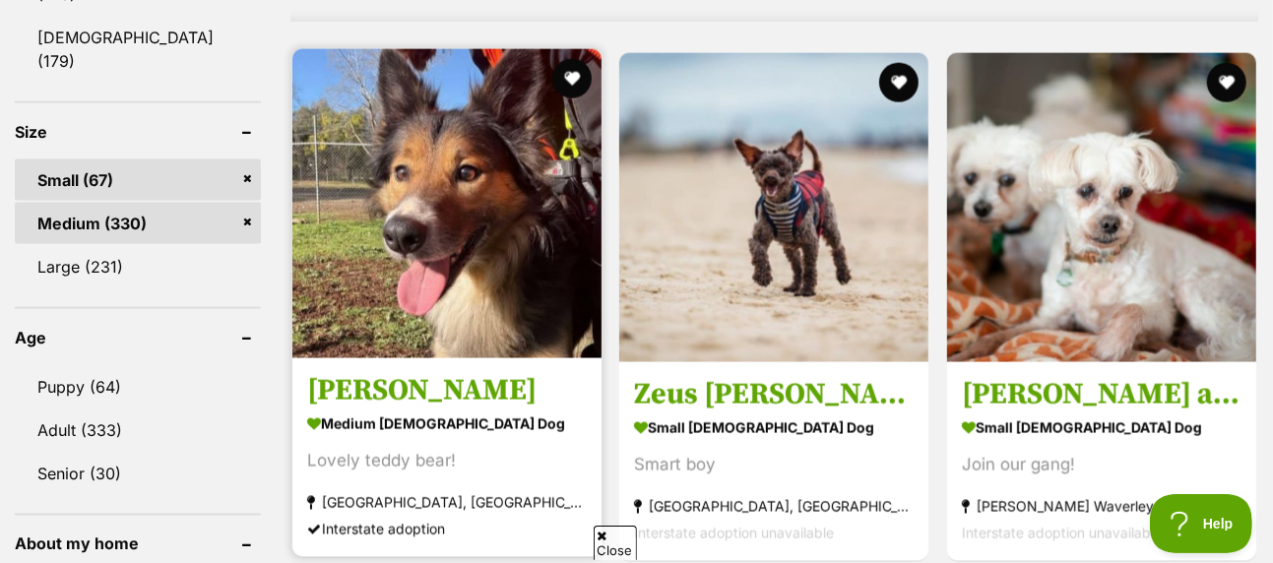
click at [490, 146] on img at bounding box center [446, 203] width 309 height 309
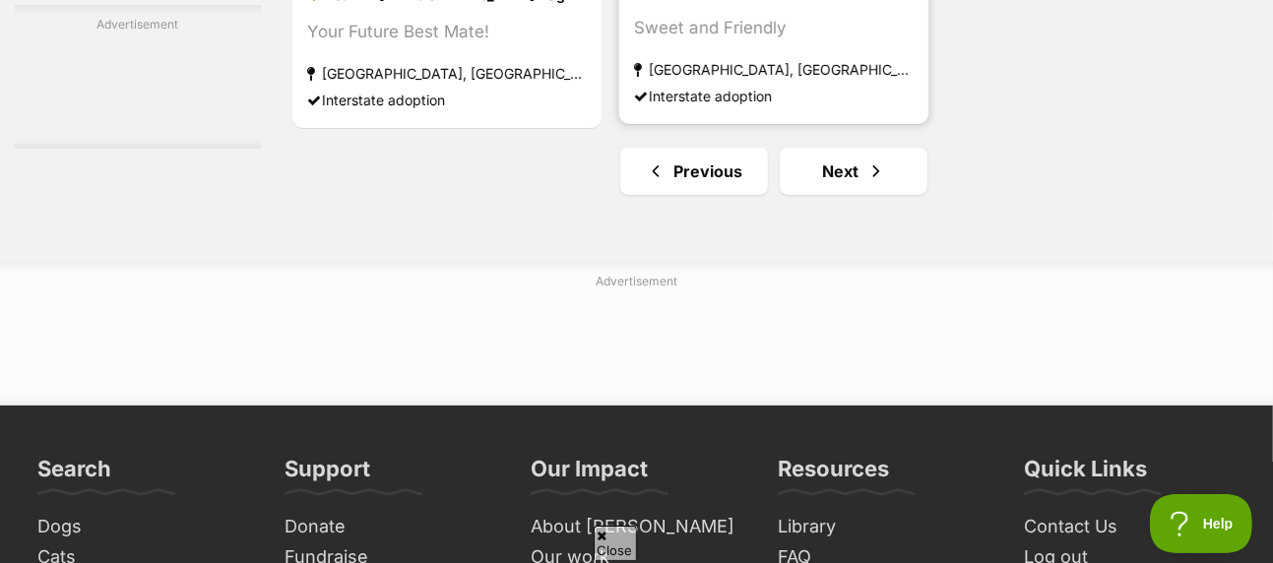
scroll to position [4826, 0]
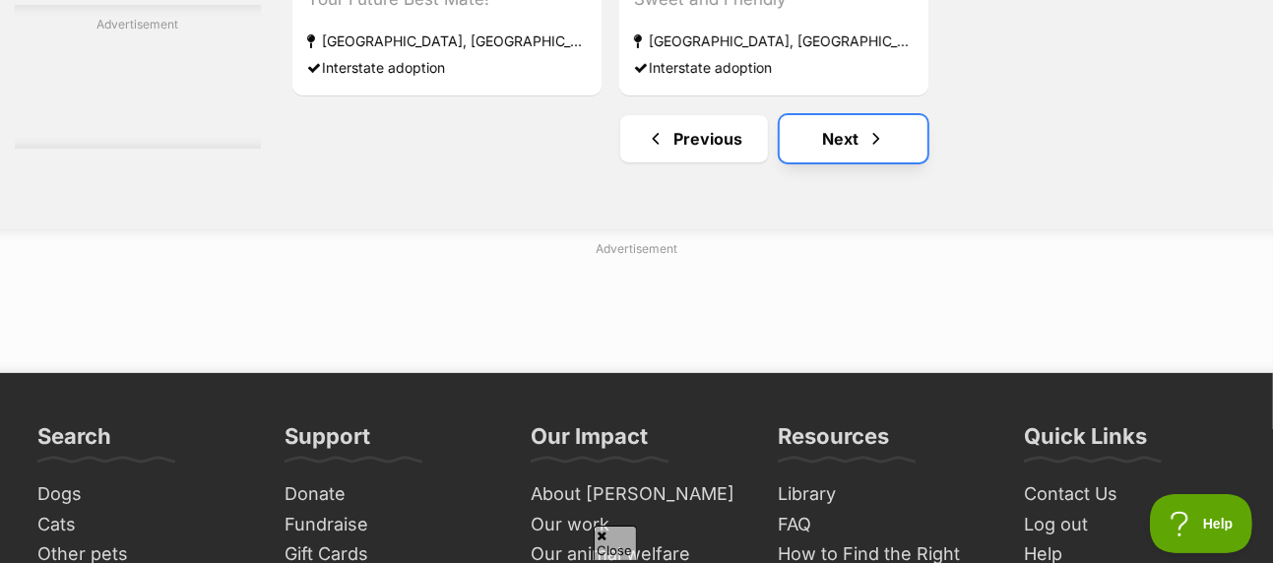
click at [828, 115] on link "Next" at bounding box center [854, 138] width 148 height 47
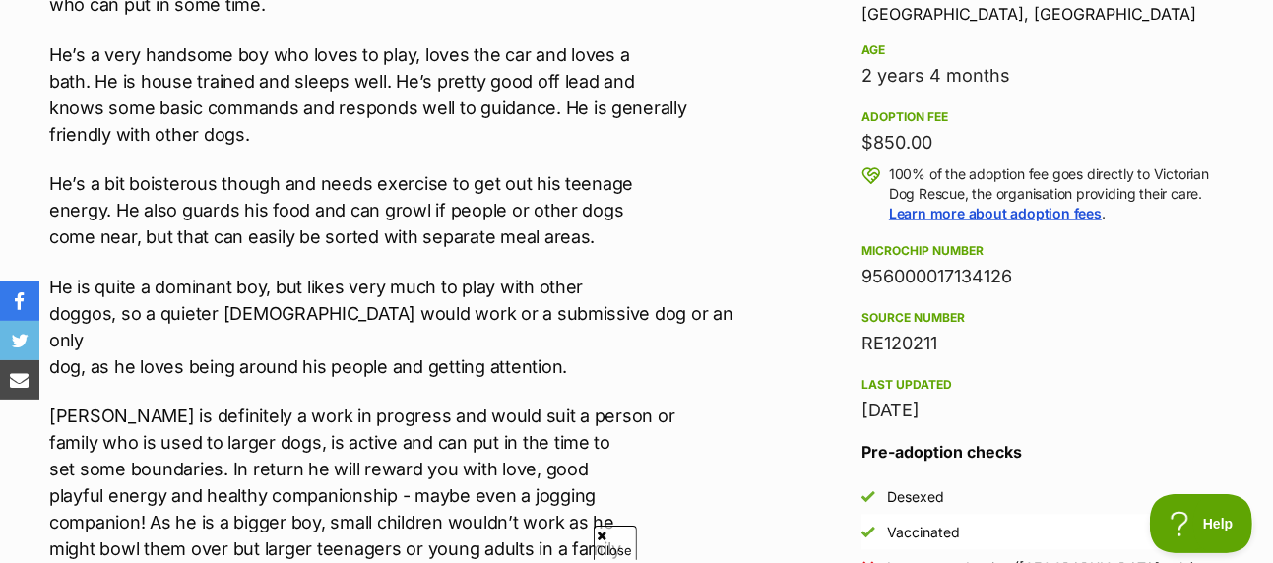
scroll to position [1379, 0]
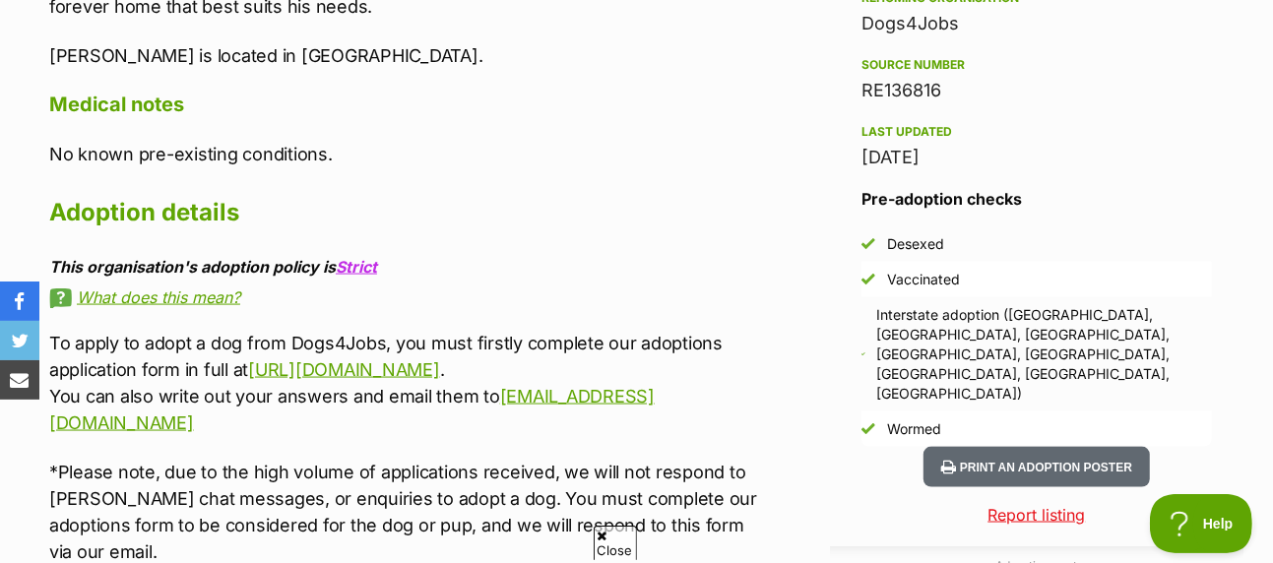
scroll to position [1773, 0]
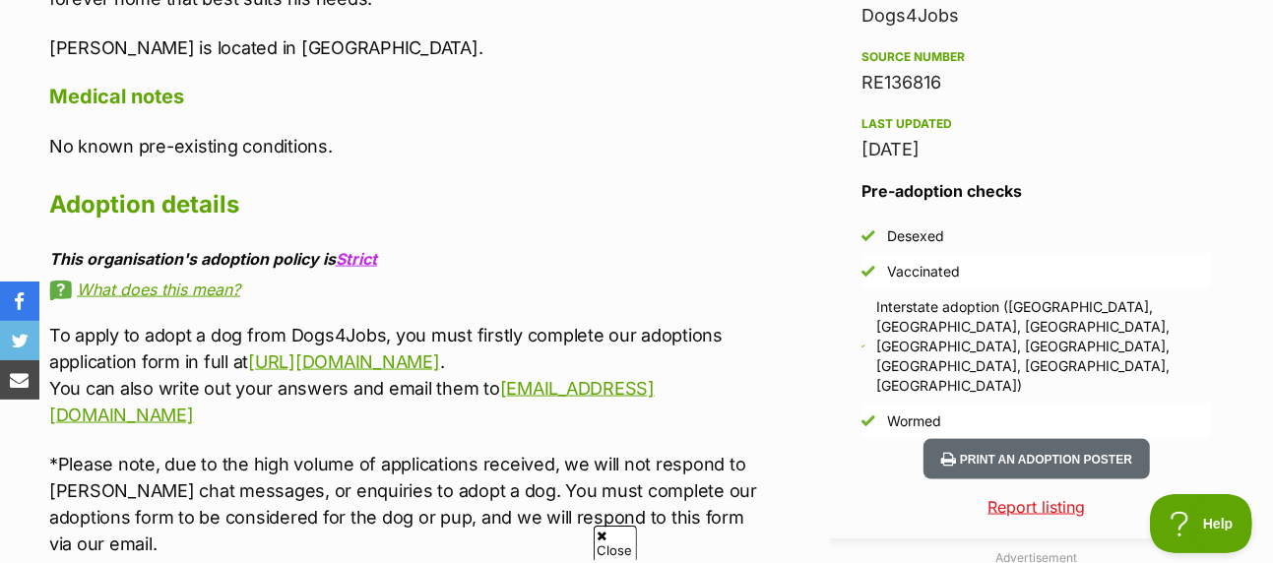
click at [615, 548] on span "Close" at bounding box center [615, 543] width 43 height 34
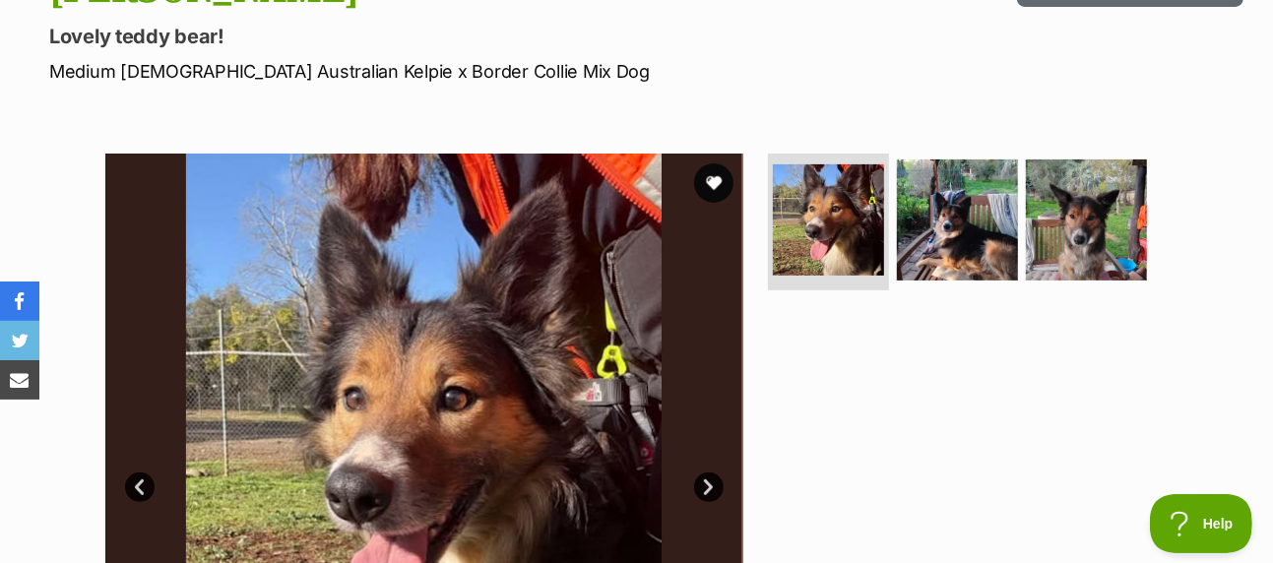
scroll to position [394, 0]
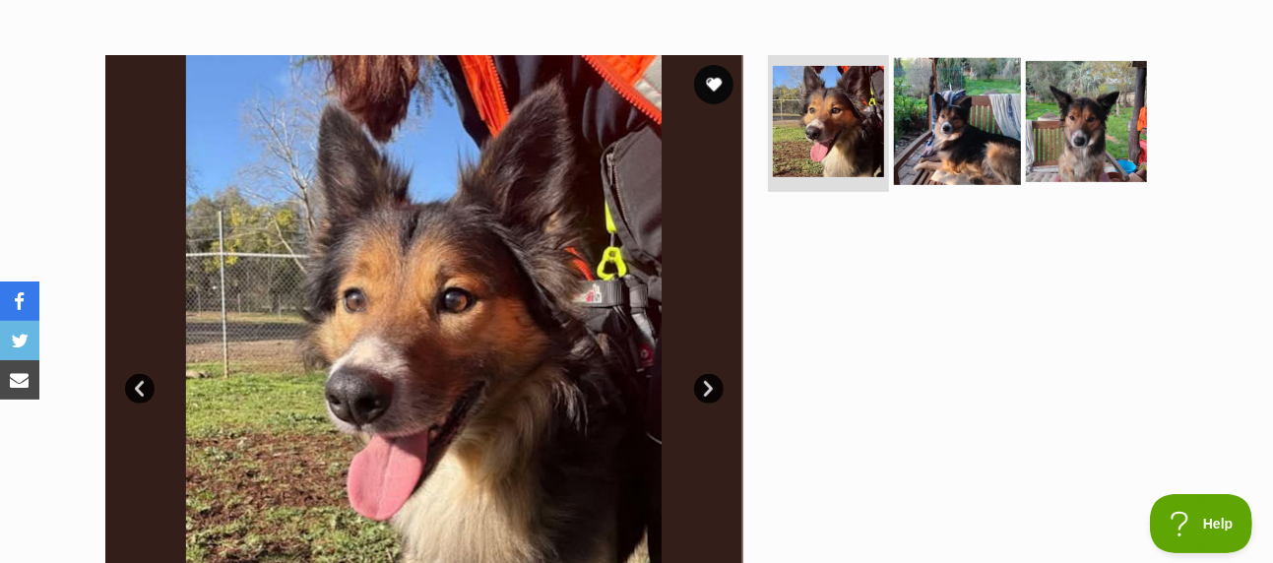
click at [949, 104] on img at bounding box center [957, 120] width 127 height 127
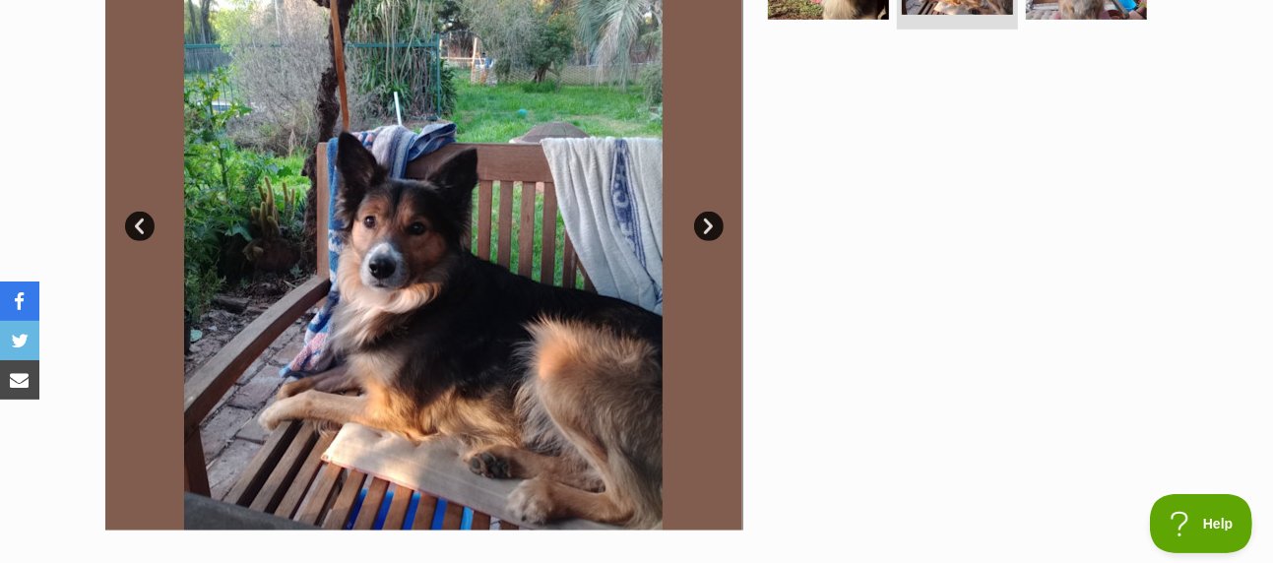
scroll to position [591, 0]
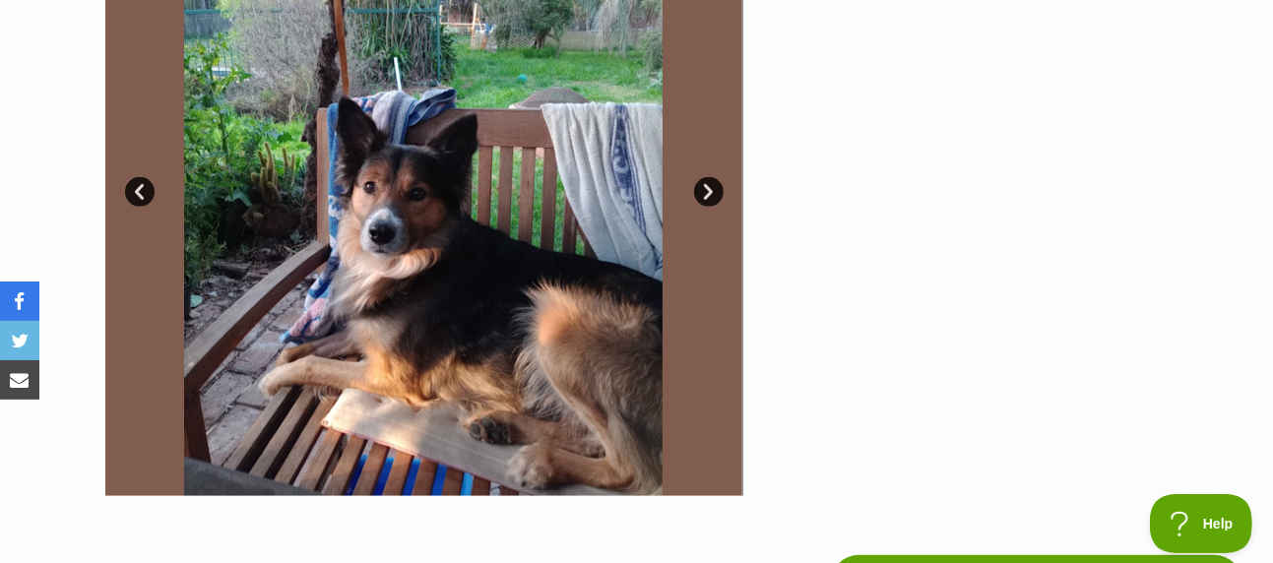
click at [702, 177] on link "Next" at bounding box center [709, 192] width 30 height 30
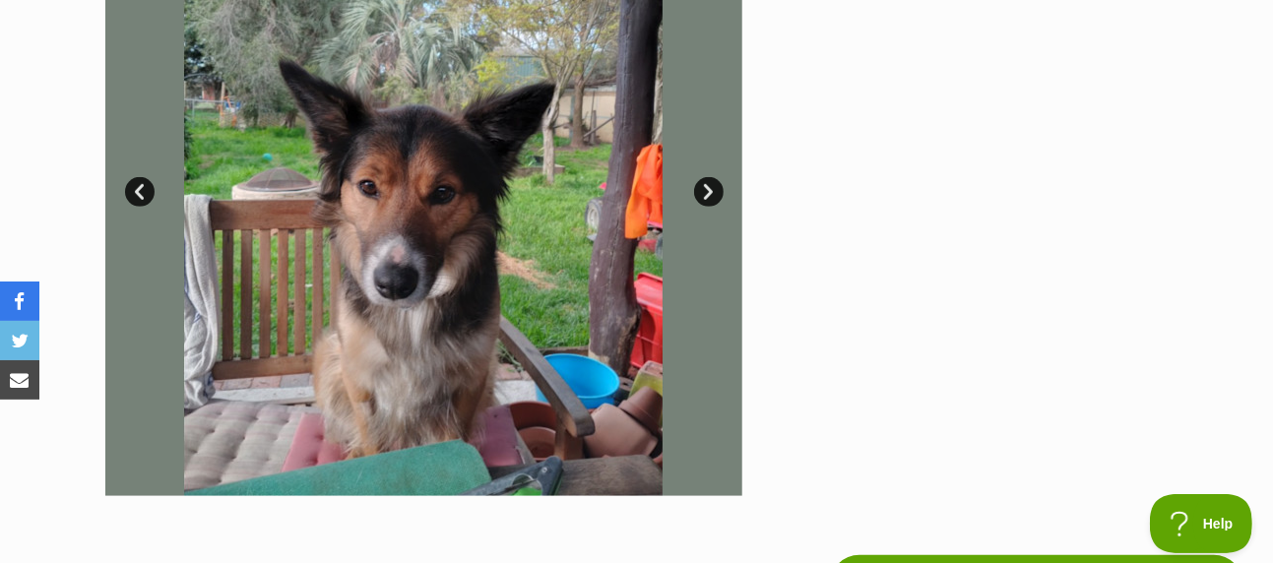
click at [144, 177] on link "Prev" at bounding box center [140, 192] width 30 height 30
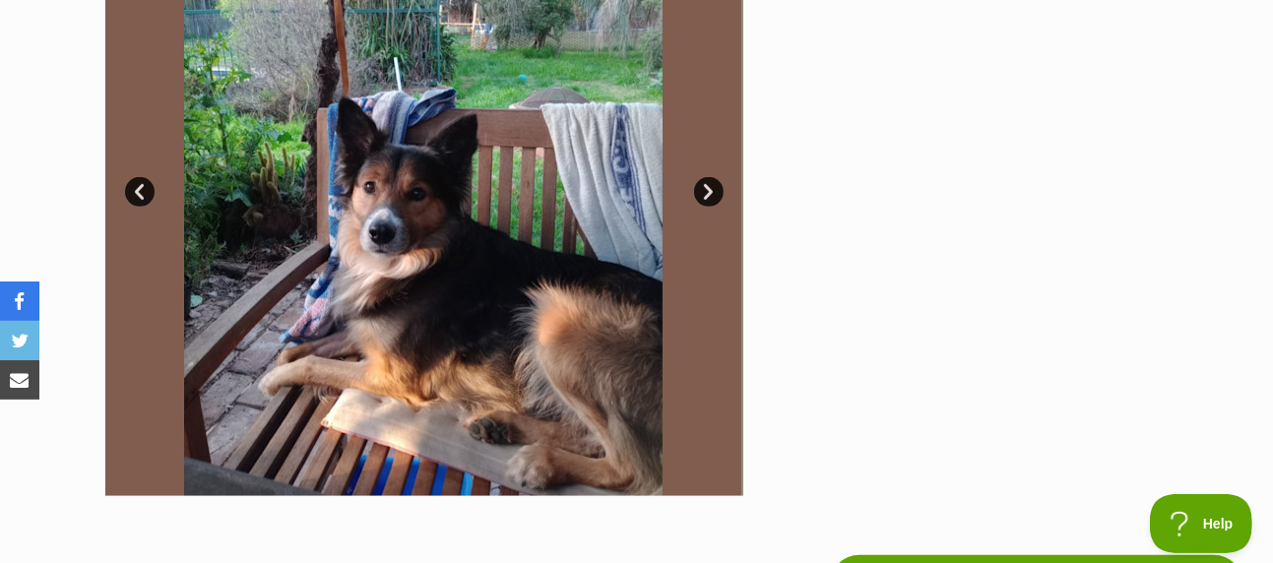
click at [143, 177] on link "Prev" at bounding box center [140, 192] width 30 height 30
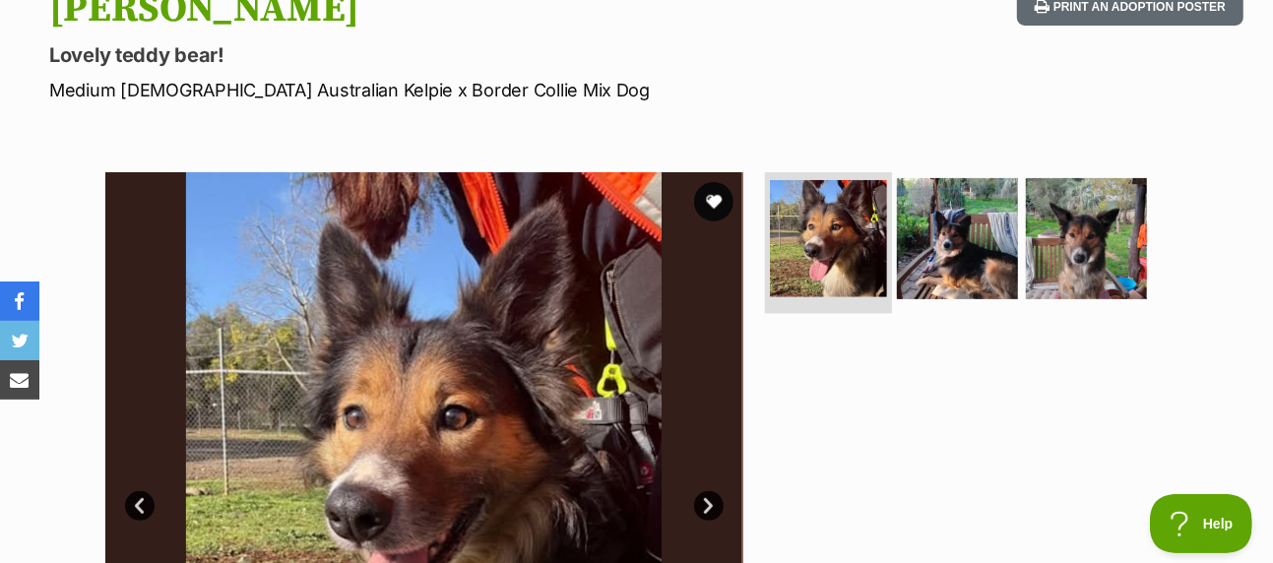
scroll to position [0, 0]
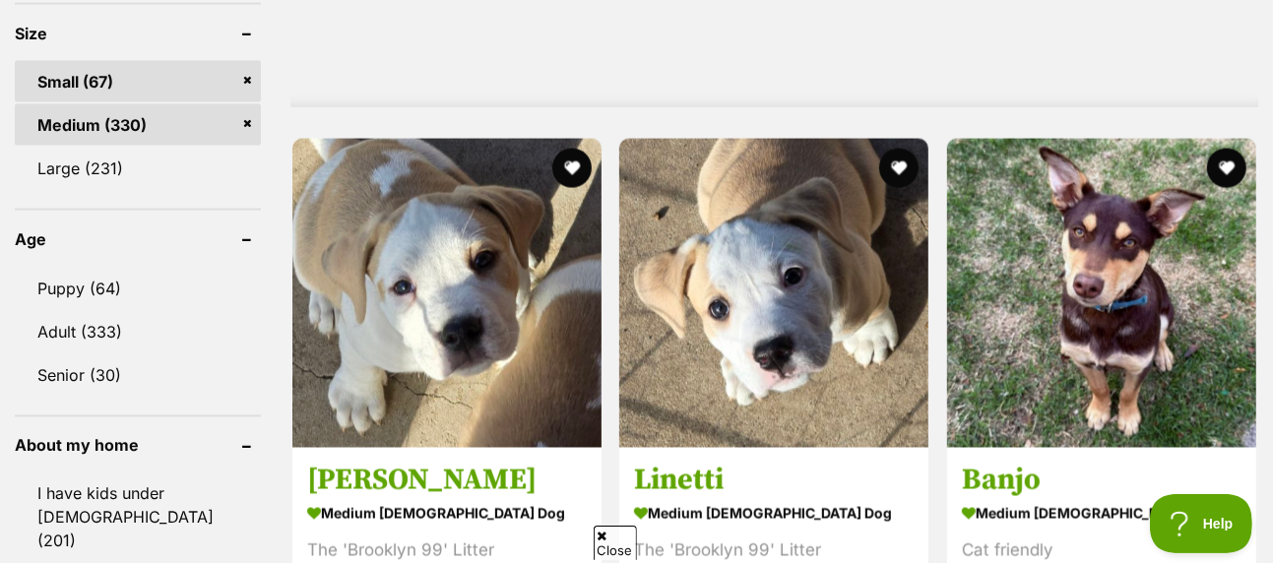
scroll to position [2068, 0]
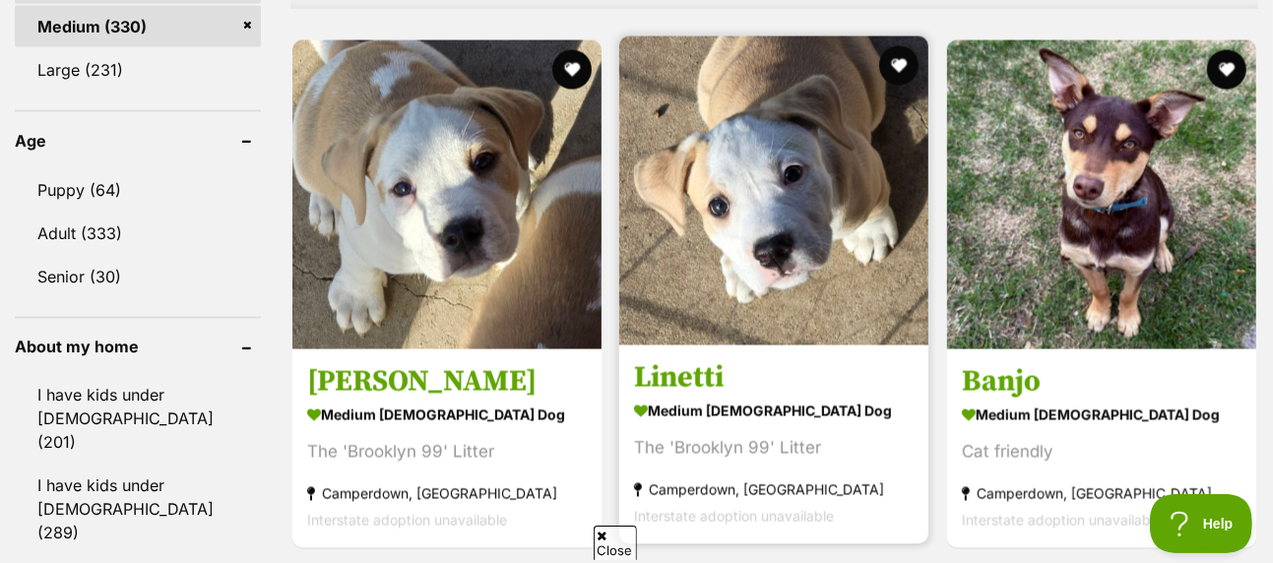
click at [771, 135] on img at bounding box center [773, 190] width 309 height 309
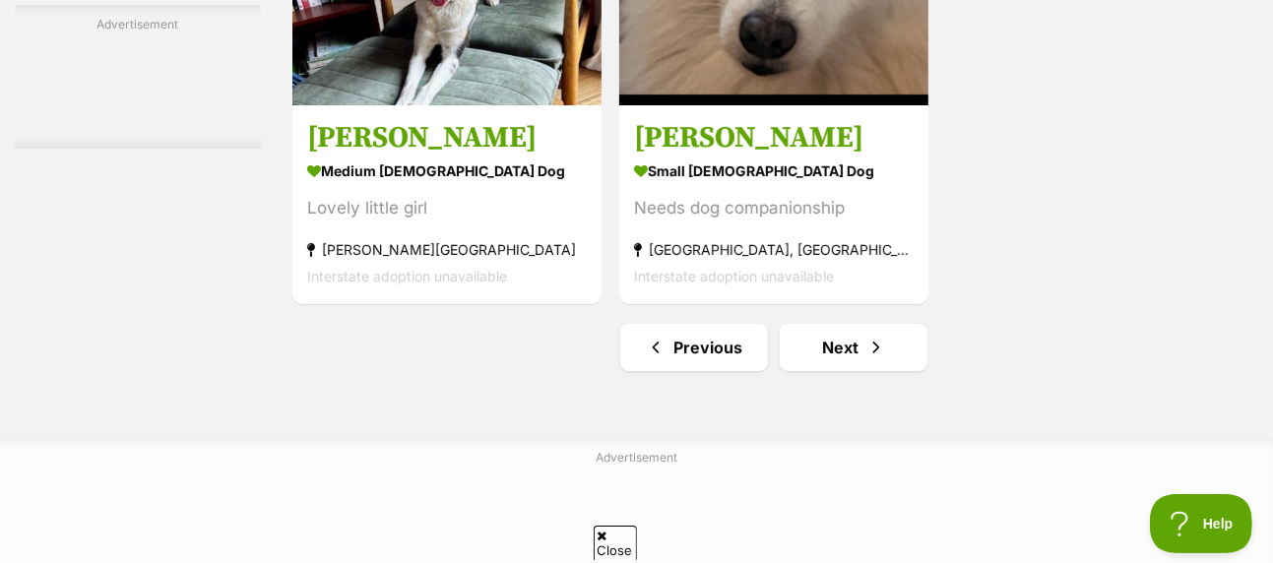
scroll to position [5023, 0]
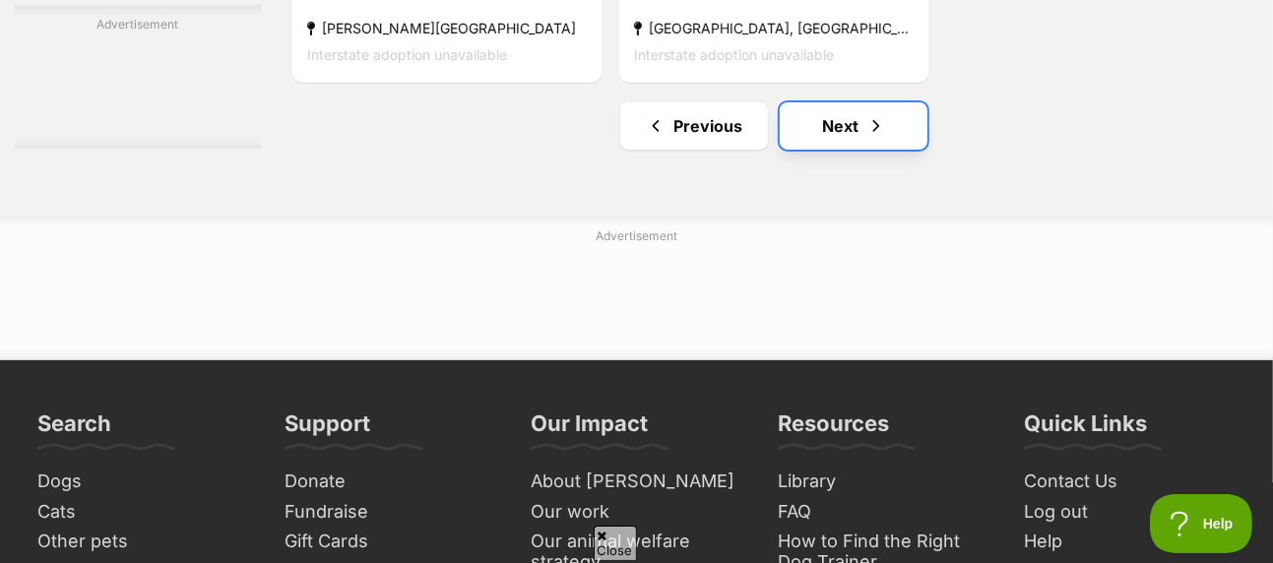
click at [855, 102] on link "Next" at bounding box center [854, 125] width 148 height 47
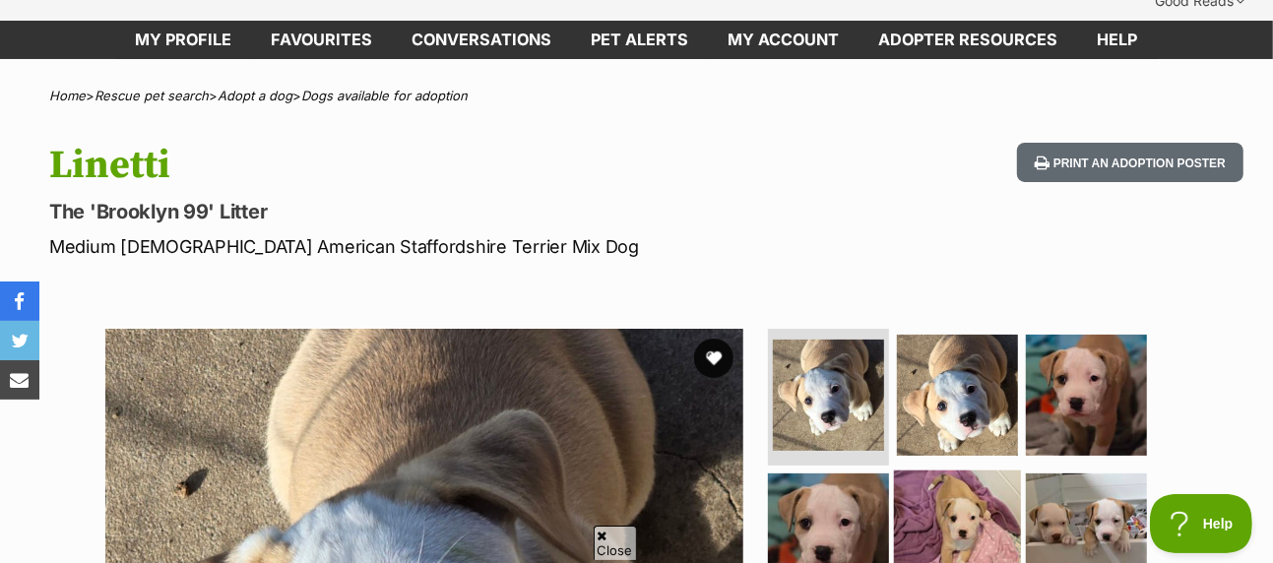
scroll to position [98, 0]
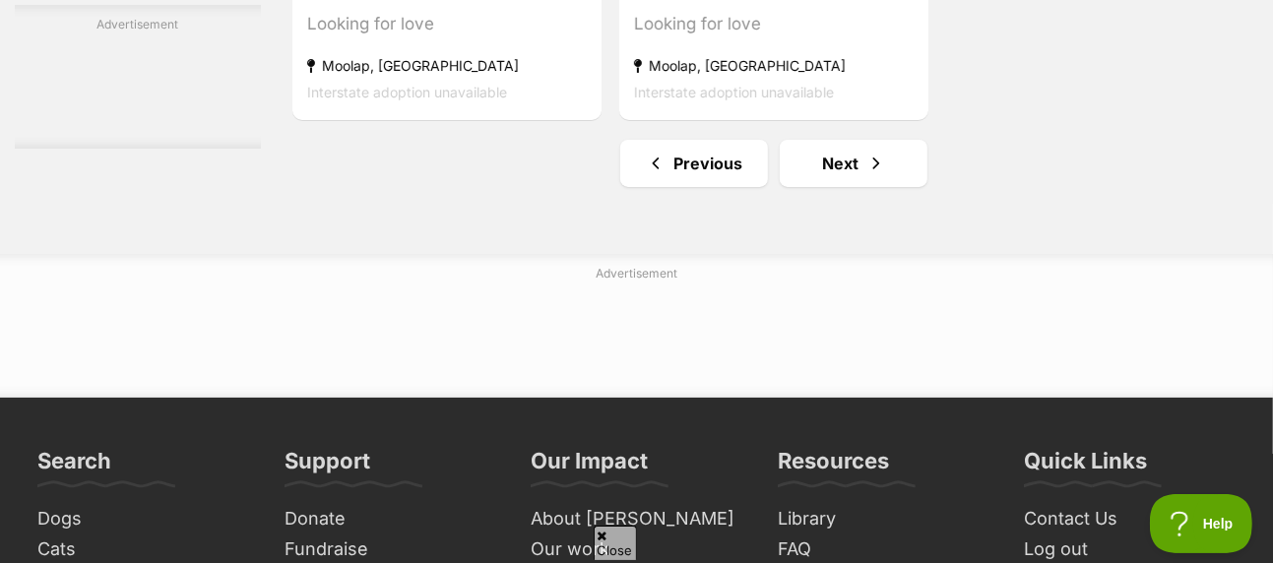
scroll to position [4826, 0]
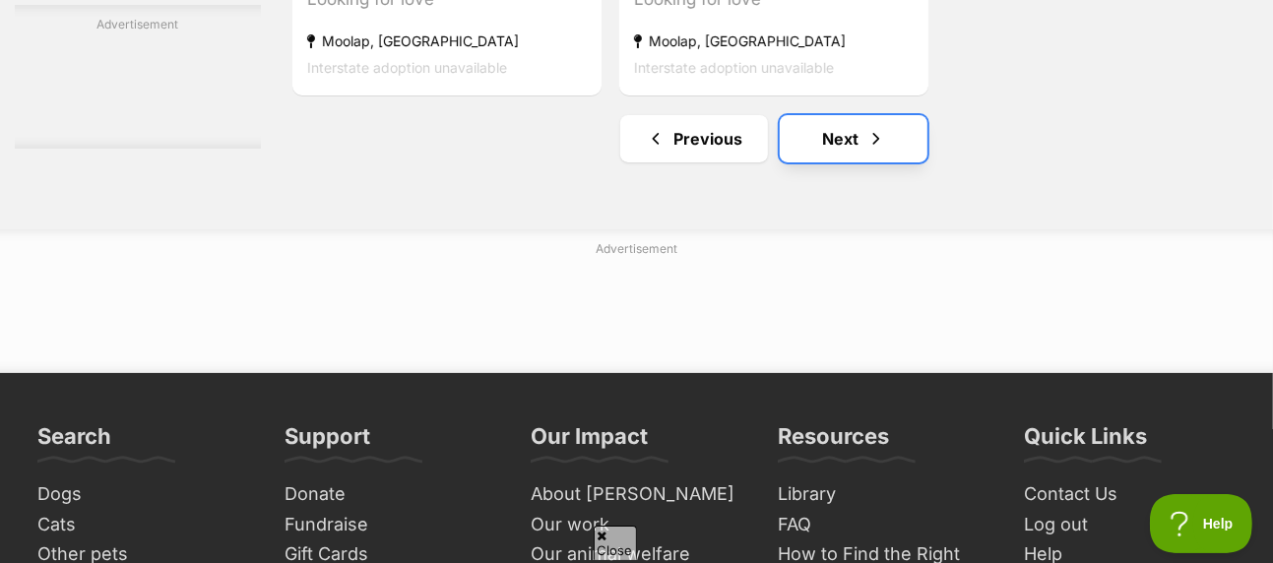
click at [879, 127] on span "Next page" at bounding box center [877, 139] width 20 height 24
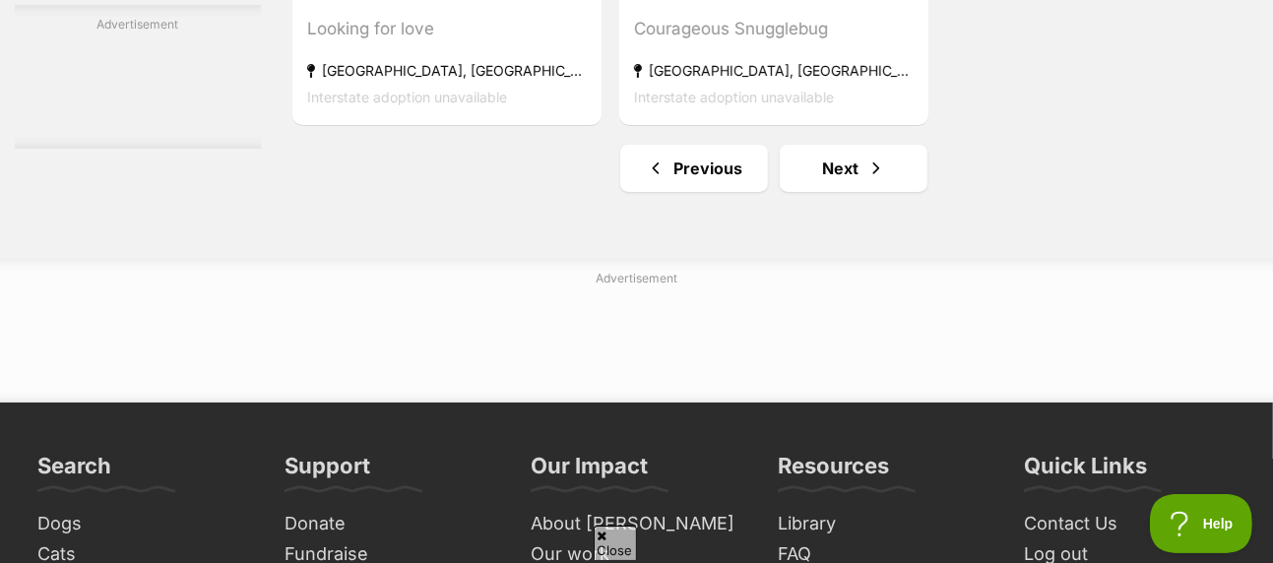
scroll to position [4826, 0]
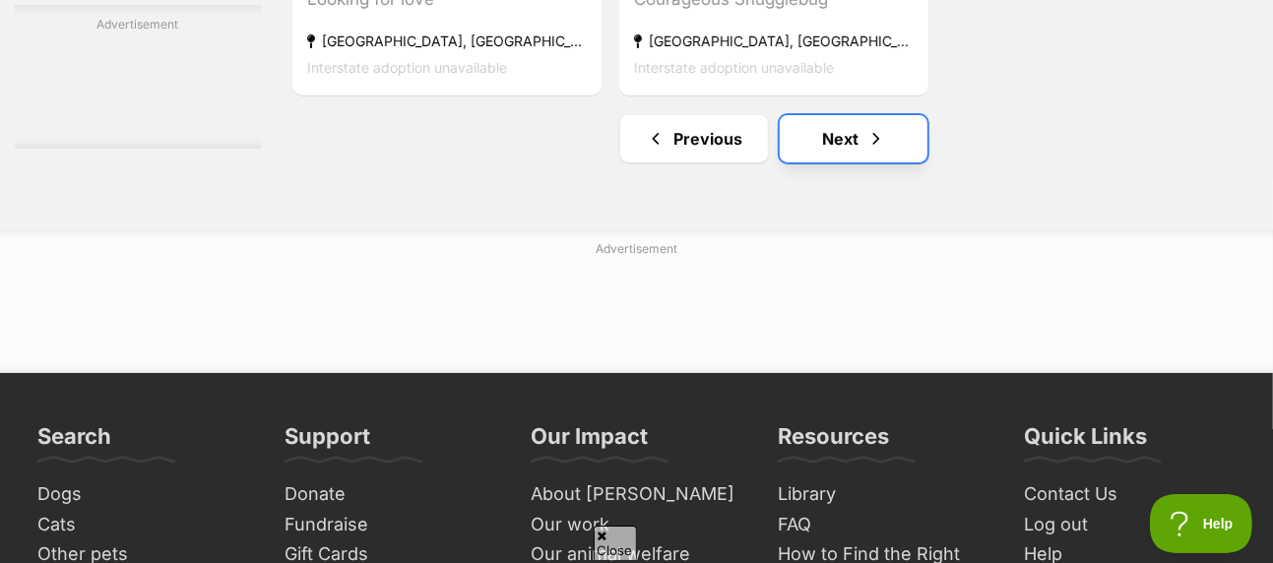
click at [825, 115] on link "Next" at bounding box center [854, 138] width 148 height 47
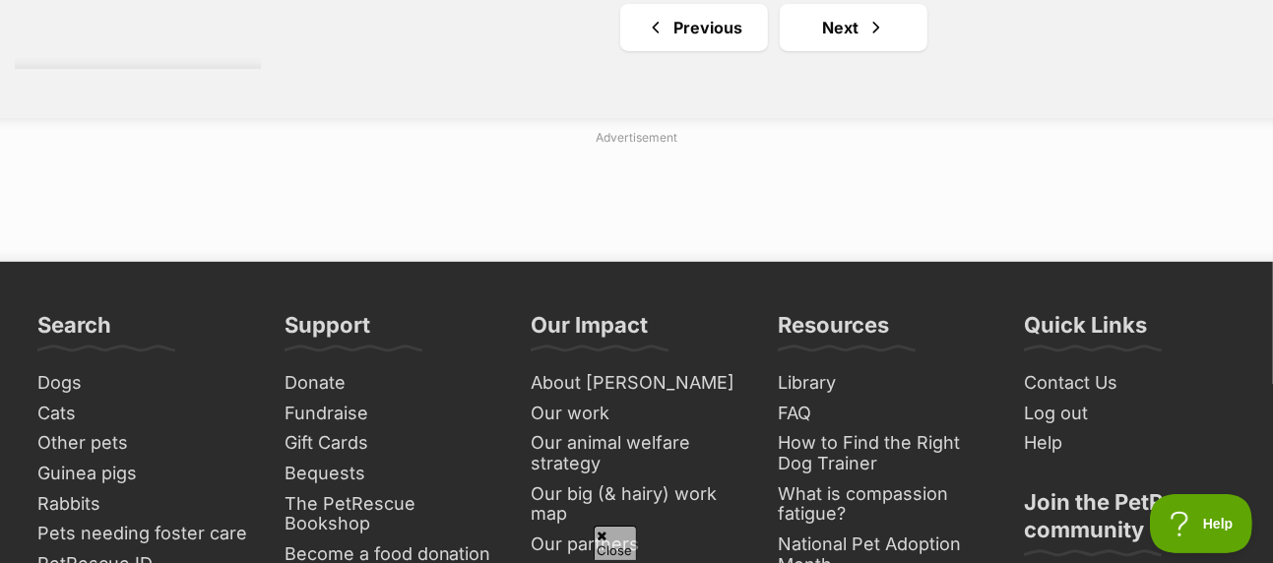
scroll to position [4826, 0]
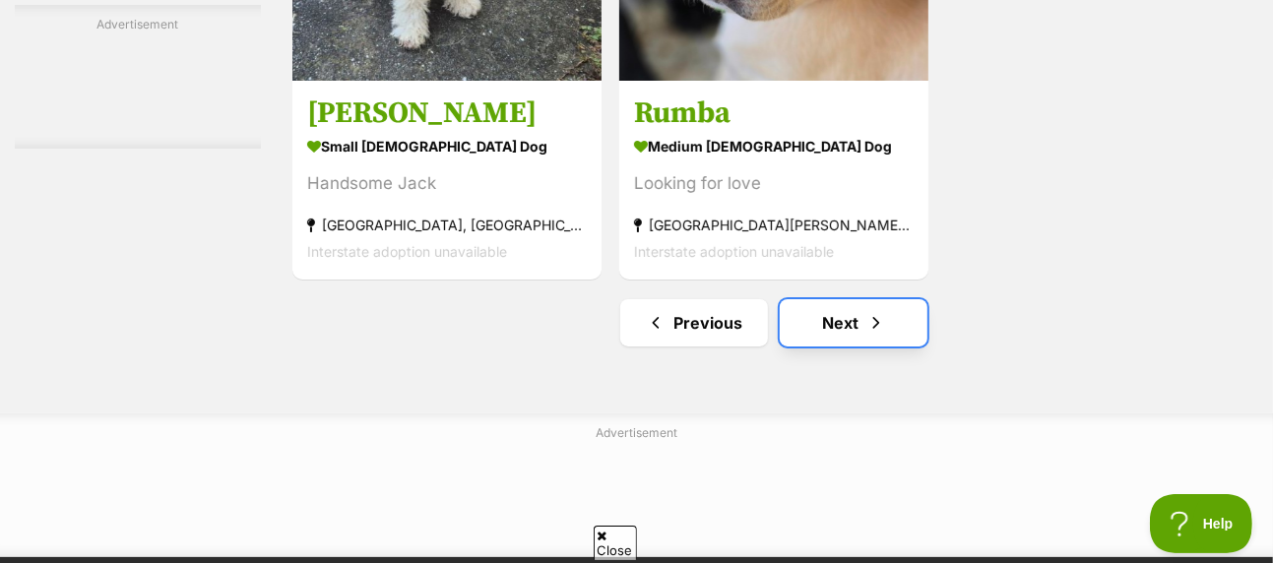
click at [855, 308] on link "Next" at bounding box center [854, 322] width 148 height 47
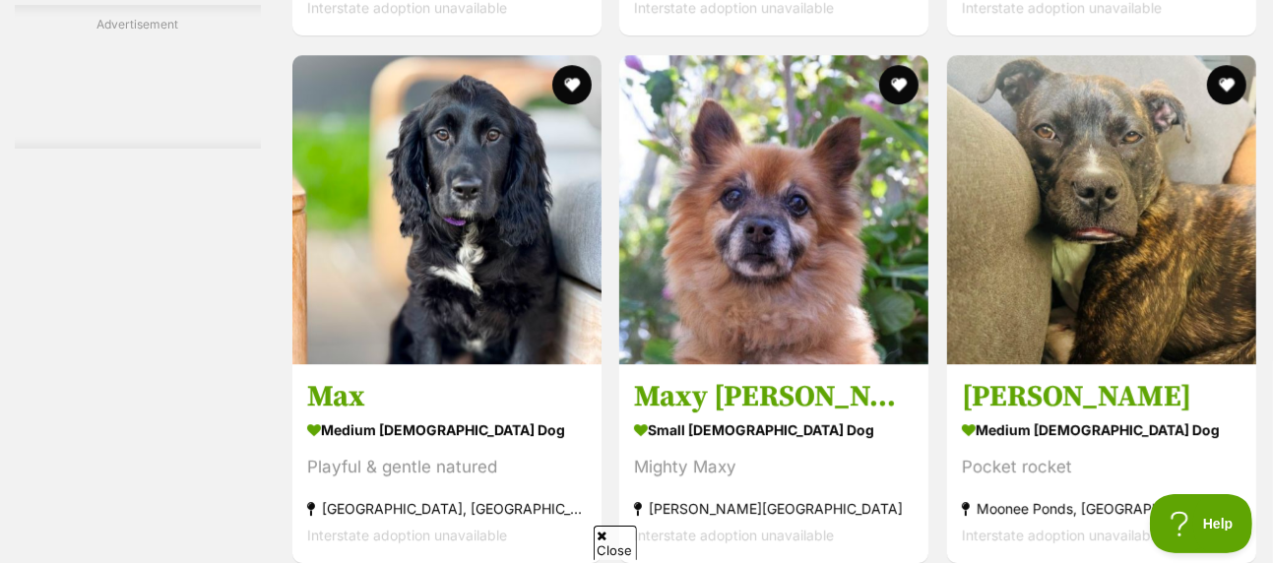
scroll to position [3644, 0]
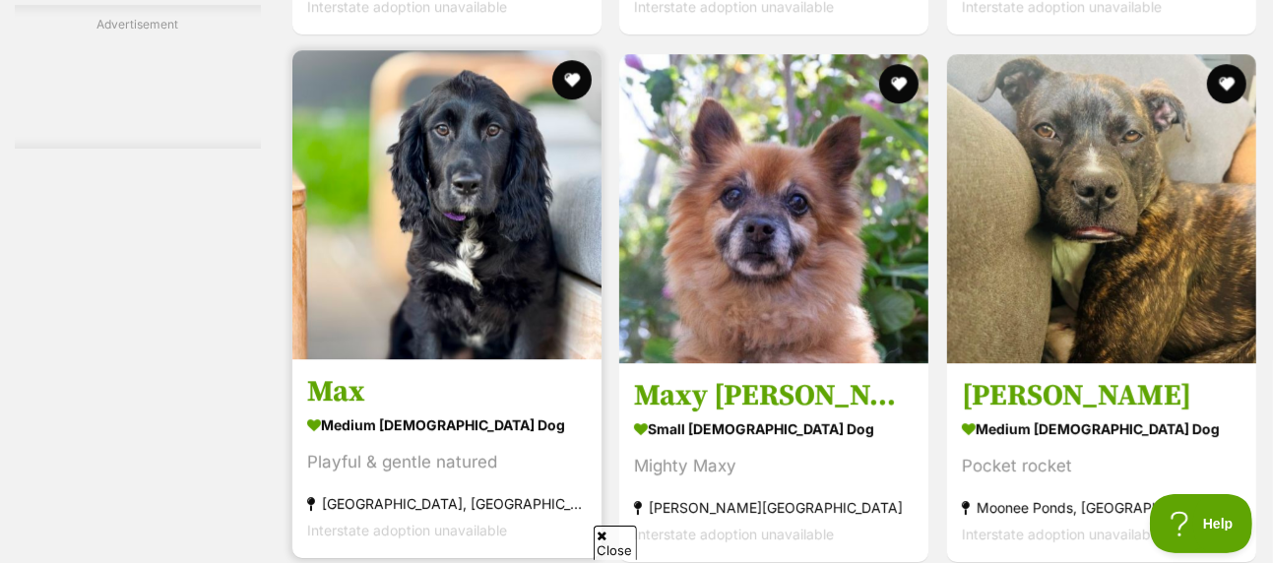
click at [482, 181] on img at bounding box center [446, 204] width 309 height 309
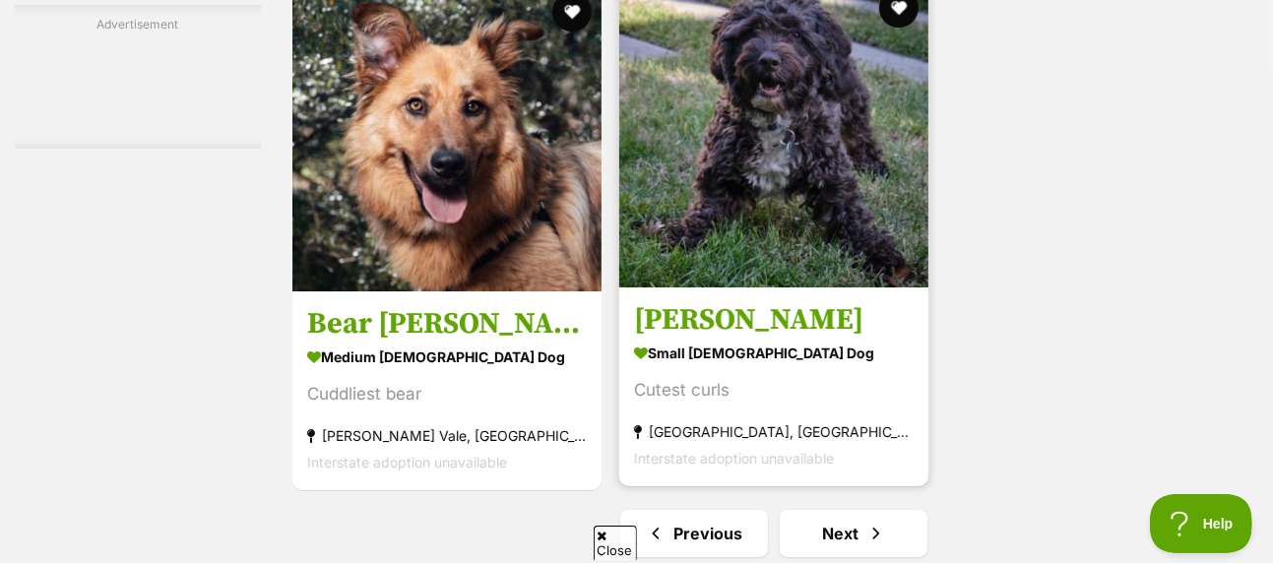
scroll to position [4432, 0]
click at [794, 136] on img at bounding box center [773, 131] width 309 height 309
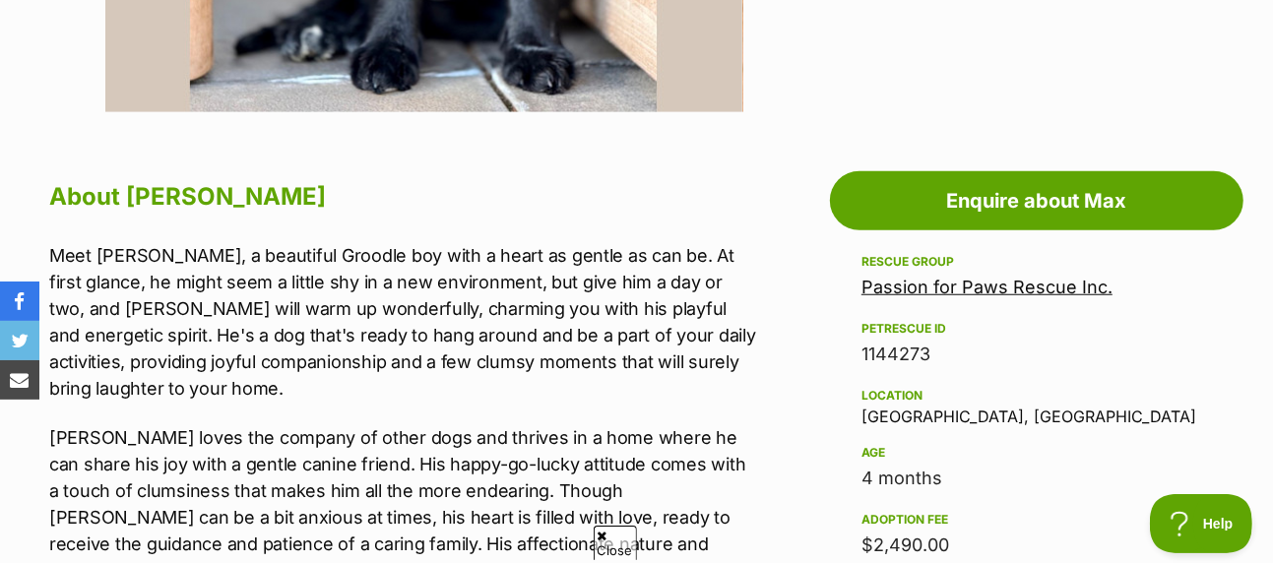
scroll to position [985, 0]
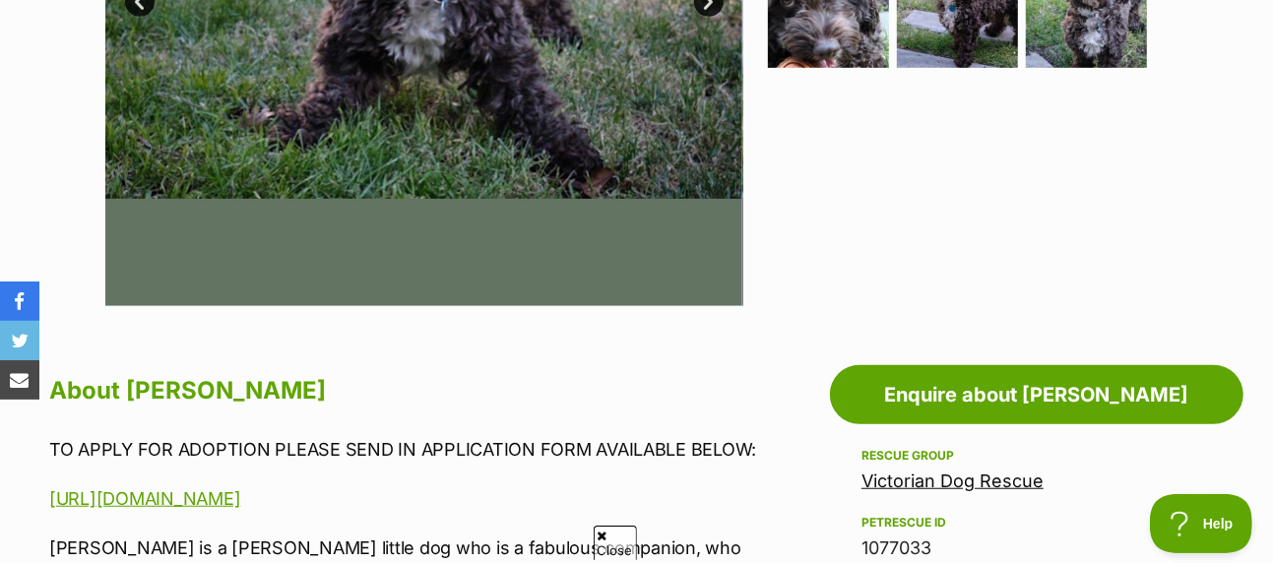
scroll to position [788, 0]
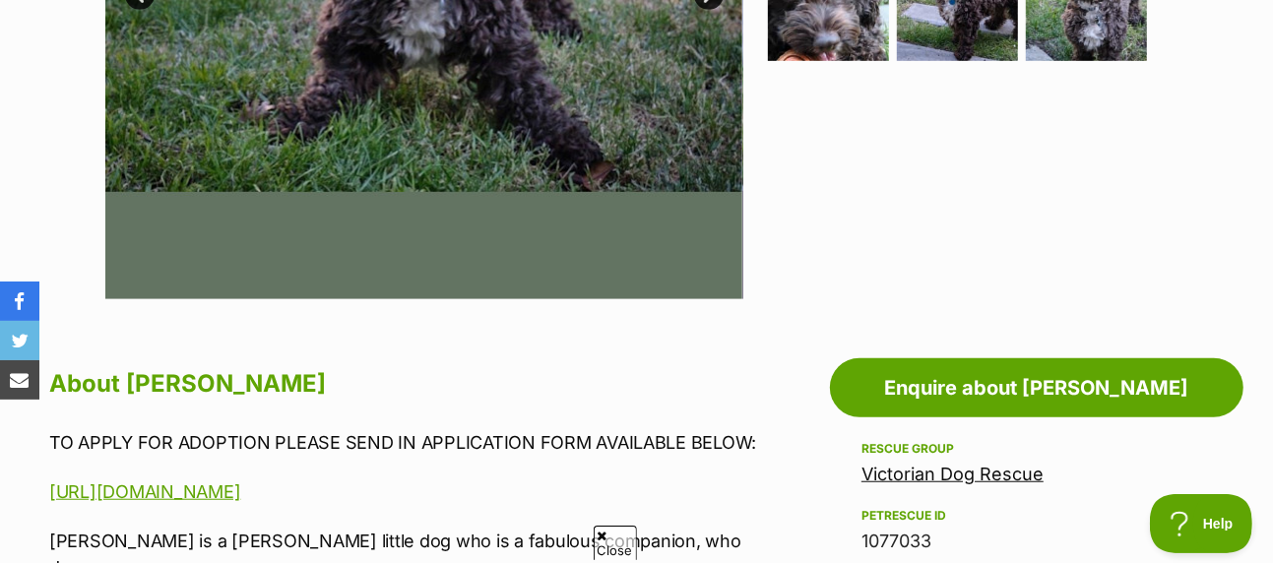
click at [622, 546] on span "Close" at bounding box center [615, 543] width 43 height 34
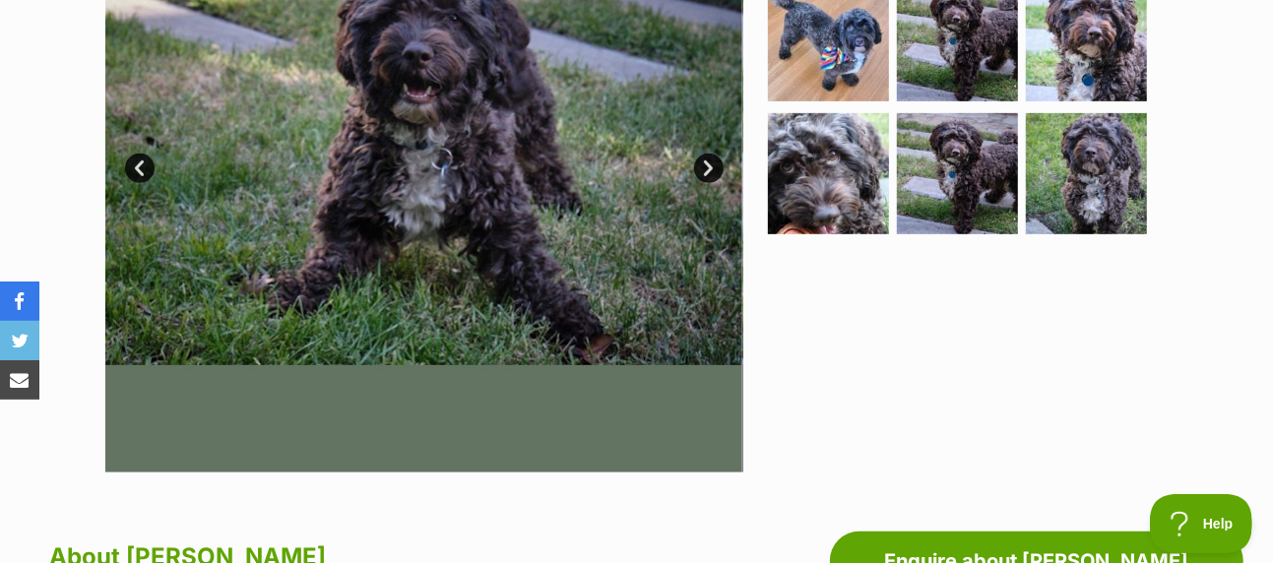
scroll to position [0, 0]
